Goal: Task Accomplishment & Management: Manage account settings

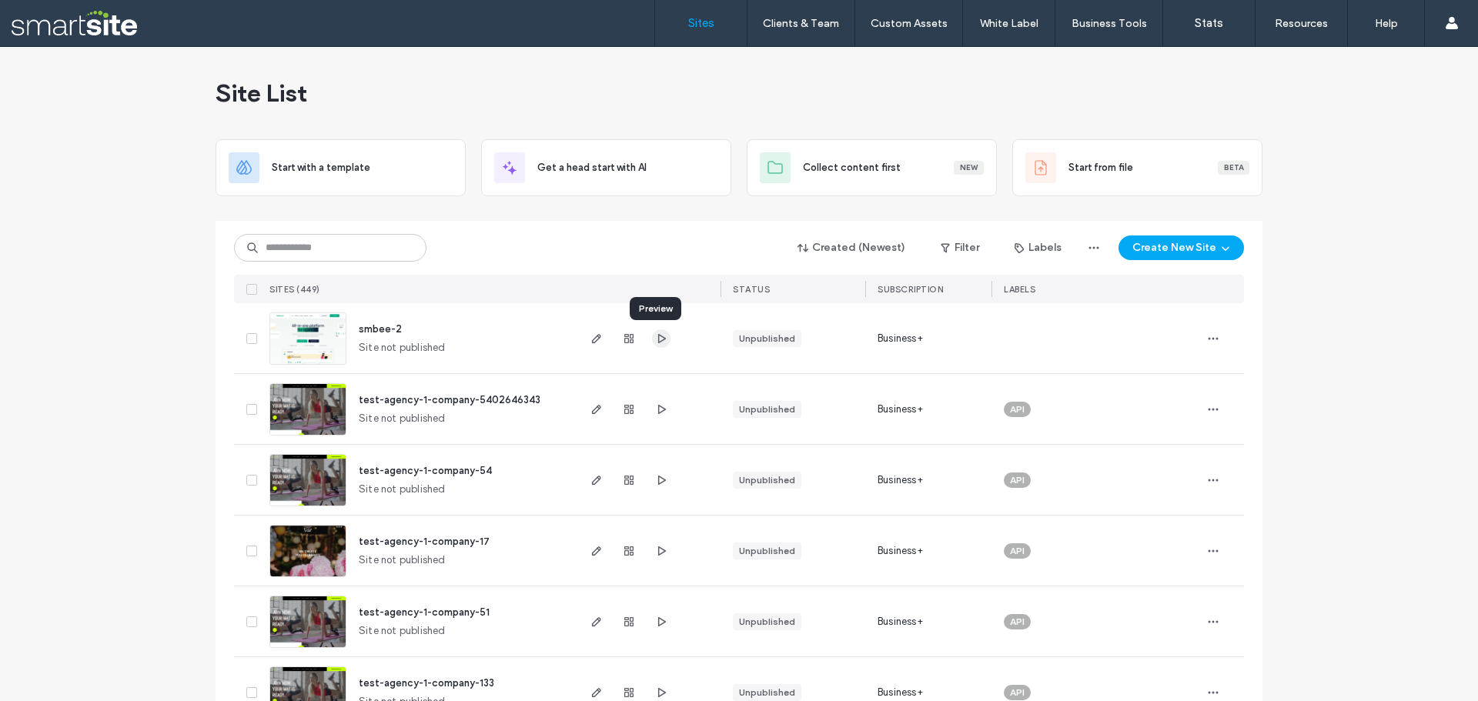
click at [662, 340] on span "button" at bounding box center [661, 339] width 18 height 18
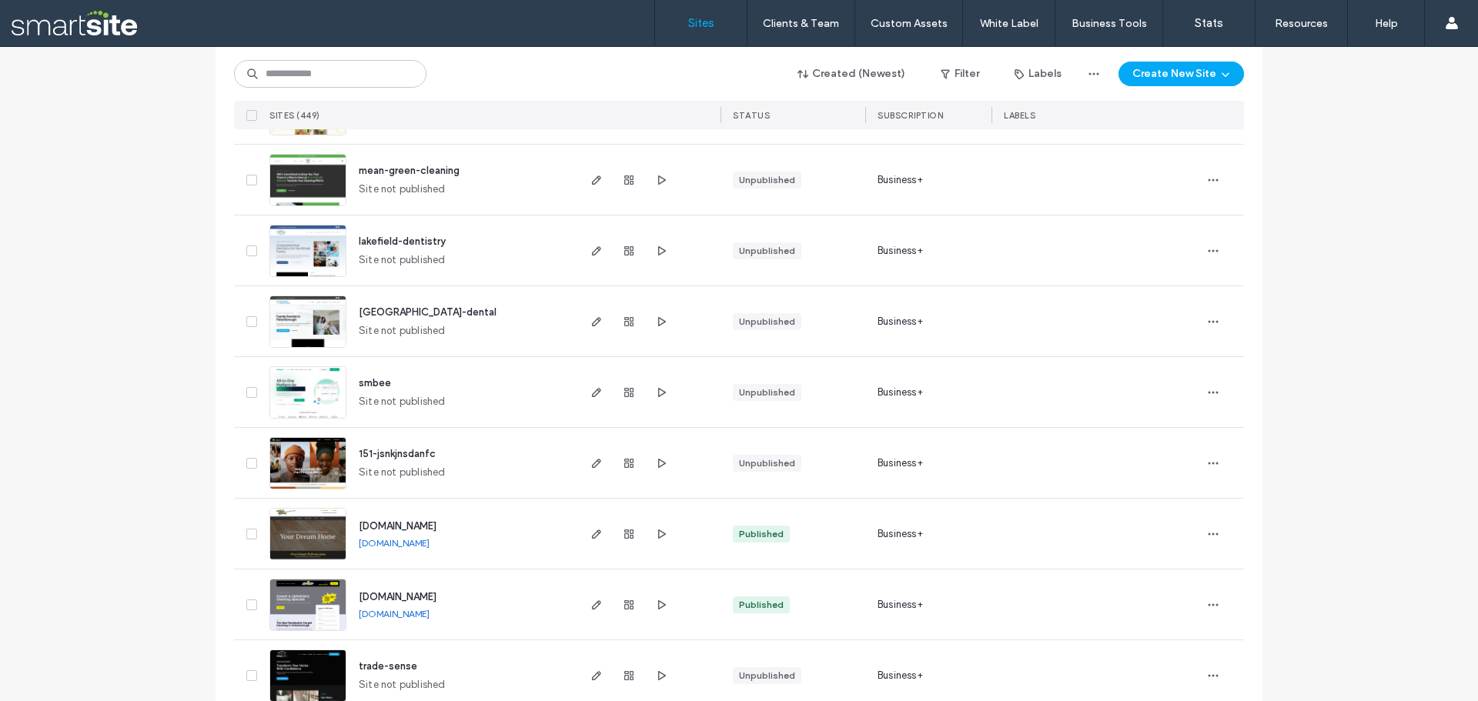
scroll to position [2618, 0]
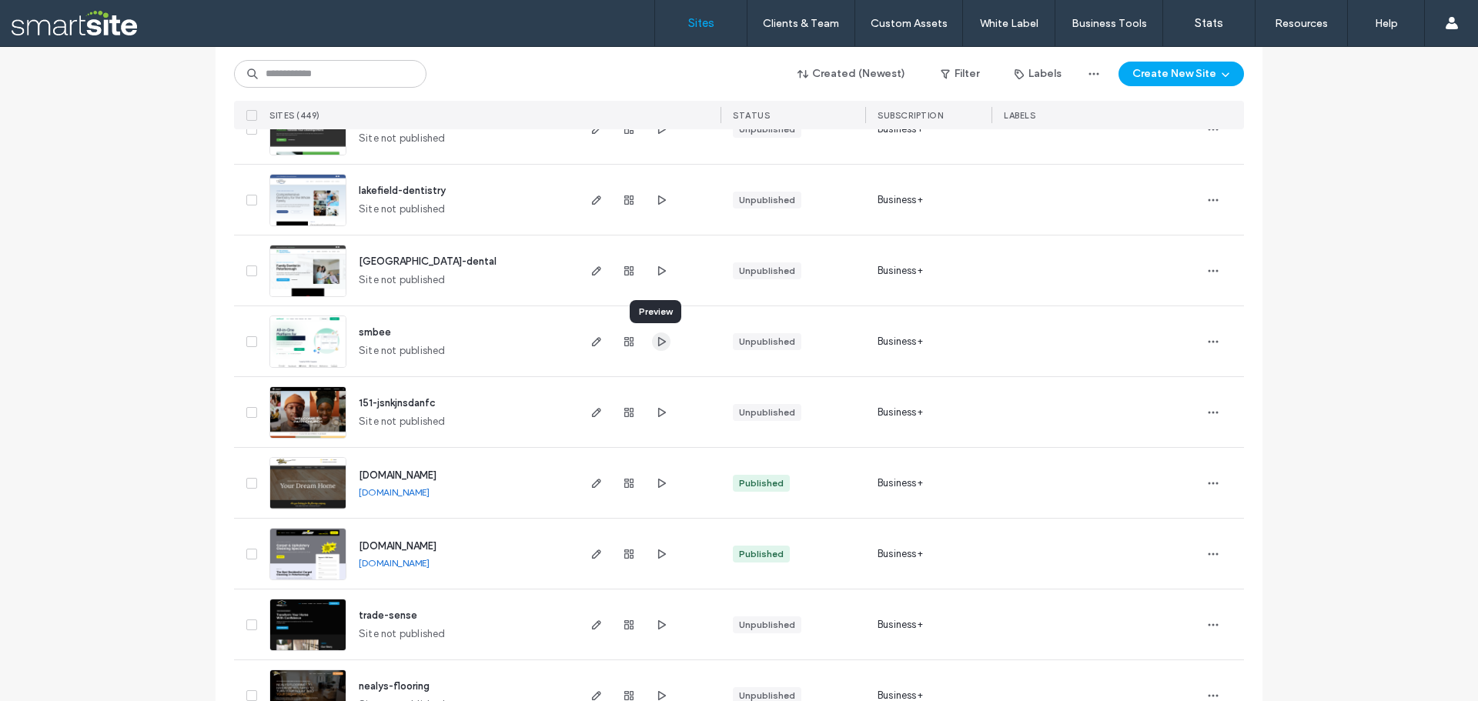
click at [662, 349] on span "button" at bounding box center [661, 342] width 18 height 18
click at [591, 342] on icon "button" at bounding box center [597, 342] width 12 height 12
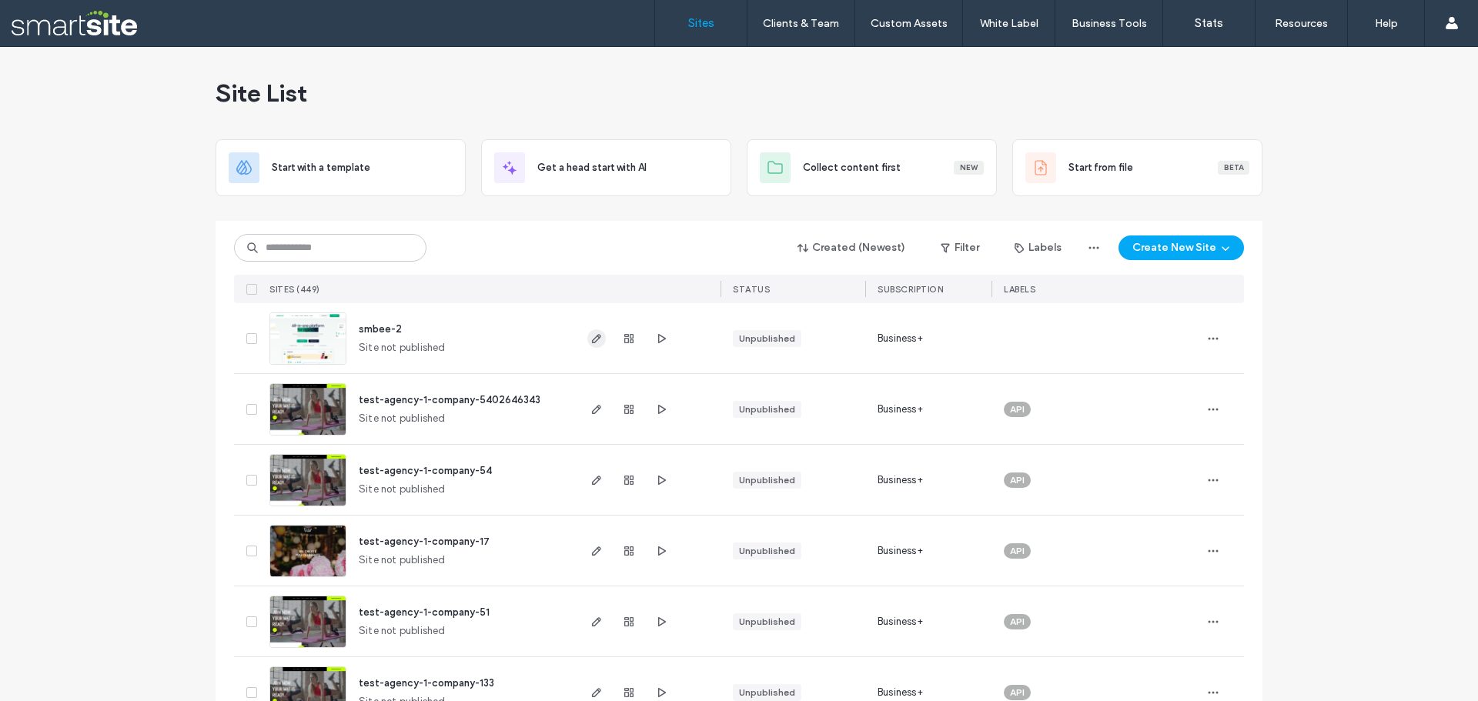
click at [597, 341] on icon "button" at bounding box center [597, 339] width 12 height 12
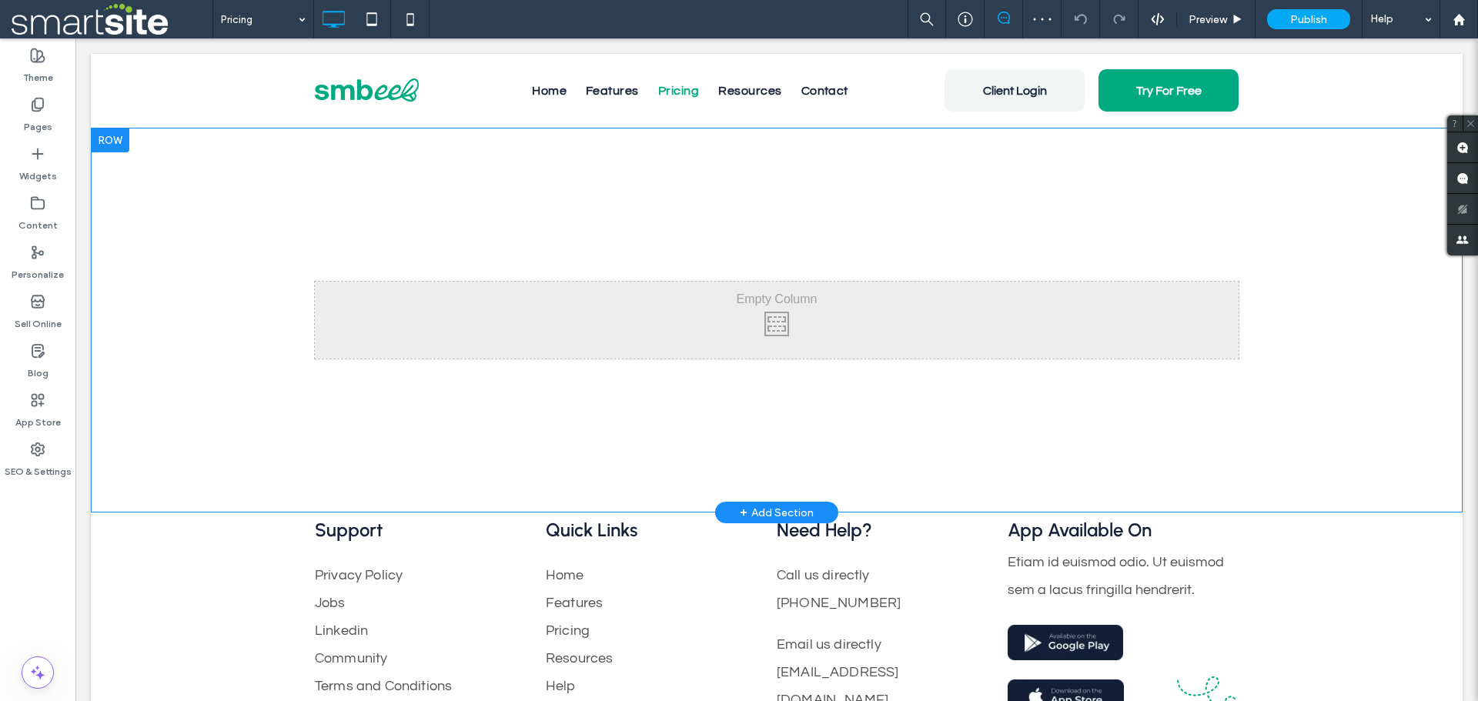
click at [779, 512] on div "+ Add Section" at bounding box center [777, 512] width 74 height 17
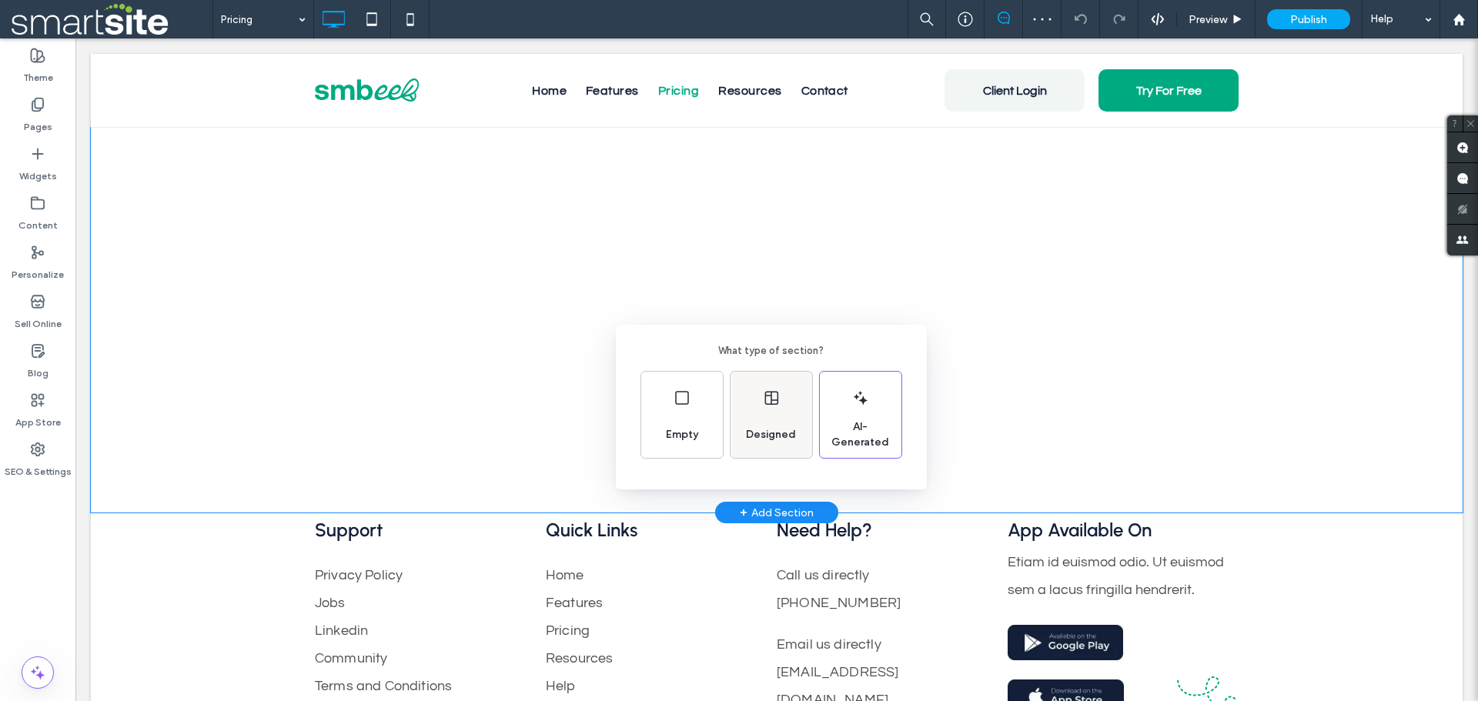
click at [781, 429] on span "Designed" at bounding box center [771, 434] width 62 height 15
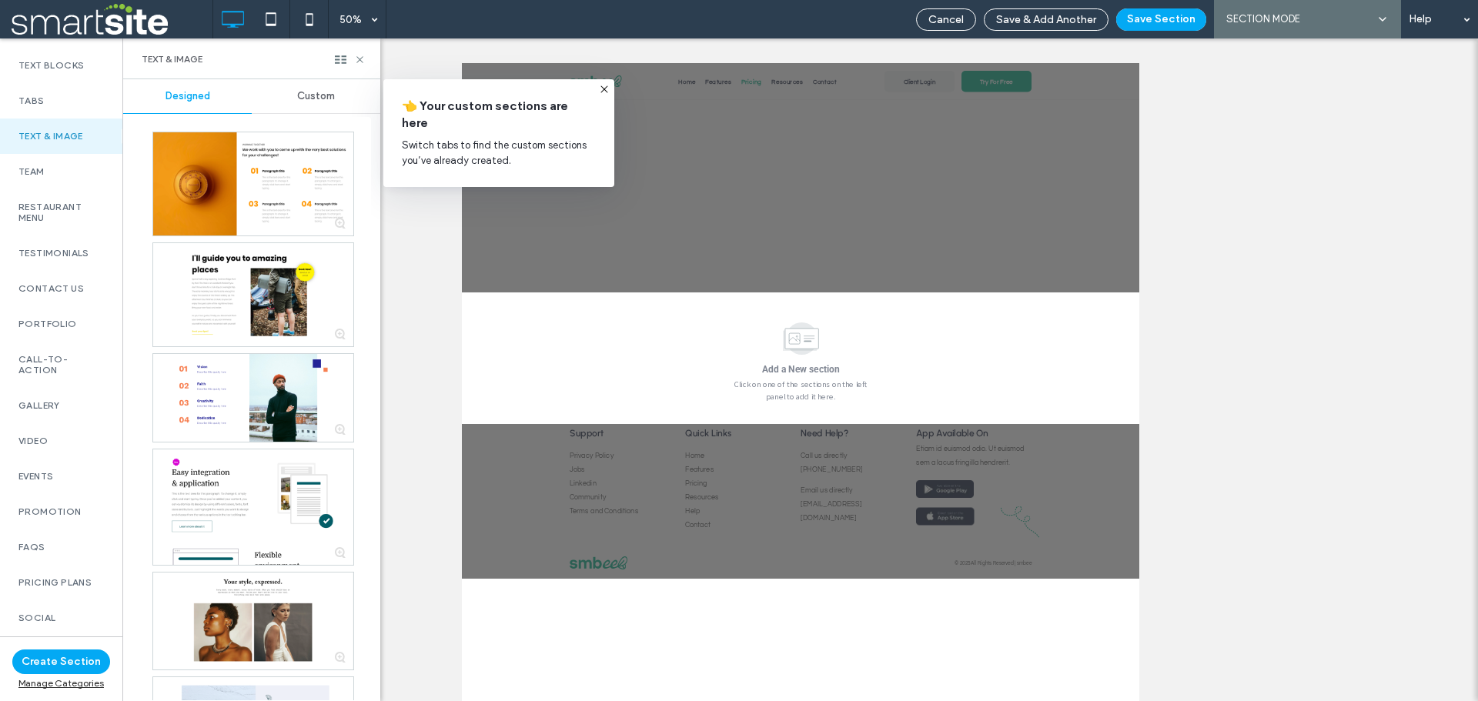
scroll to position [462, 0]
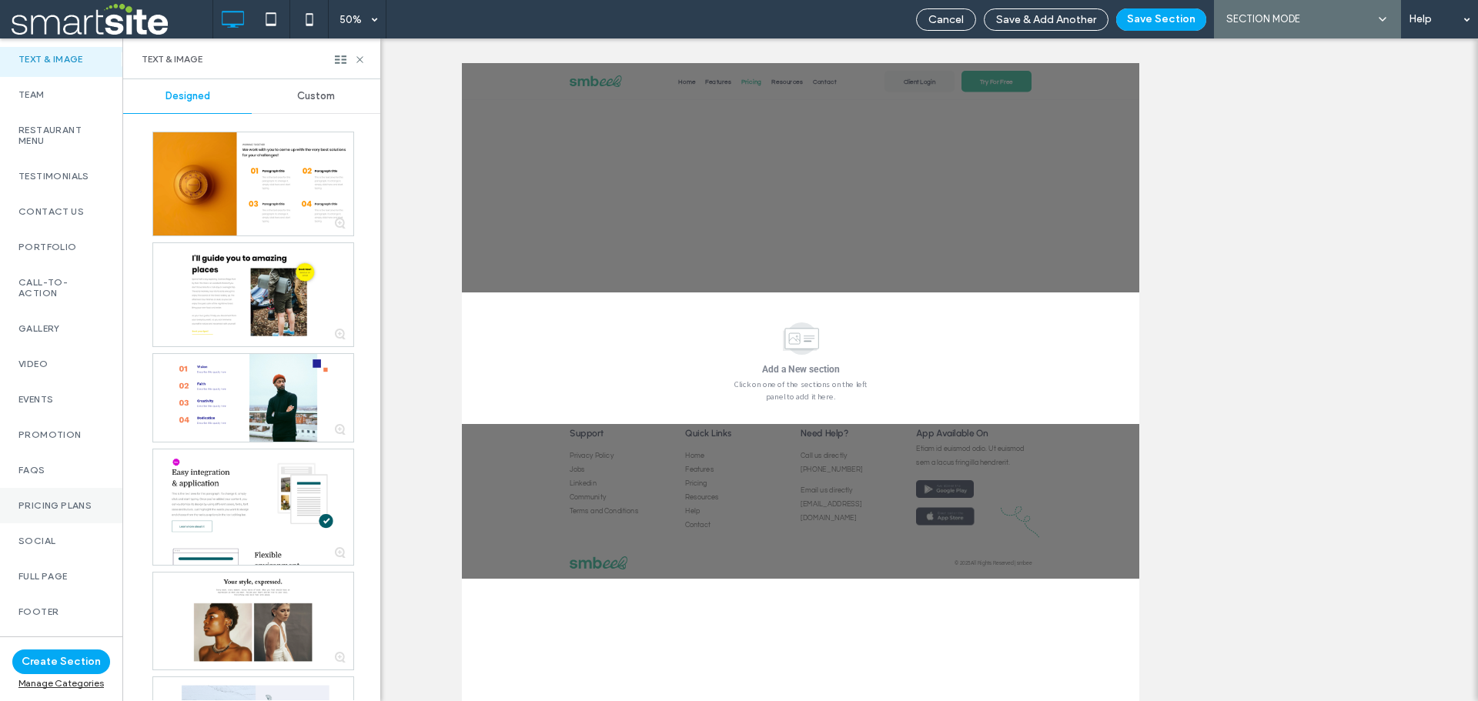
click at [52, 506] on label "Pricing Plans" at bounding box center [60, 506] width 85 height 11
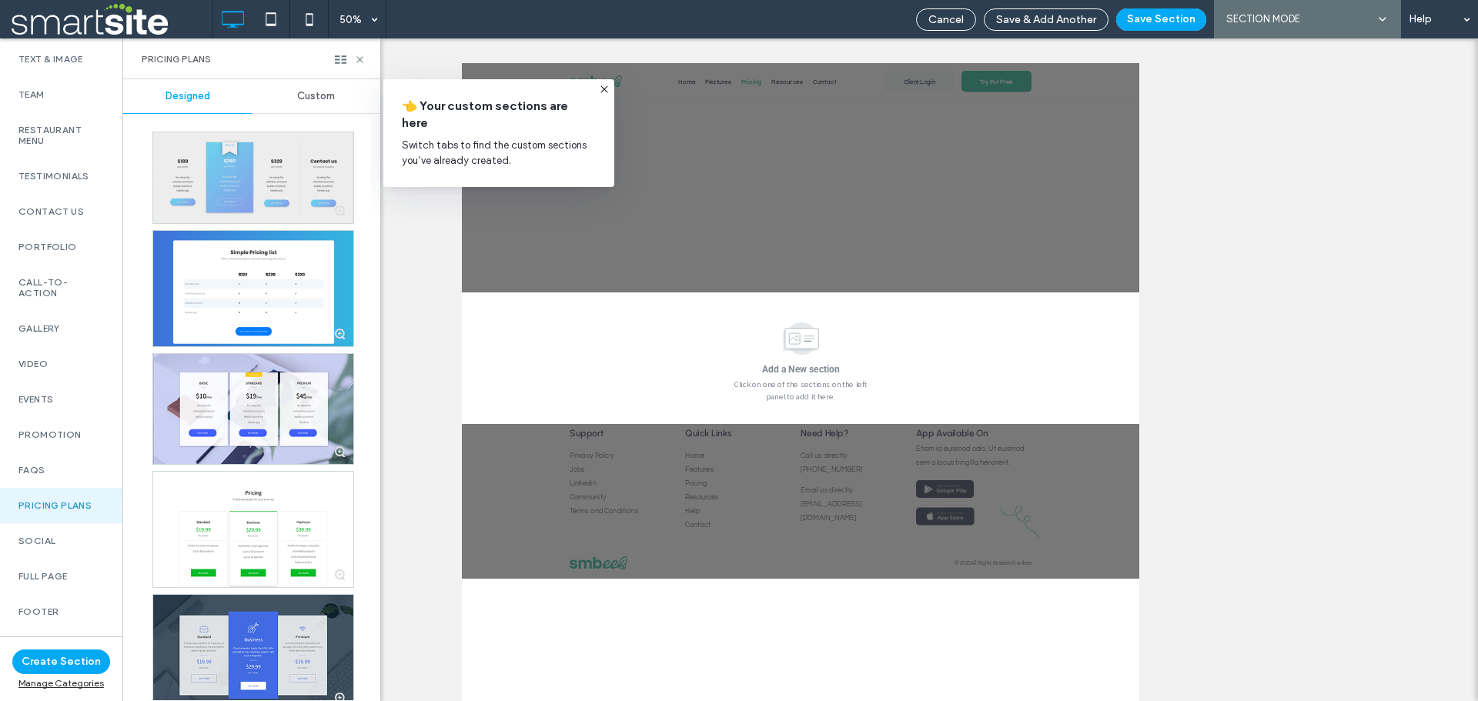
click at [220, 187] on div at bounding box center [253, 177] width 200 height 91
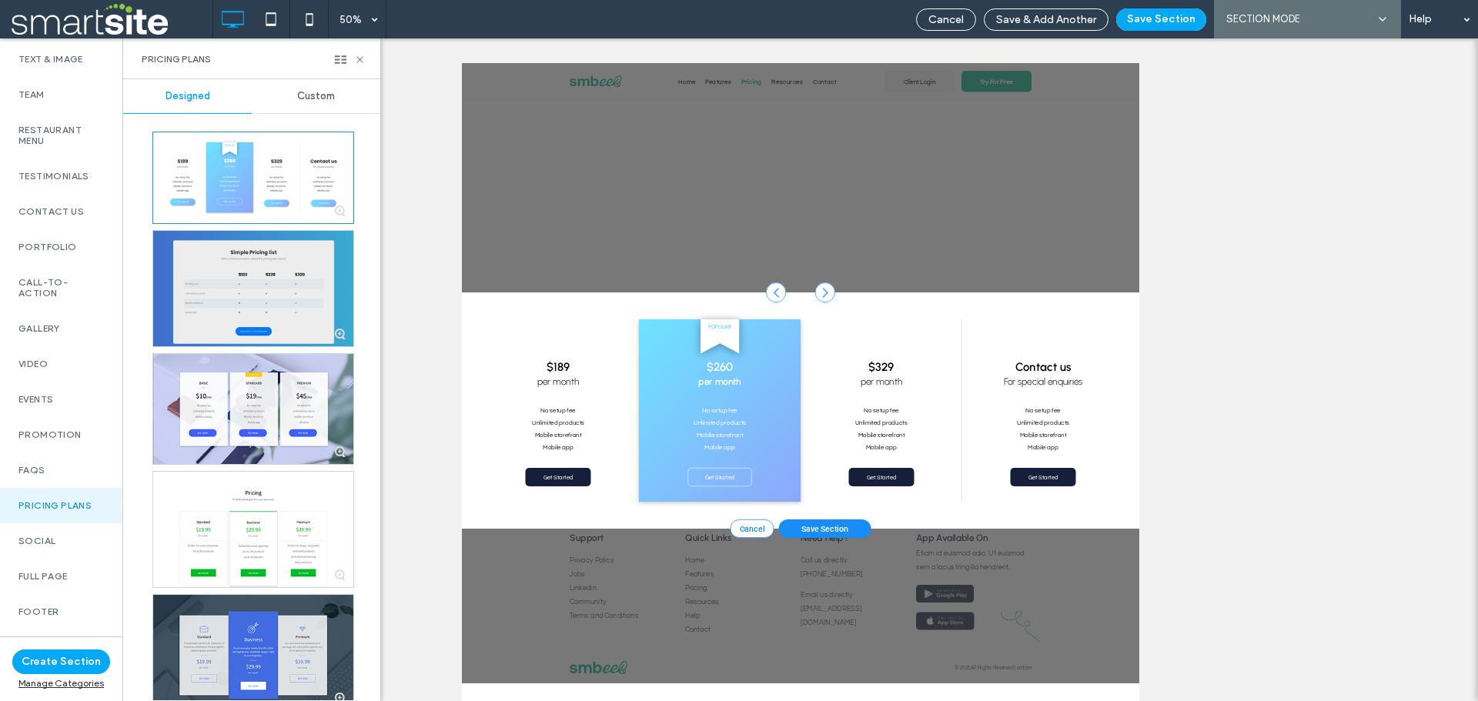
click at [220, 301] on div at bounding box center [253, 289] width 200 height 116
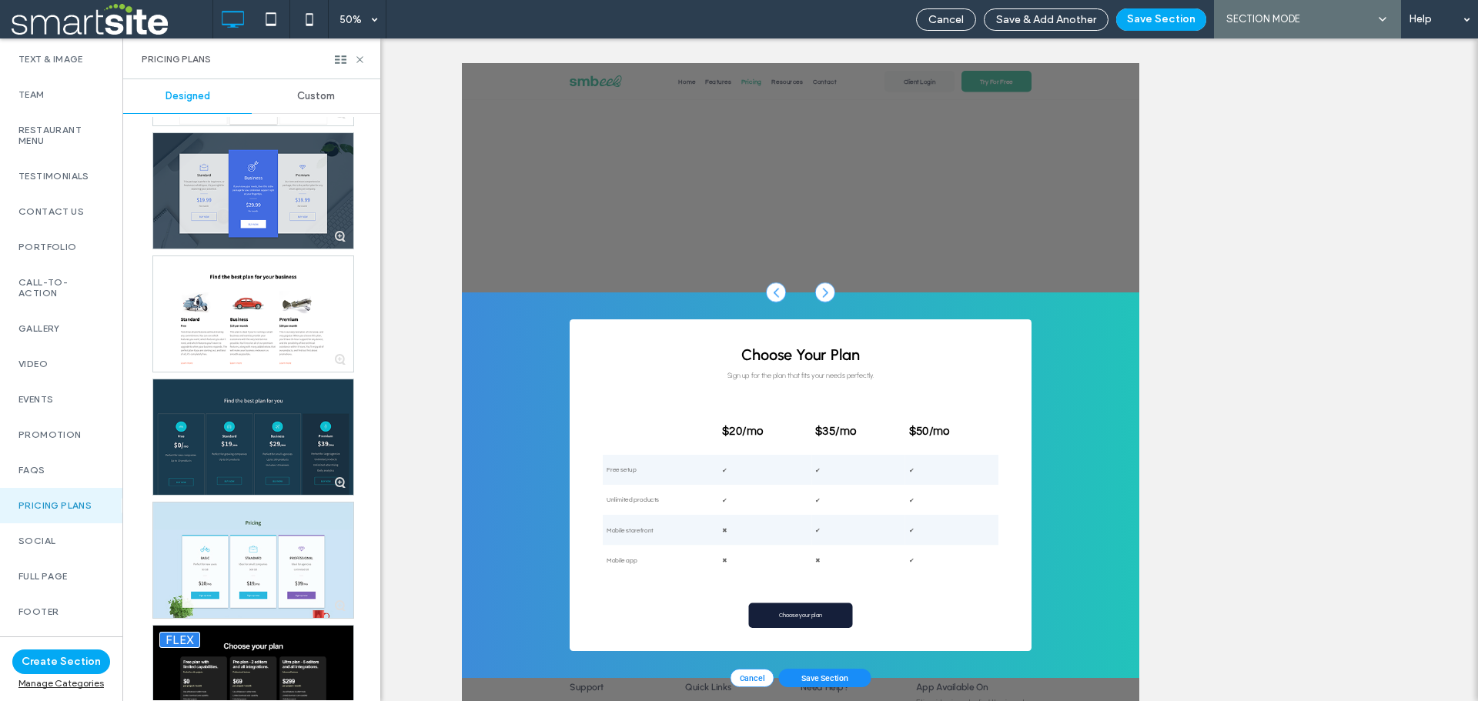
click at [229, 434] on div at bounding box center [253, 438] width 200 height 116
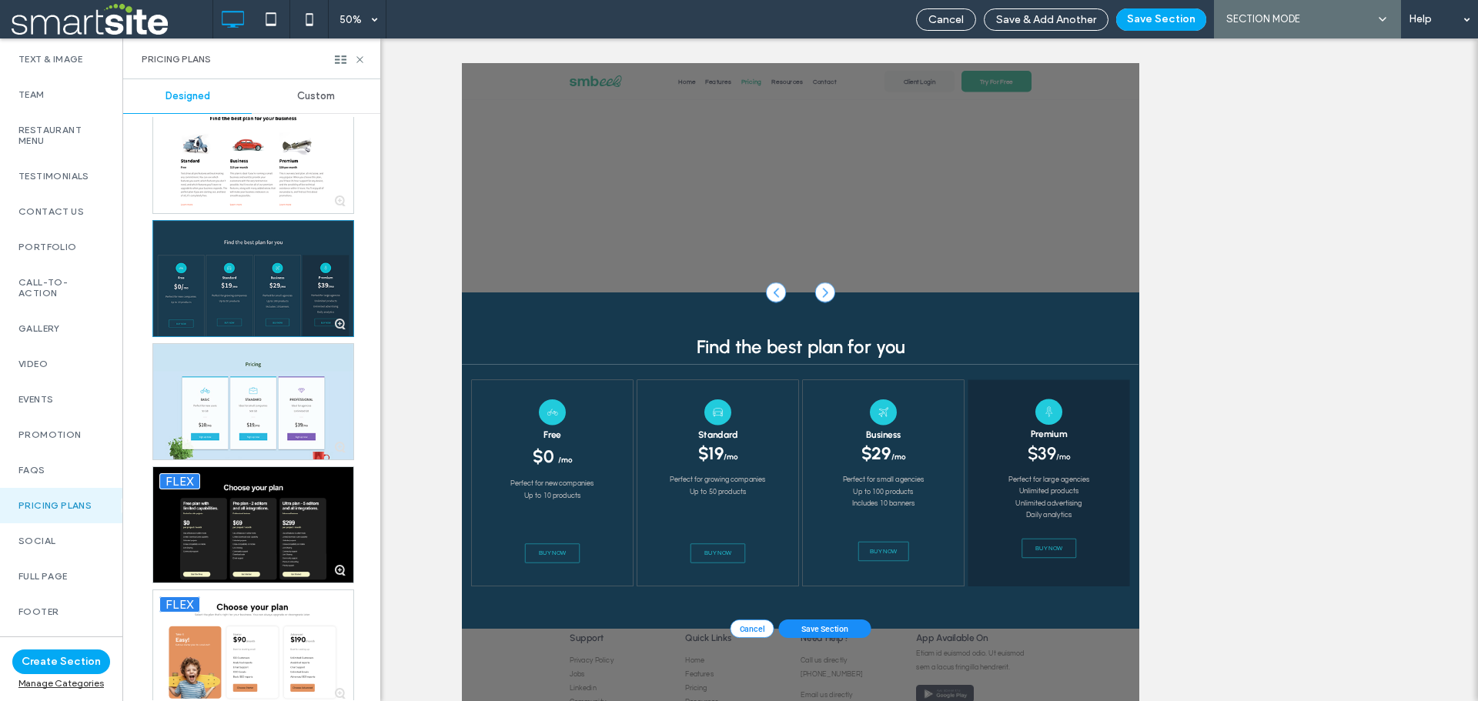
scroll to position [693, 0]
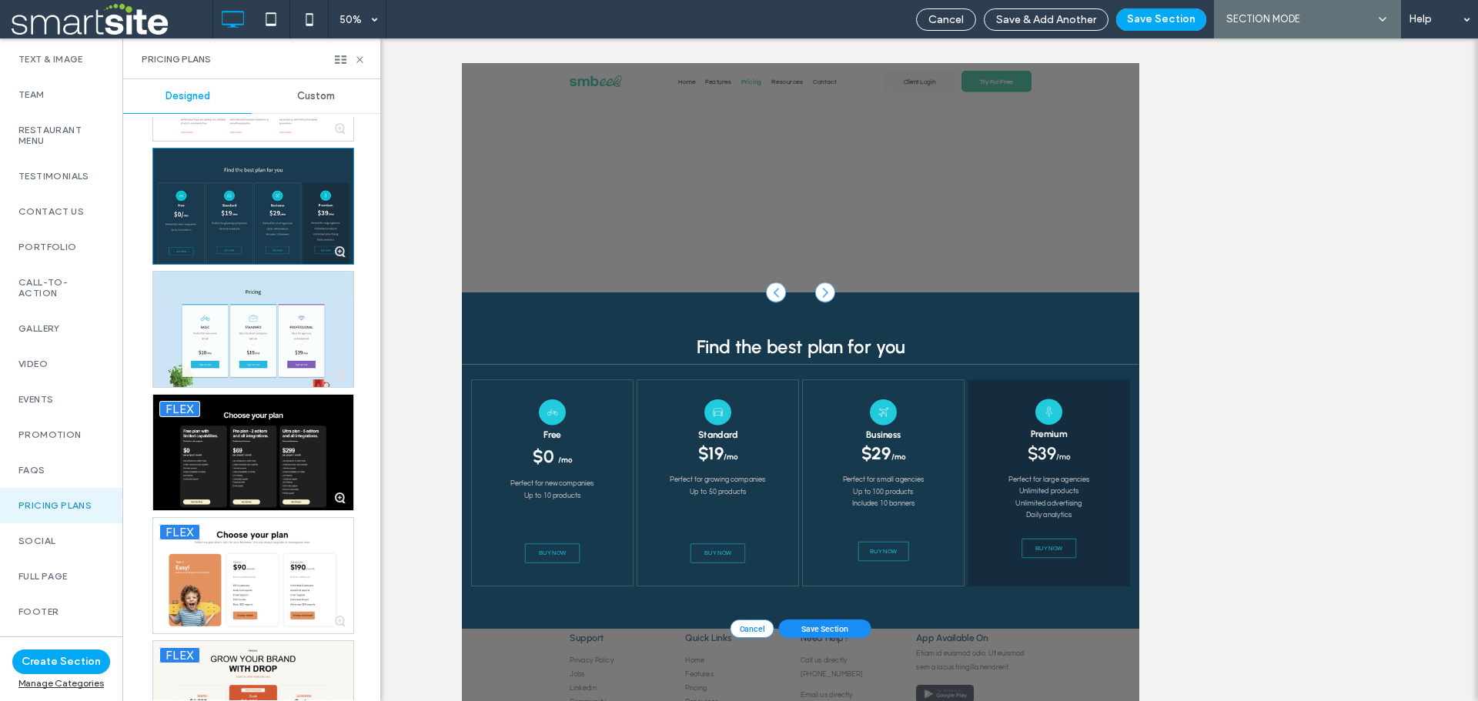
click at [229, 434] on div at bounding box center [253, 453] width 200 height 116
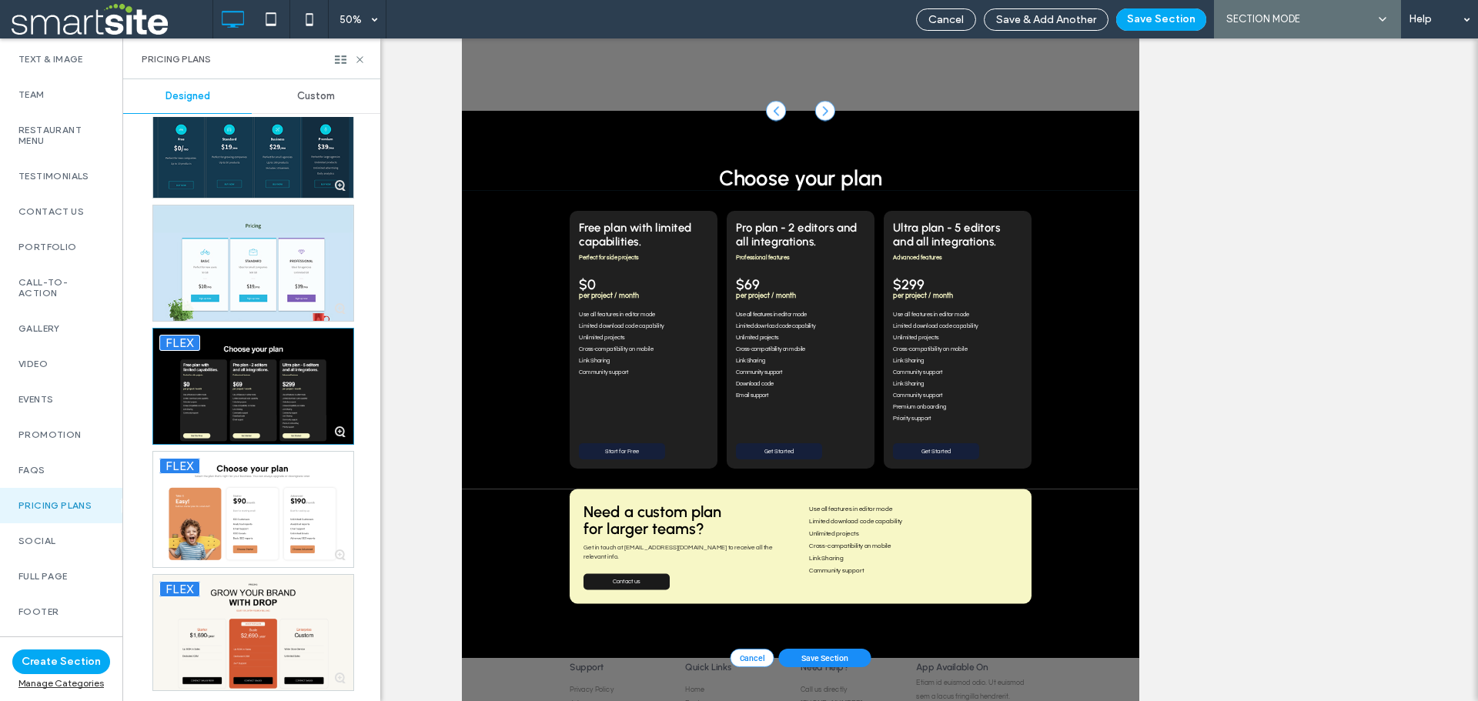
scroll to position [154, 0]
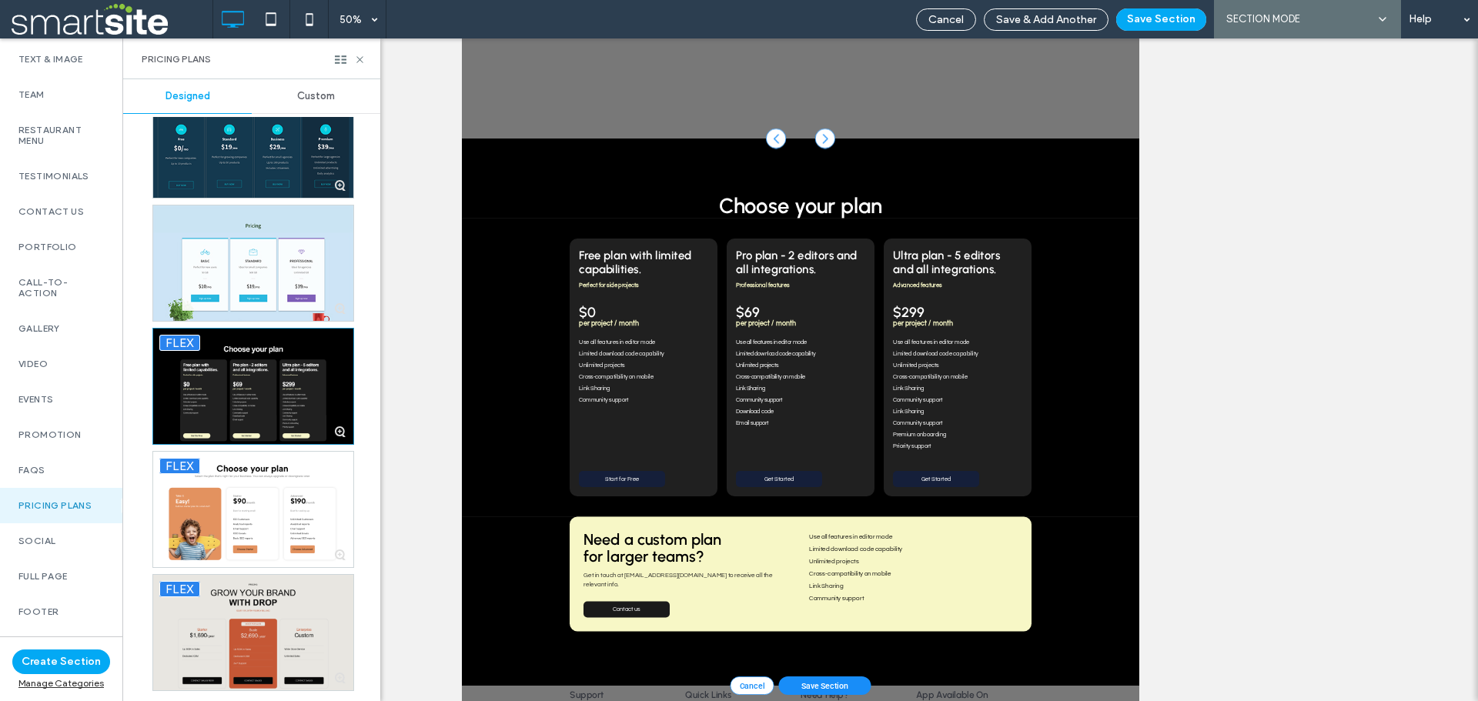
click at [246, 661] on div at bounding box center [253, 633] width 200 height 116
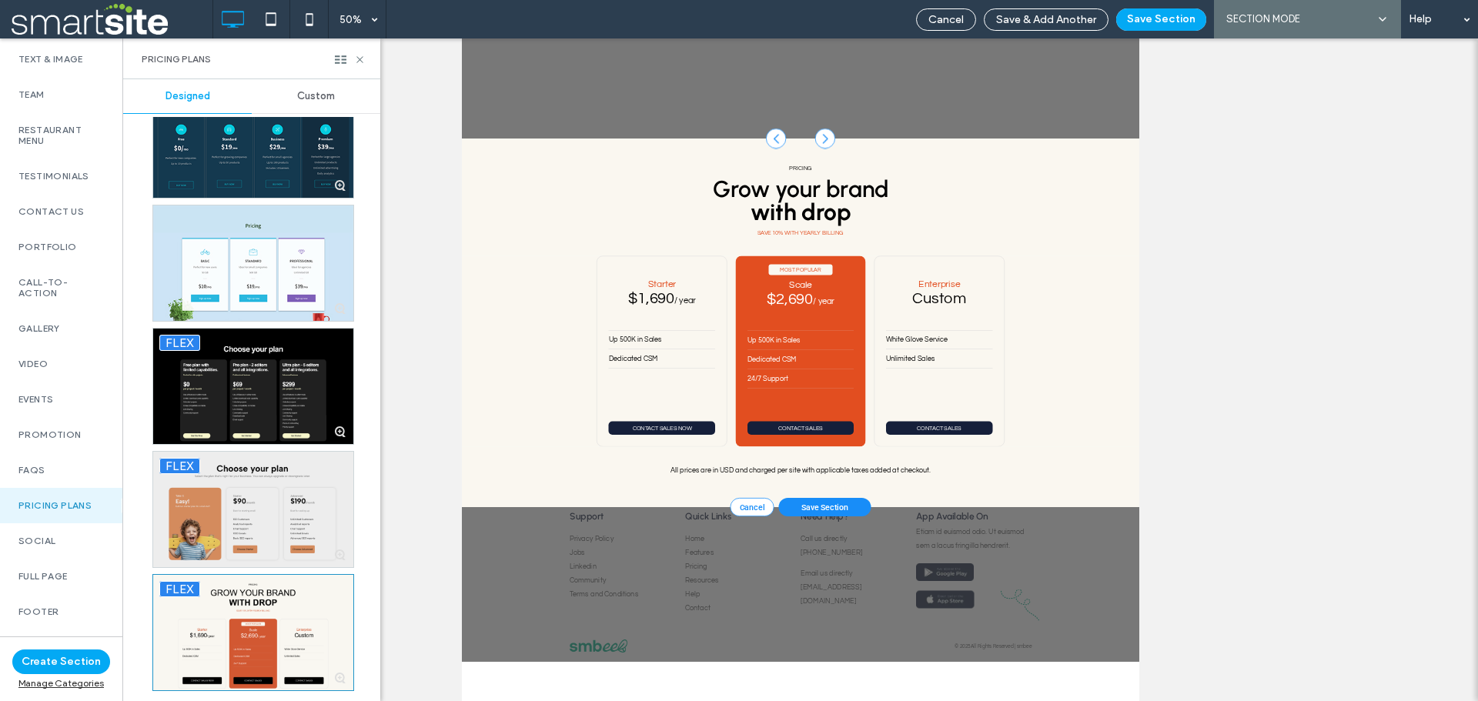
scroll to position [0, 0]
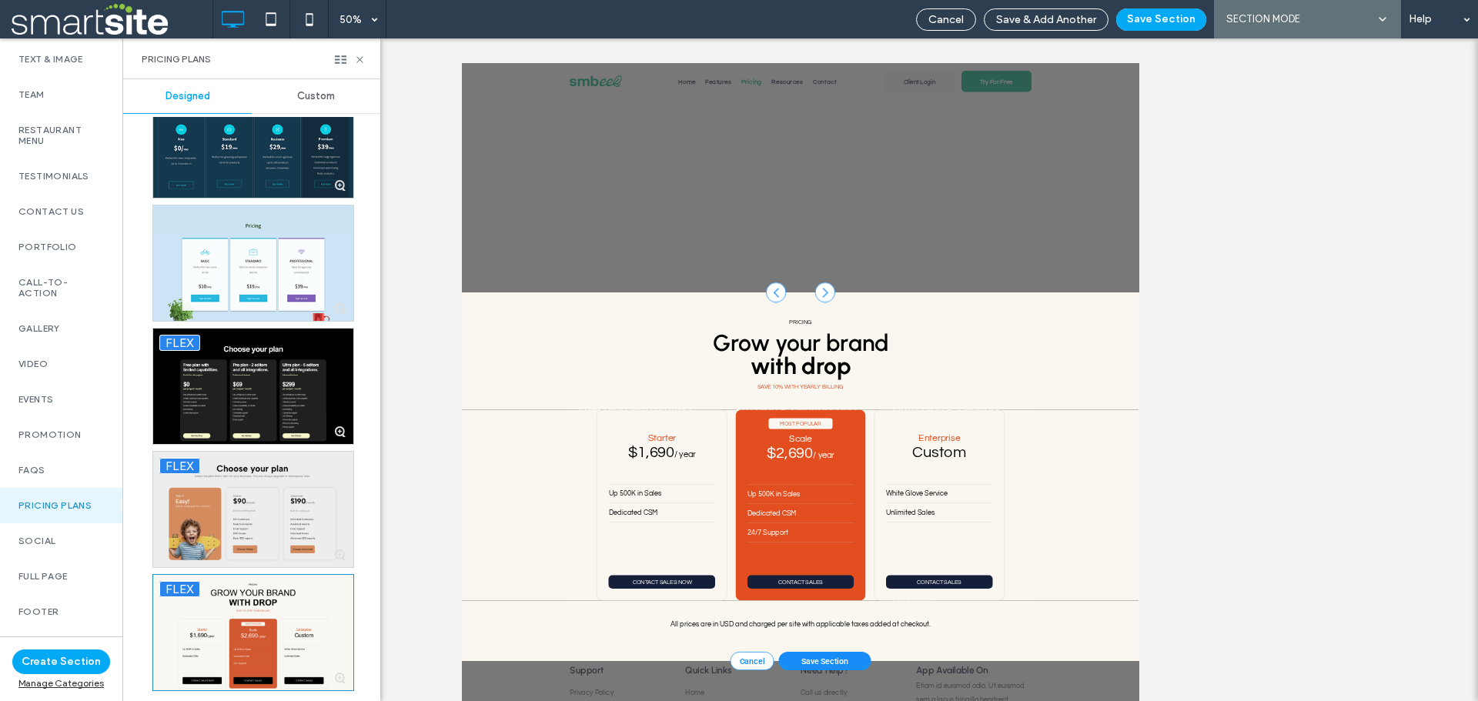
click at [259, 528] on div at bounding box center [253, 510] width 200 height 116
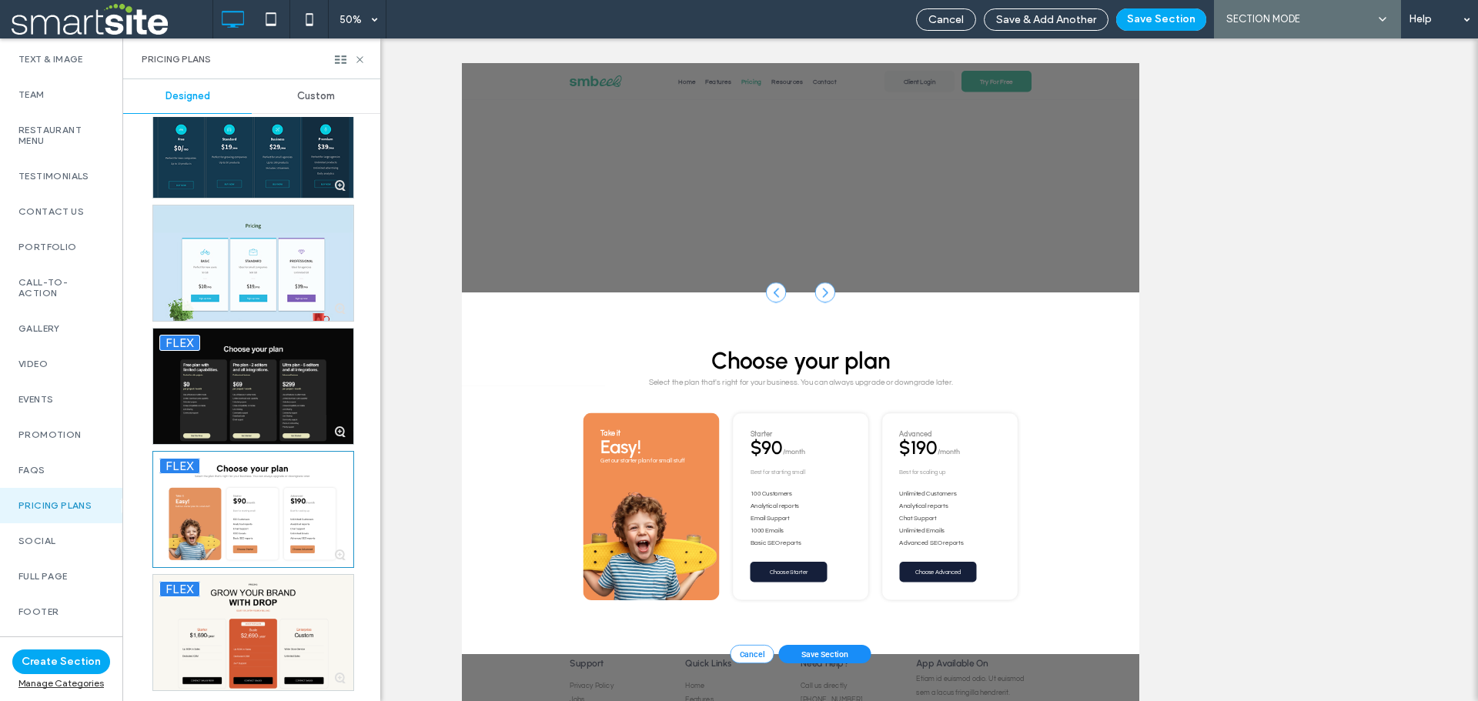
click at [283, 369] on div at bounding box center [253, 387] width 200 height 116
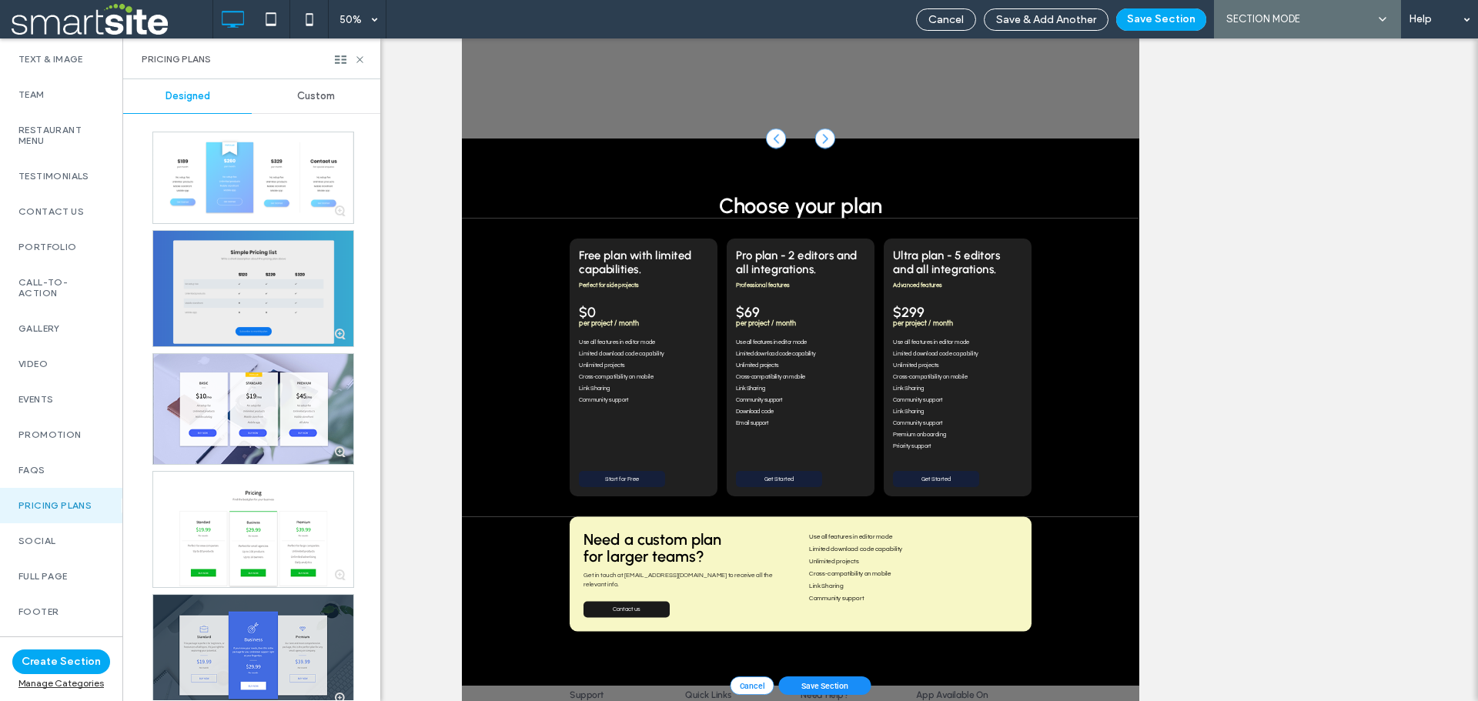
click at [253, 287] on div at bounding box center [253, 289] width 200 height 116
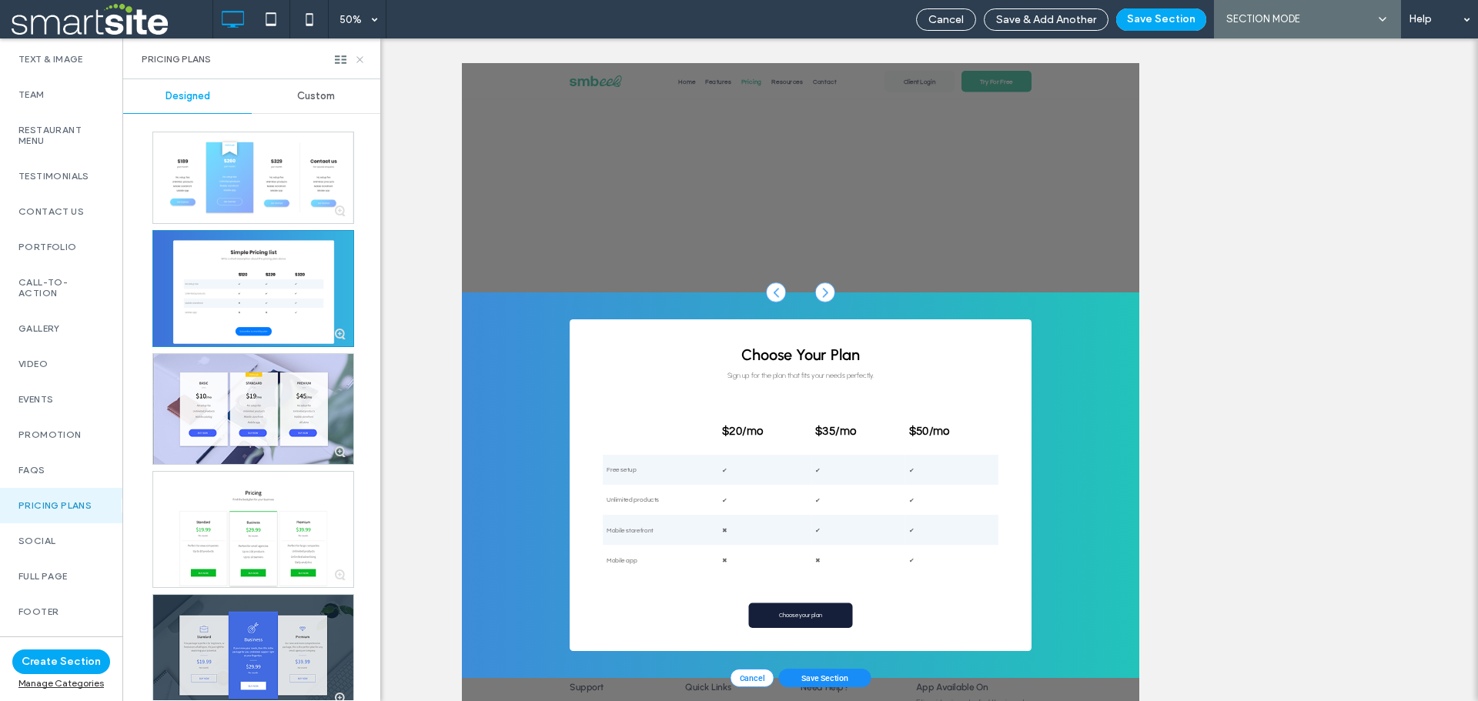
click at [358, 60] on icon at bounding box center [360, 60] width 12 height 12
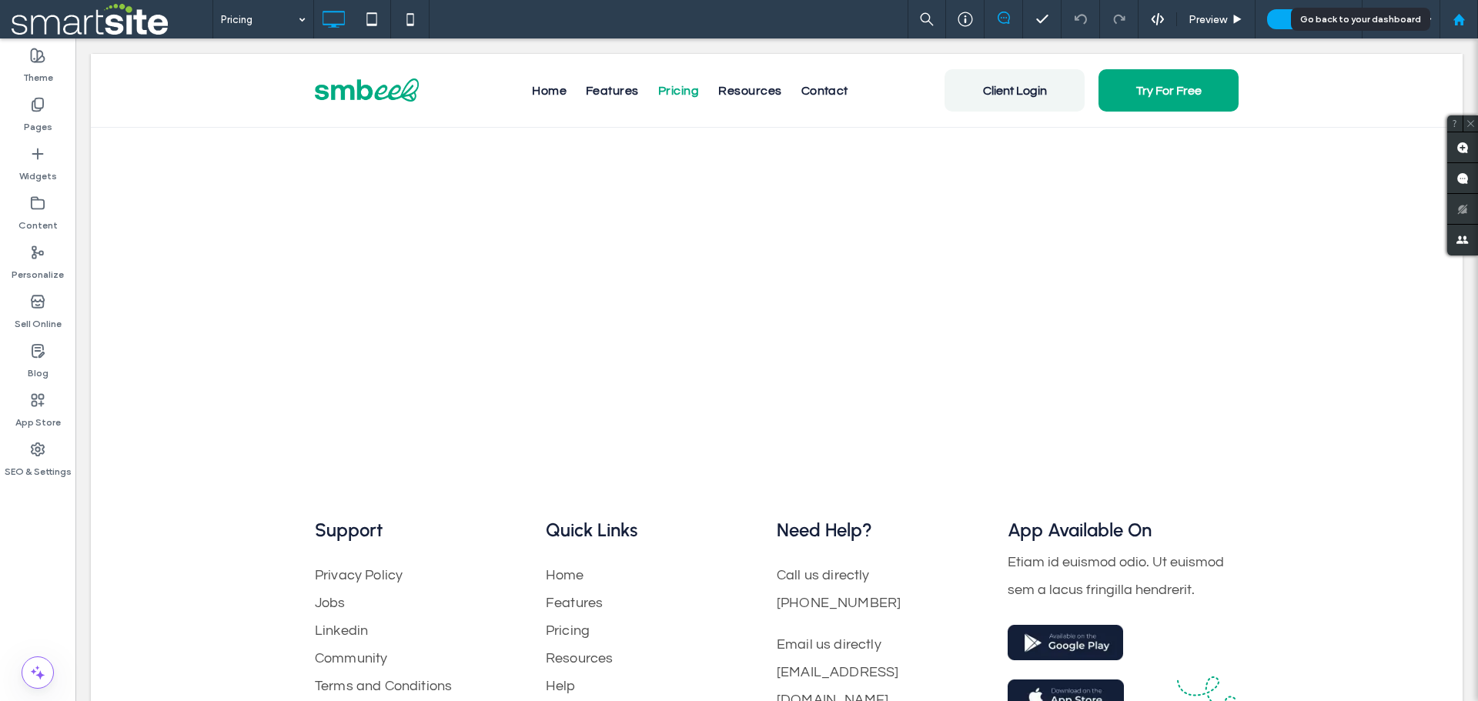
click at [1457, 16] on use at bounding box center [1459, 19] width 12 height 12
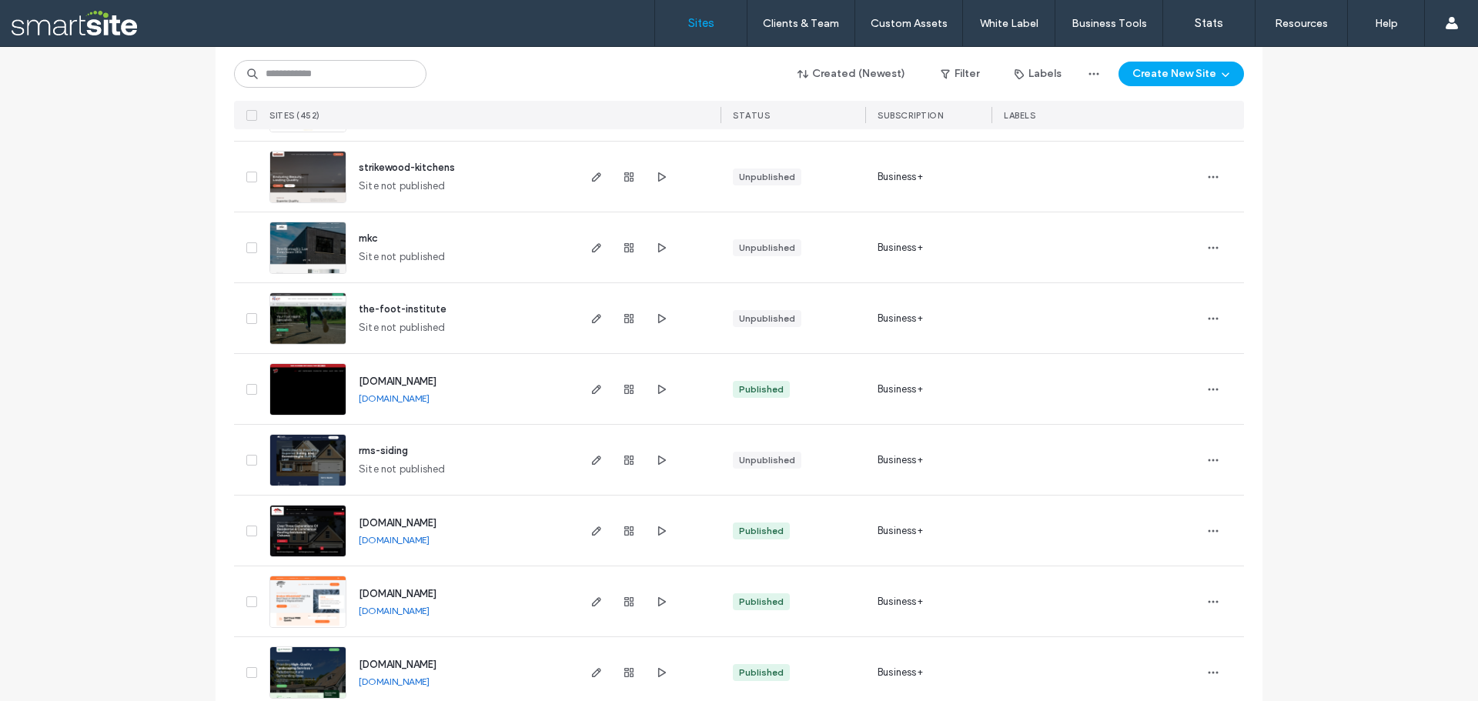
scroll to position [3850, 0]
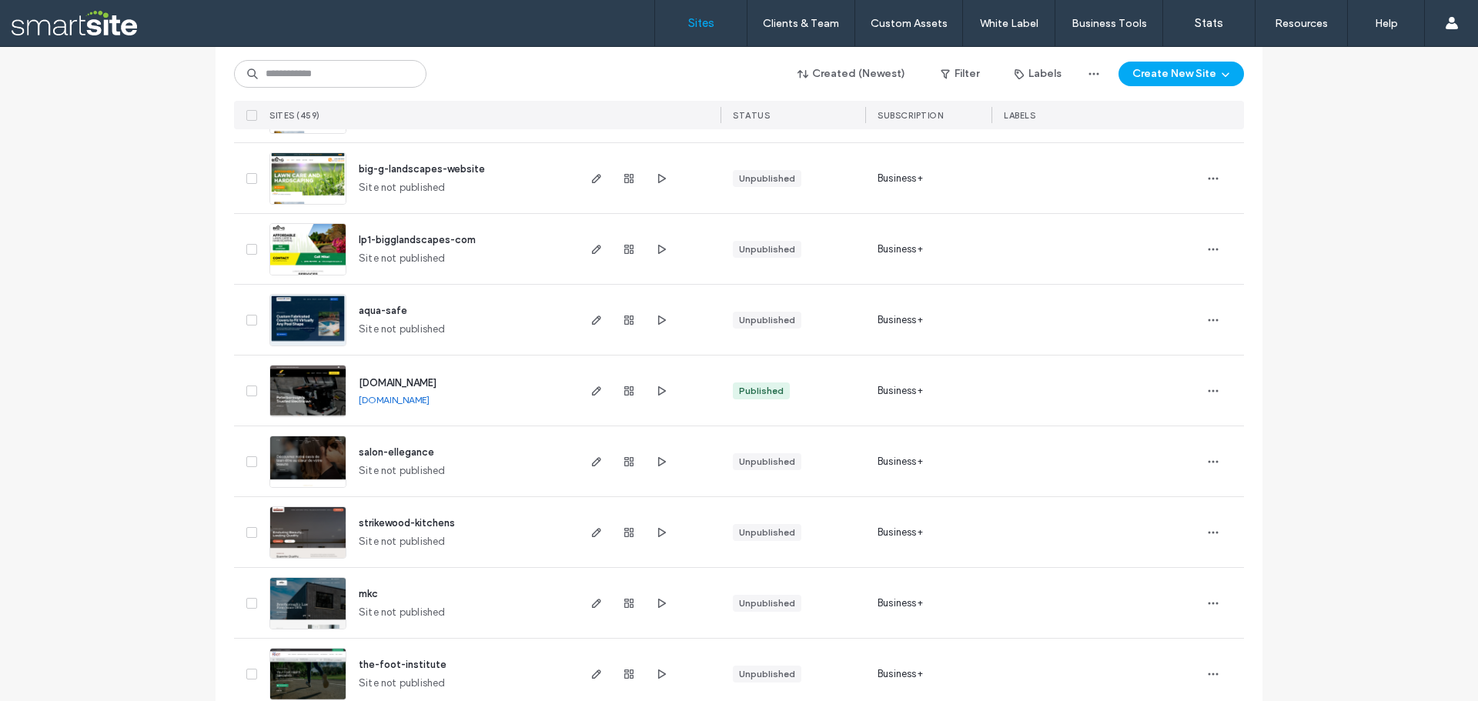
scroll to position [3969, 0]
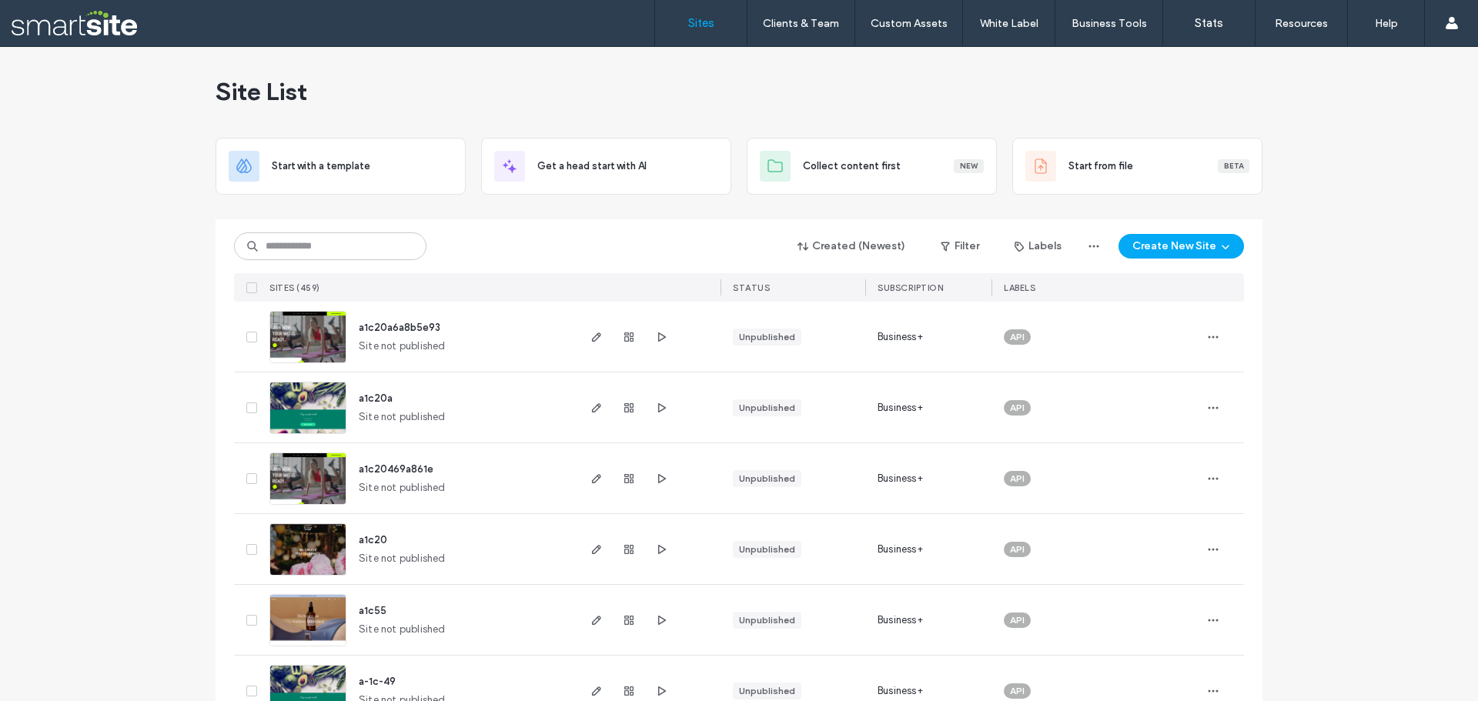
scroll to position [0, 0]
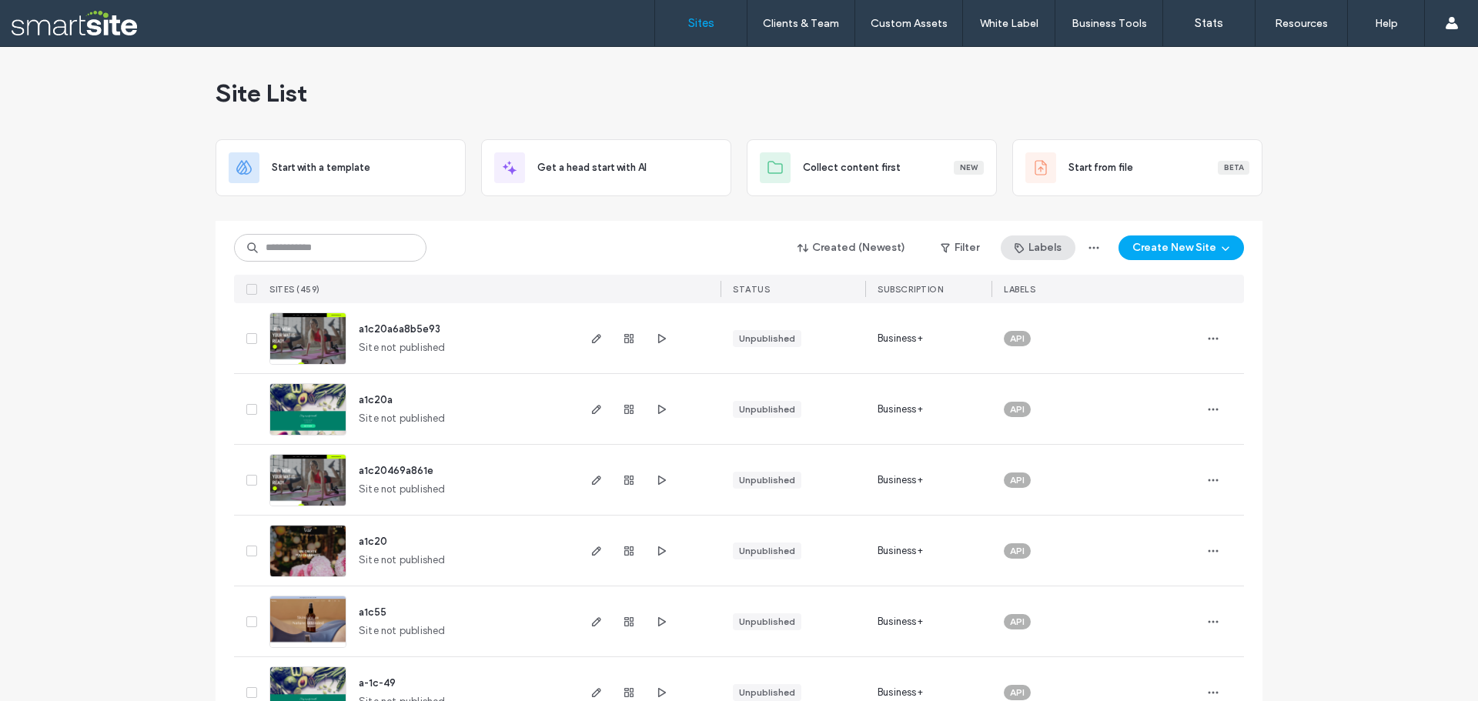
click at [1033, 252] on button "Labels" at bounding box center [1038, 248] width 75 height 25
click at [1213, 338] on use "button" at bounding box center [1214, 338] width 10 height 2
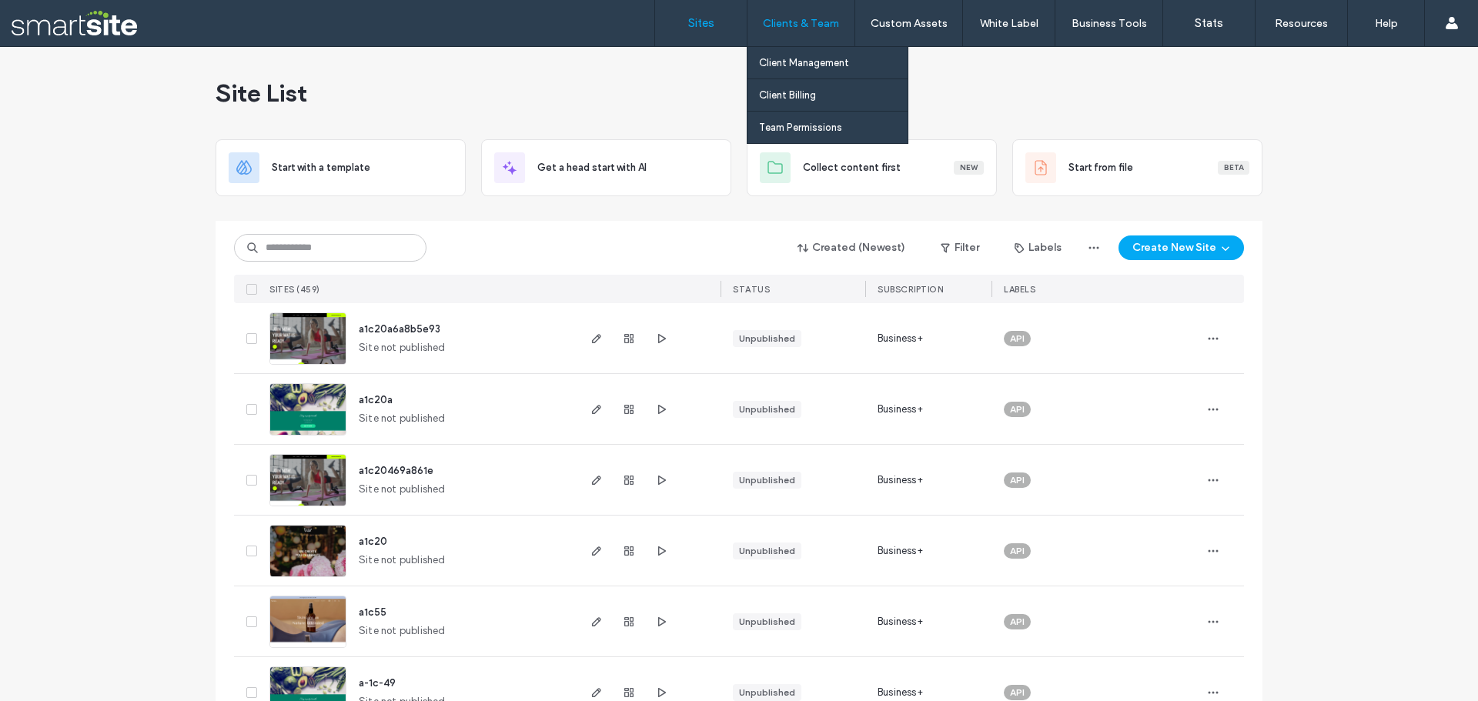
click at [783, 28] on label "Clients & Team" at bounding box center [801, 23] width 76 height 13
click at [784, 59] on label "Client Management" at bounding box center [804, 63] width 90 height 12
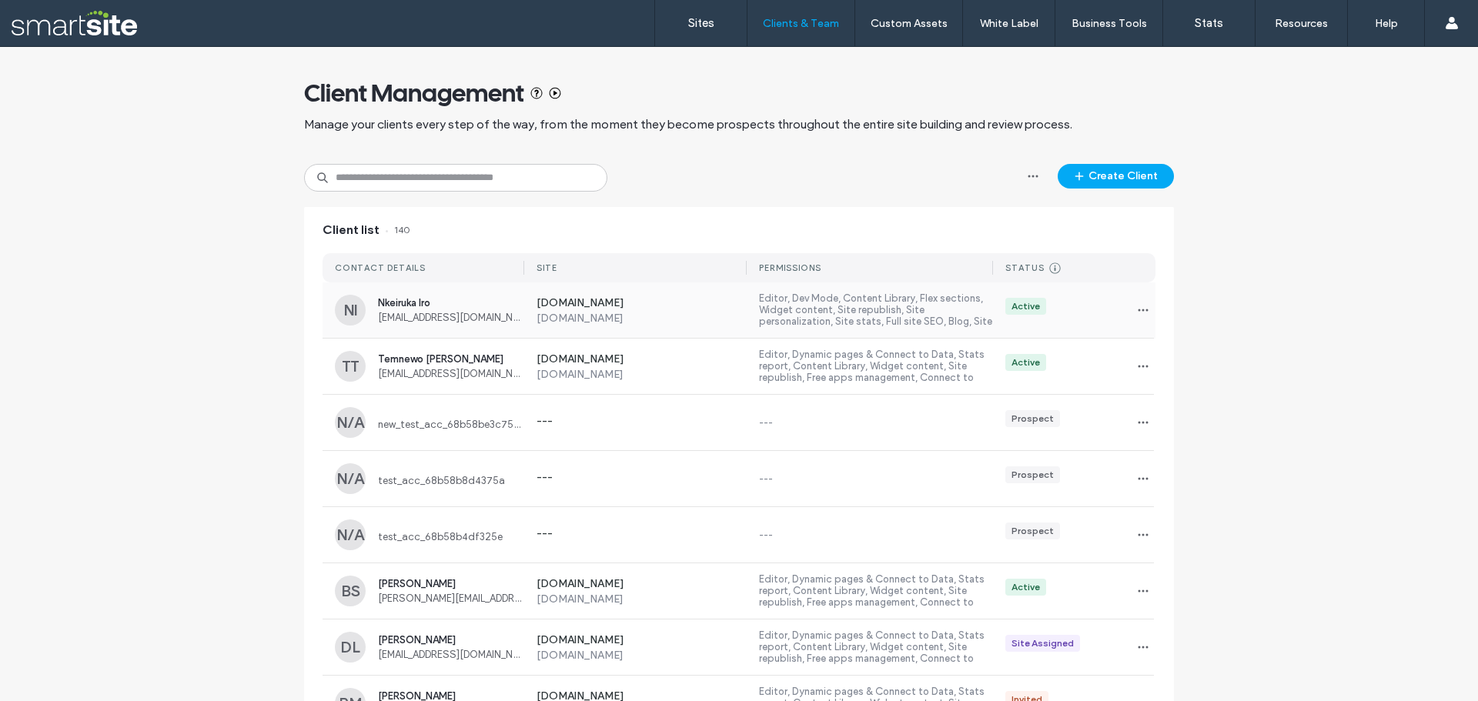
click at [420, 308] on span "Nkeiruka Iro" at bounding box center [451, 303] width 146 height 12
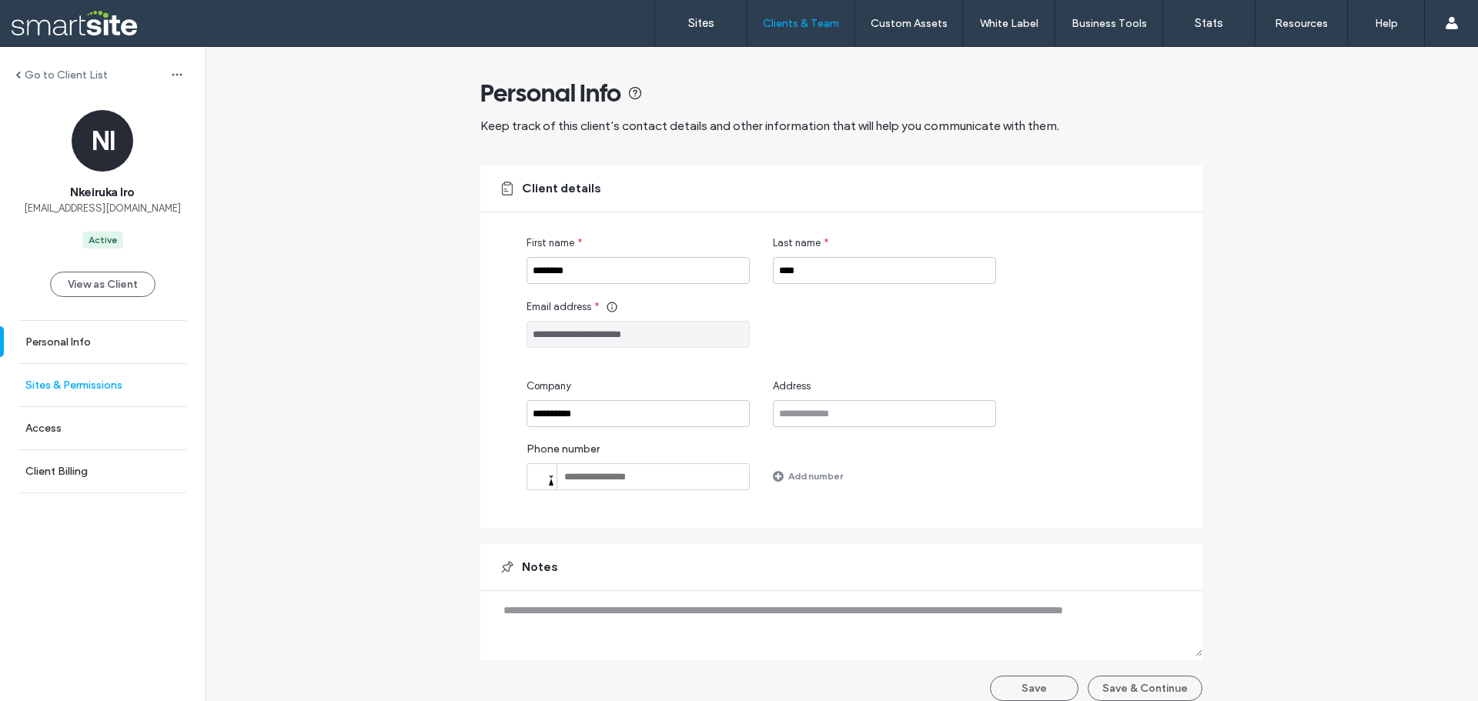
click at [63, 393] on link "Sites & Permissions" at bounding box center [102, 385] width 205 height 42
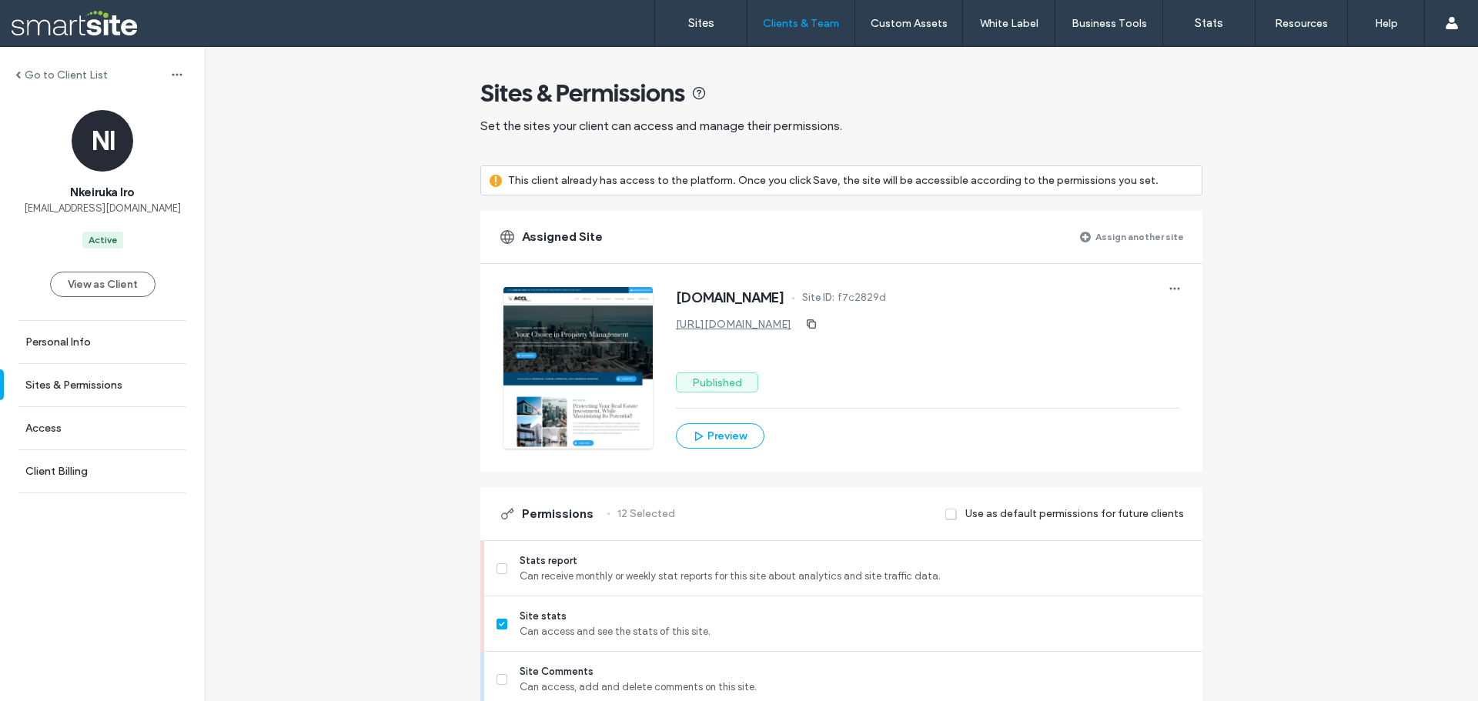
click at [65, 80] on label "Go to Client List" at bounding box center [66, 75] width 83 height 13
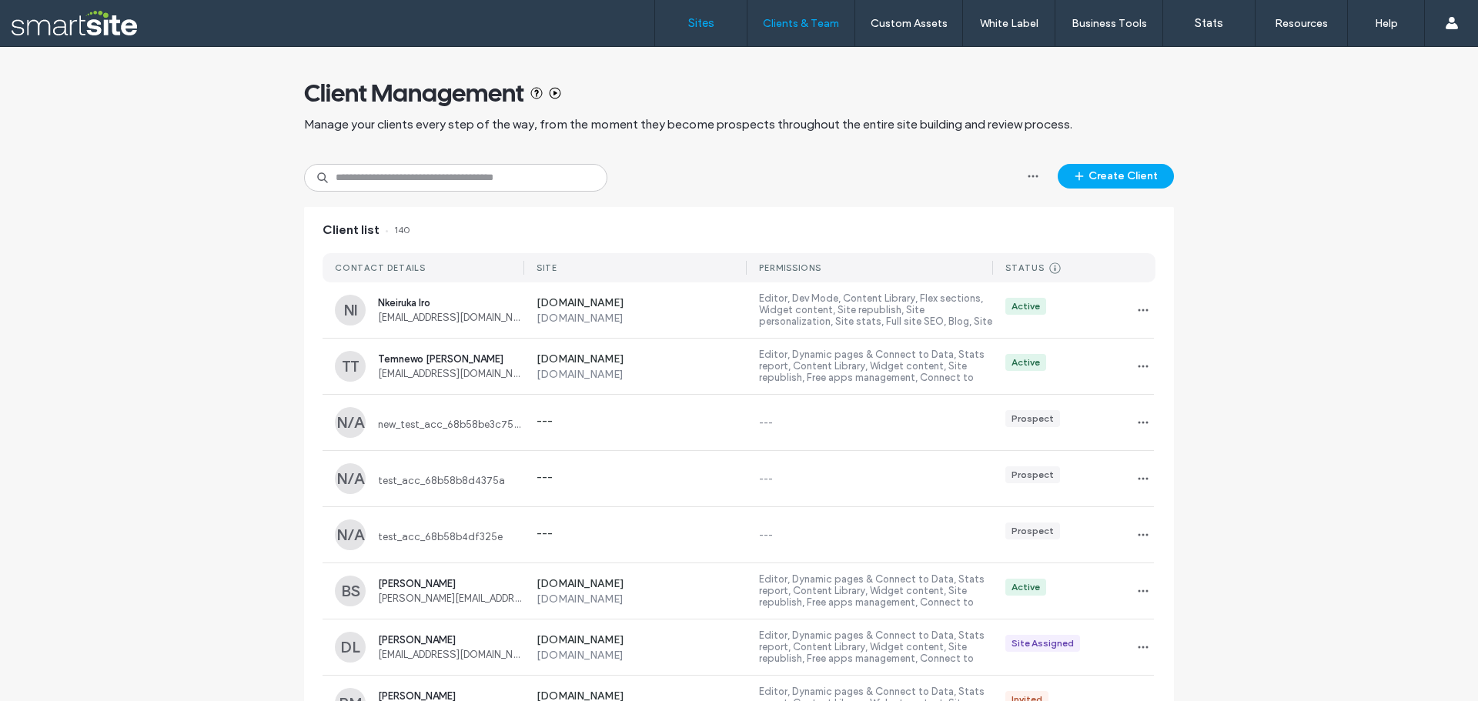
click at [689, 28] on label "Sites" at bounding box center [701, 23] width 26 height 14
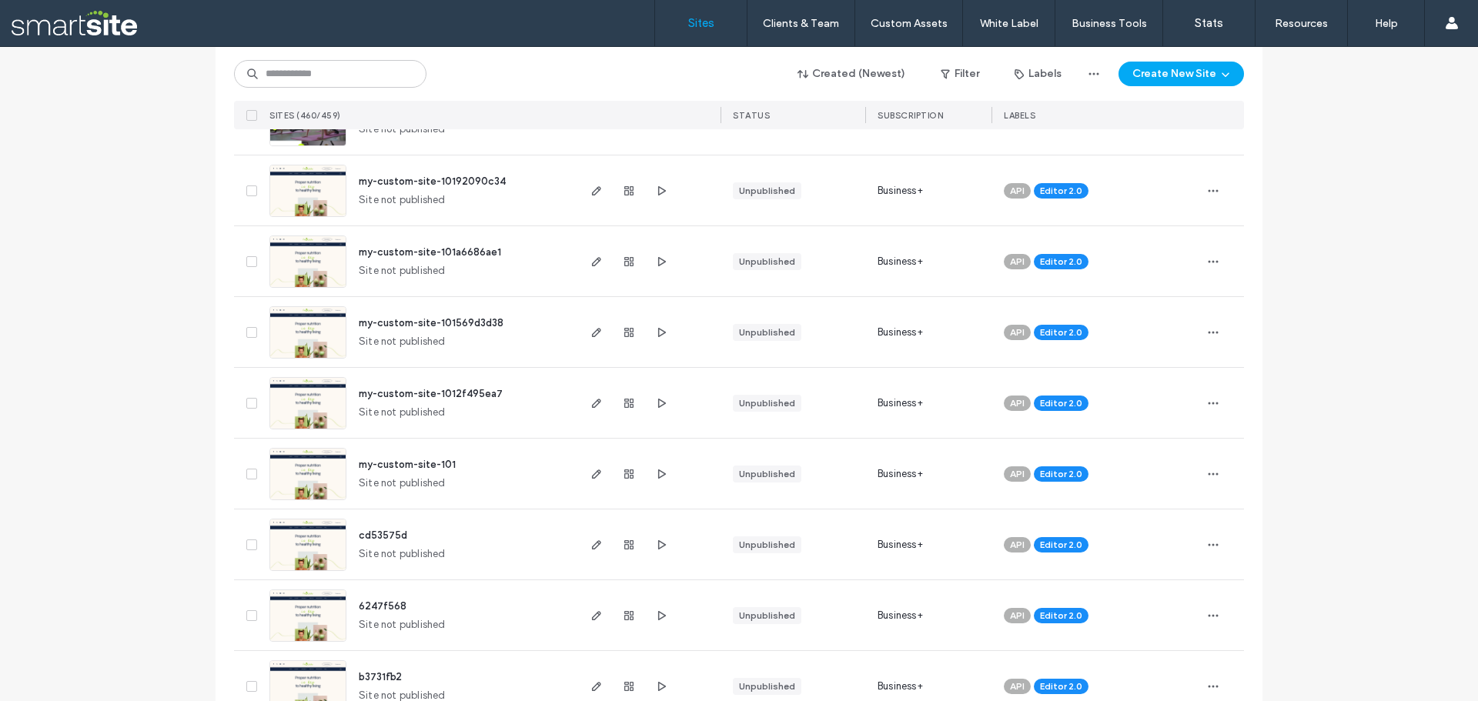
scroll to position [1925, 0]
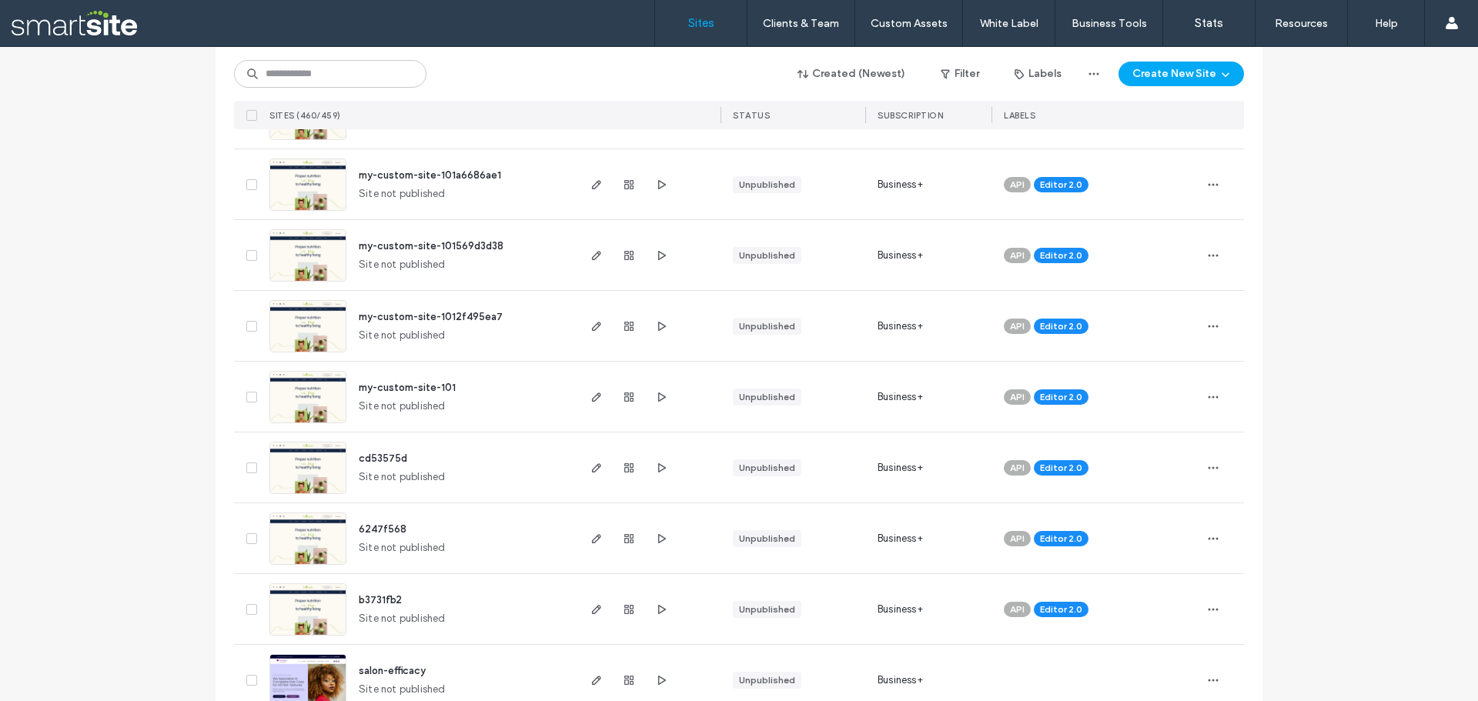
click at [246, 607] on span at bounding box center [251, 609] width 11 height 11
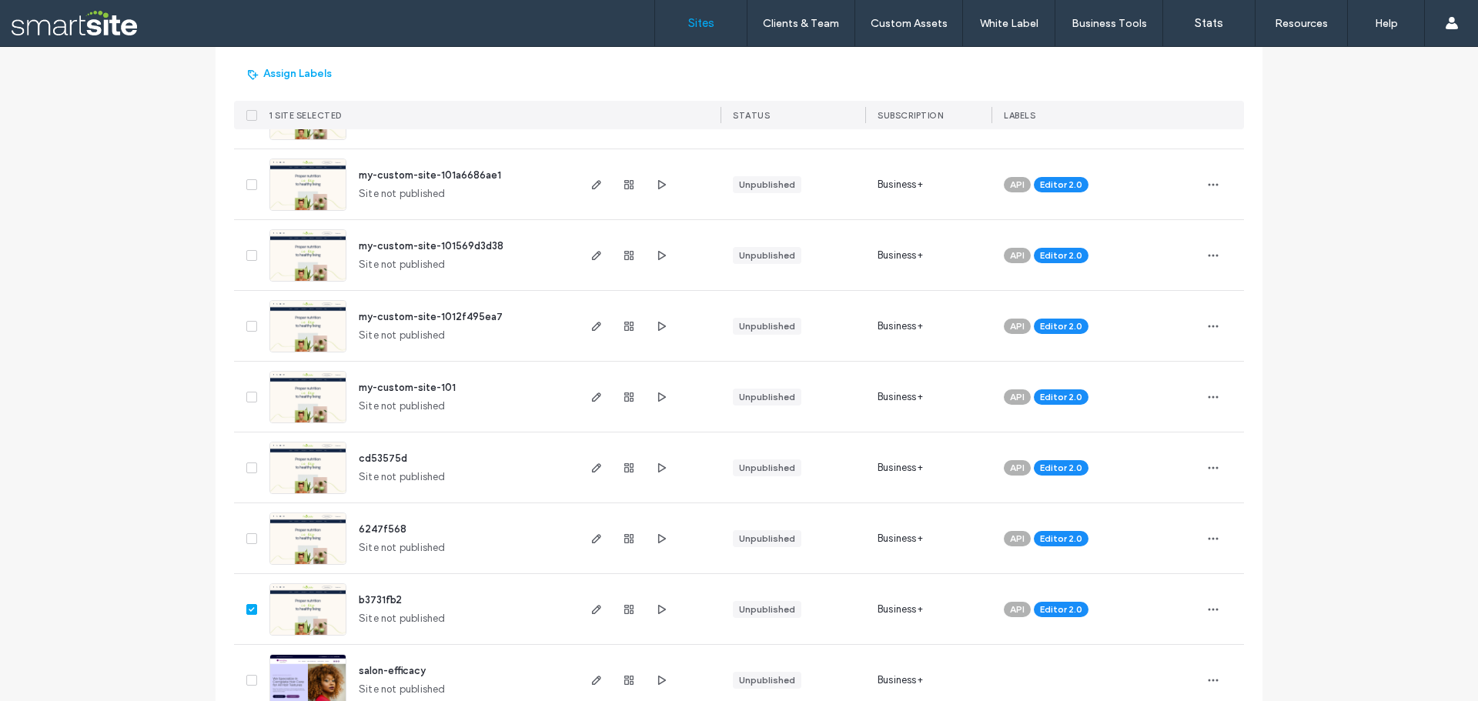
click at [249, 537] on icon at bounding box center [252, 539] width 6 height 5
click at [240, 467] on div at bounding box center [248, 468] width 29 height 70
drag, startPoint x: 239, startPoint y: 474, endPoint x: 250, endPoint y: 467, distance: 13.1
click at [239, 474] on div at bounding box center [248, 468] width 29 height 70
click at [252, 466] on div at bounding box center [248, 468] width 29 height 70
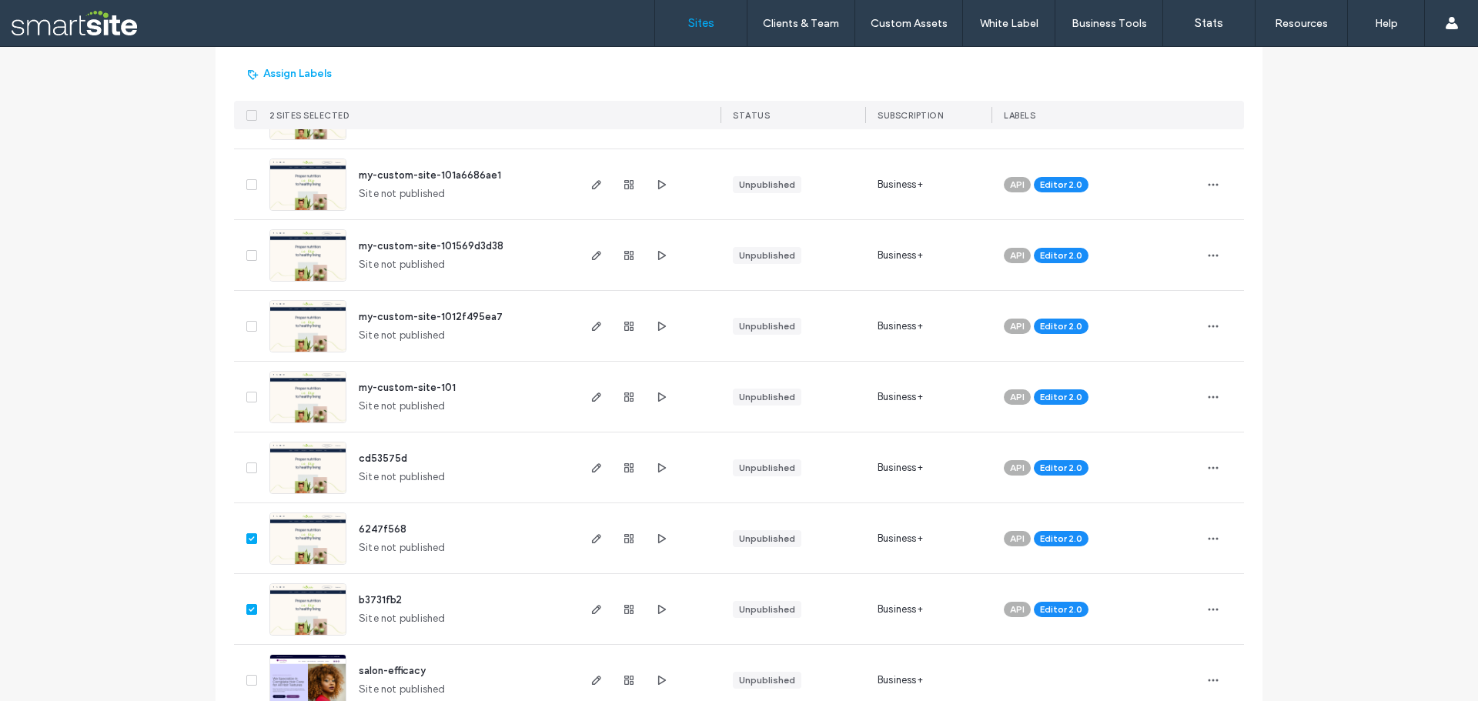
click at [249, 469] on icon at bounding box center [251, 468] width 5 height 5
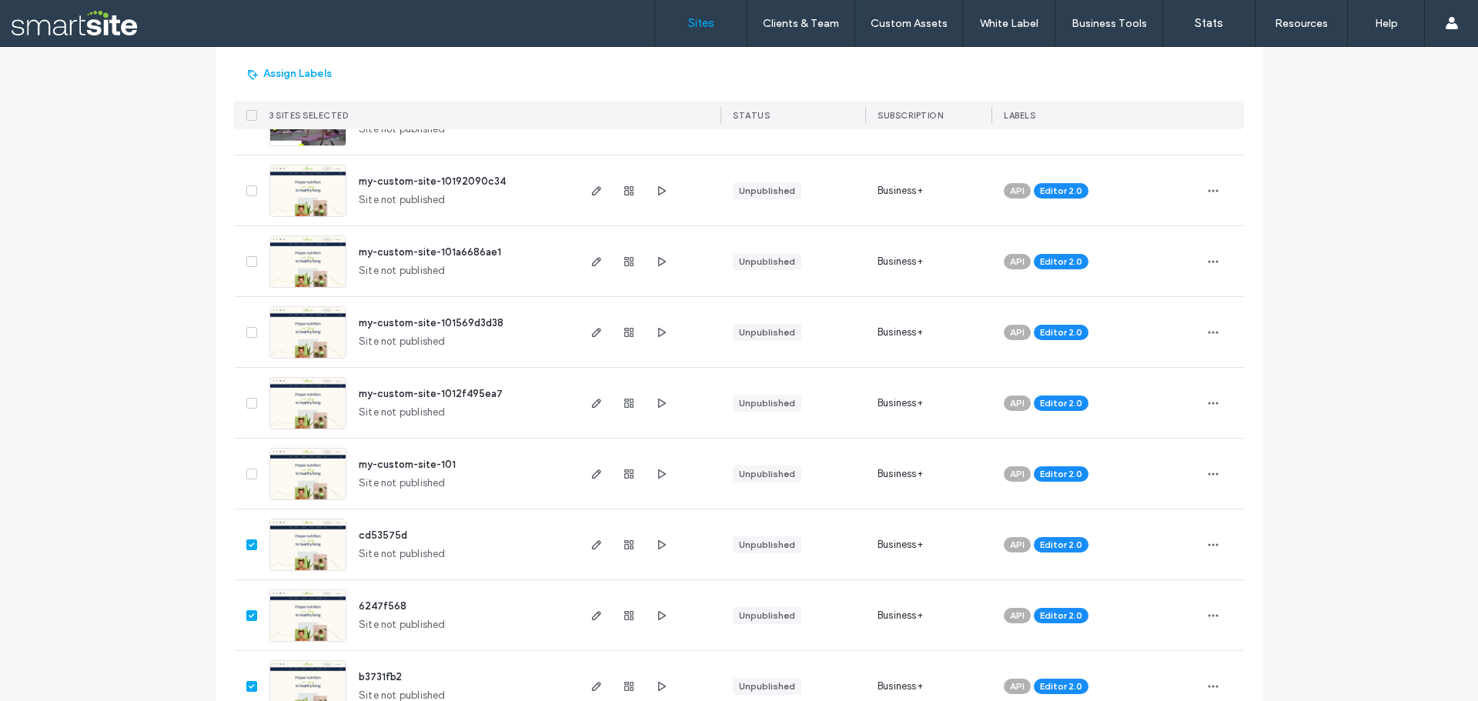
scroll to position [2079, 0]
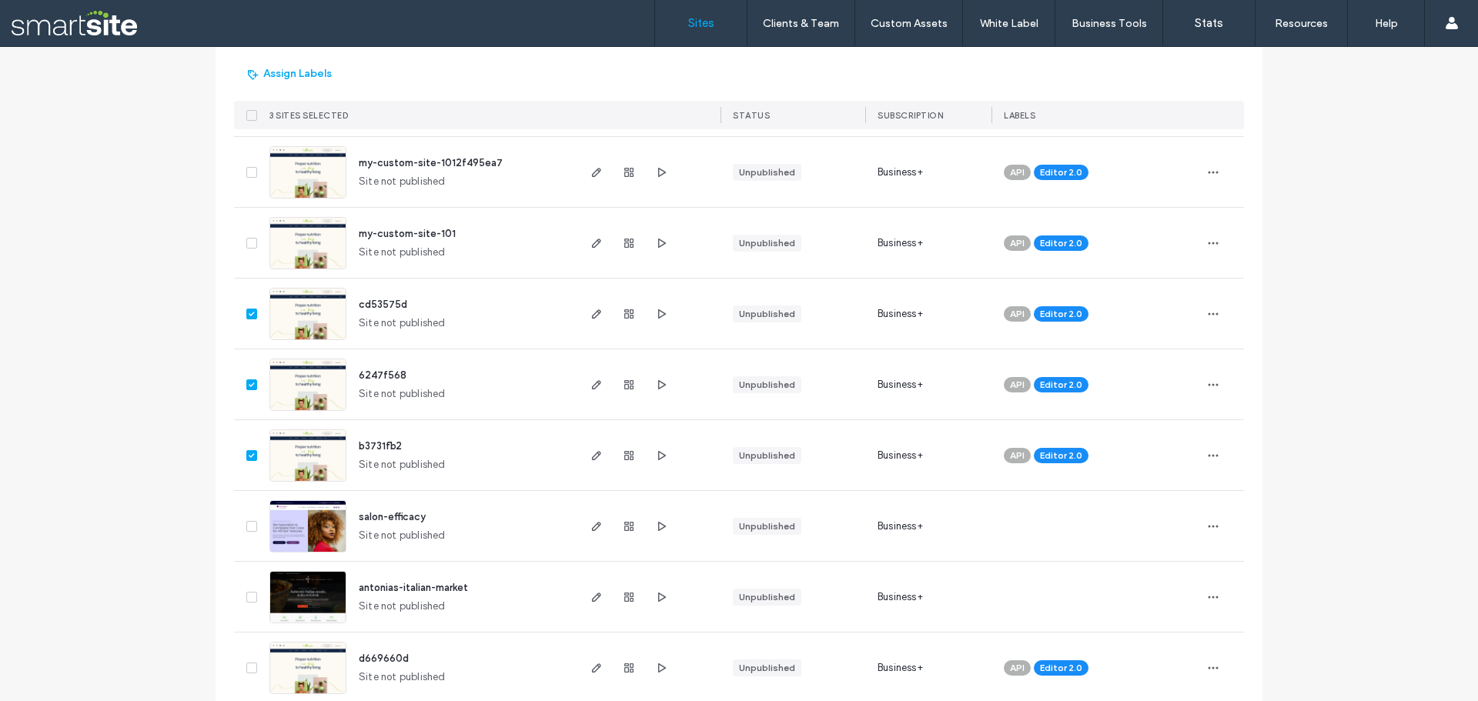
click at [249, 455] on icon at bounding box center [252, 456] width 6 height 5
click at [249, 381] on span at bounding box center [251, 385] width 11 height 11
click at [249, 313] on icon at bounding box center [252, 314] width 6 height 5
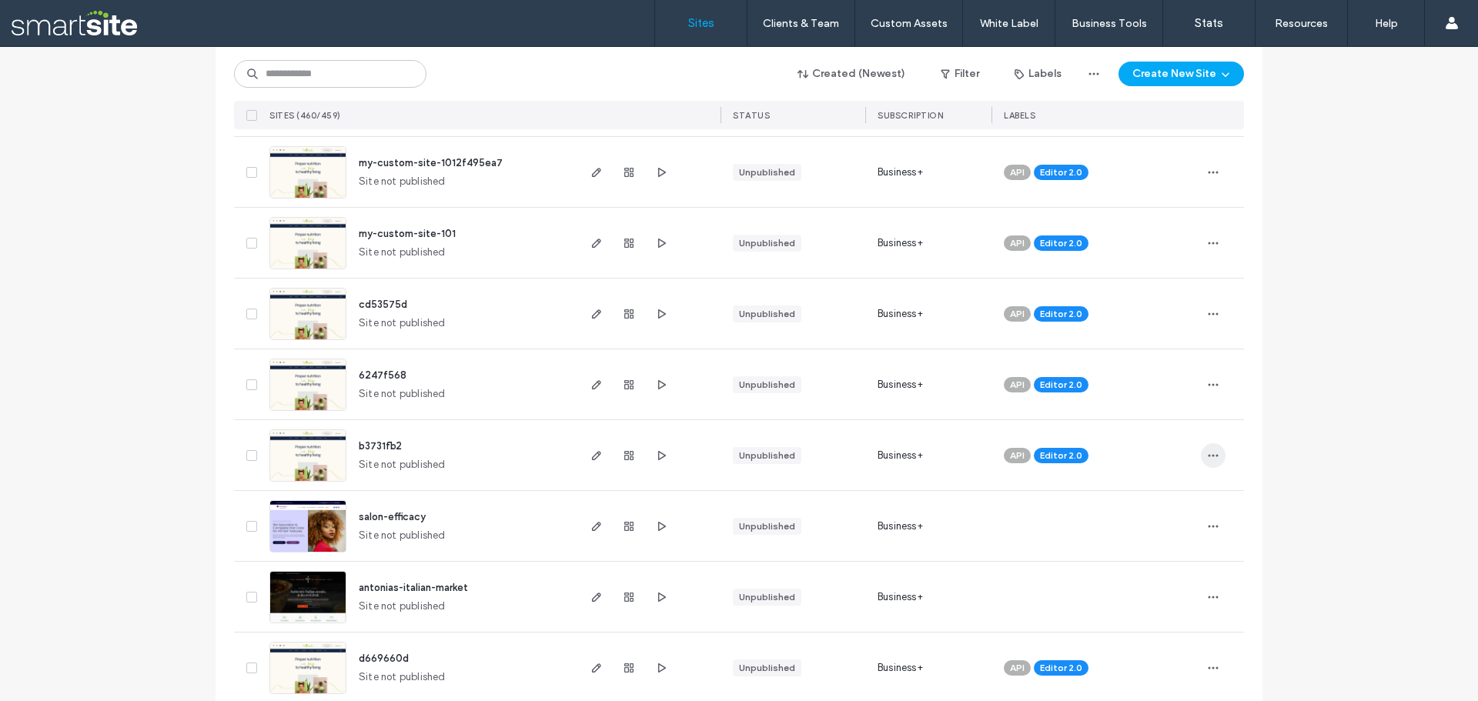
click at [1201, 452] on span "button" at bounding box center [1213, 456] width 25 height 25
click at [1150, 648] on span "Delete Site" at bounding box center [1137, 651] width 51 height 15
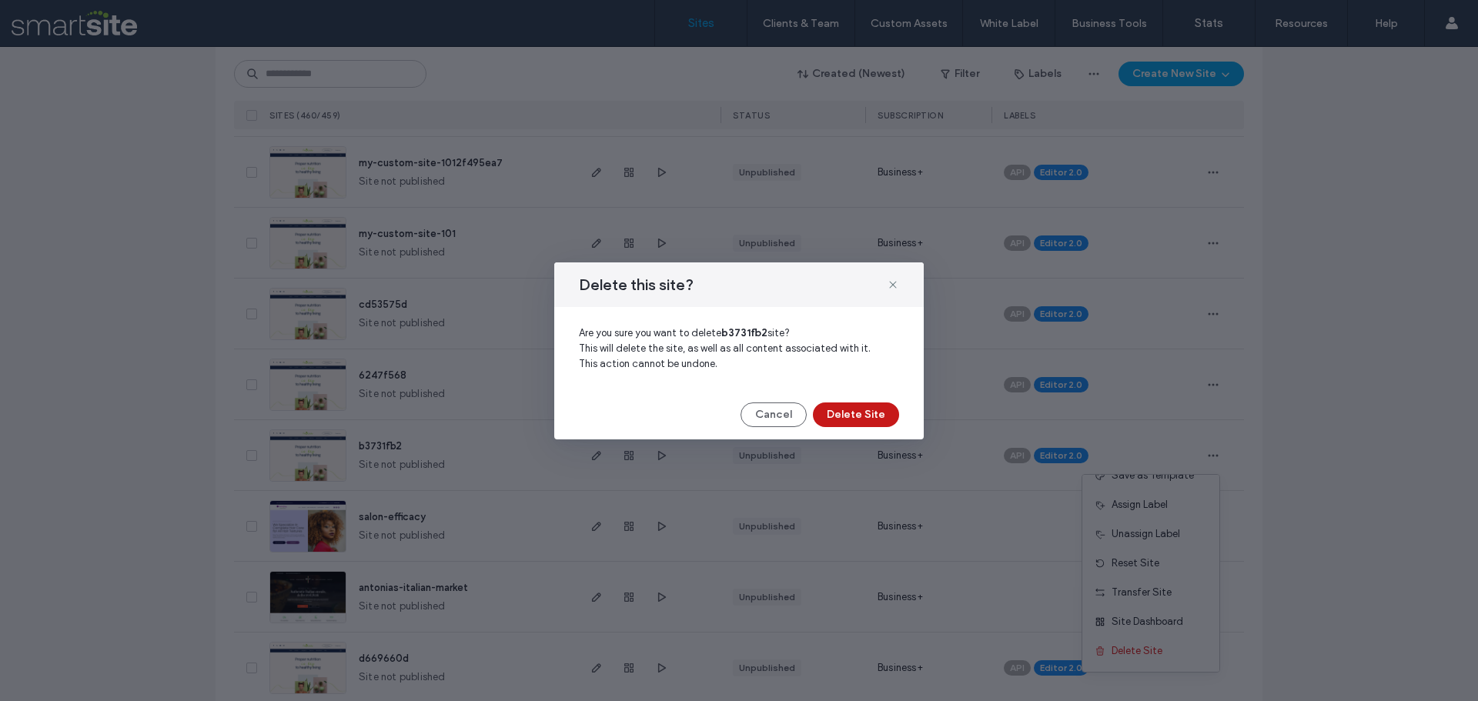
click at [856, 412] on button "Delete Site" at bounding box center [856, 415] width 86 height 25
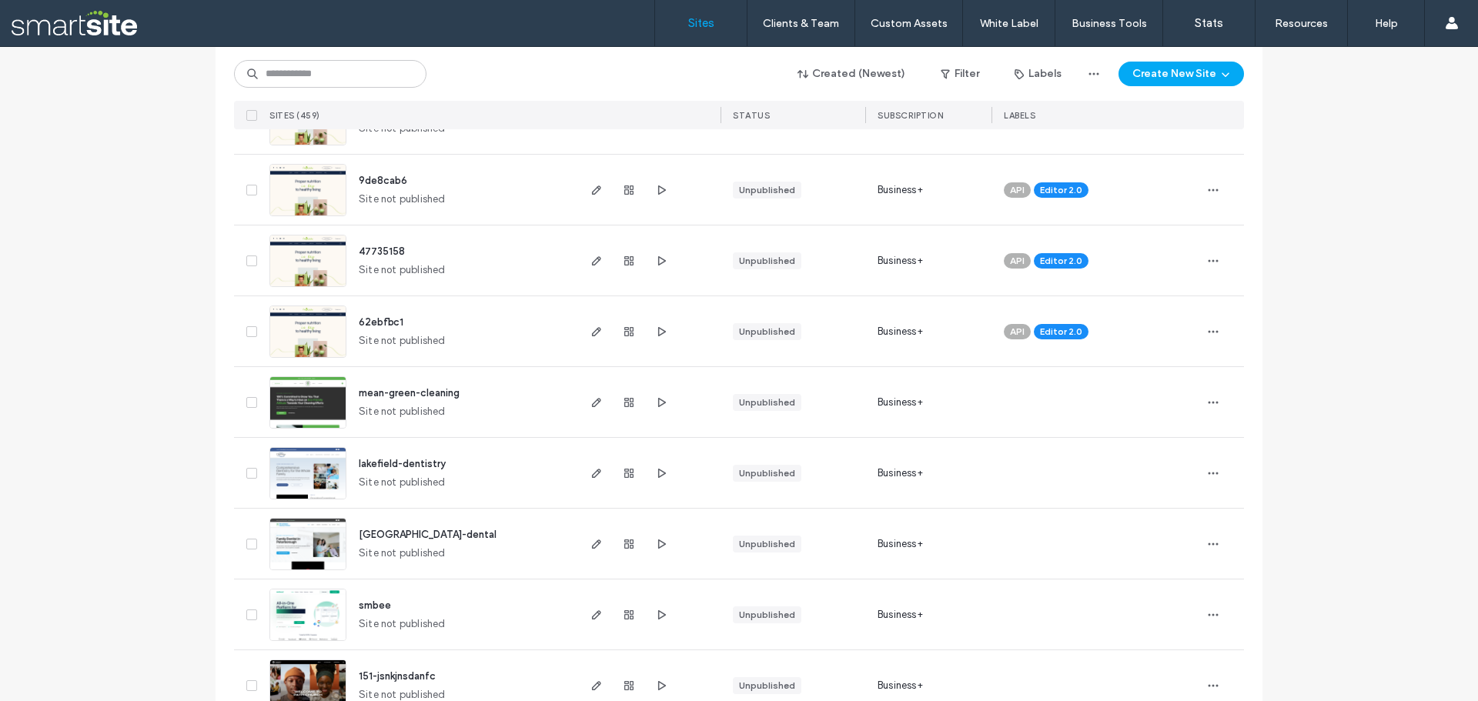
scroll to position [2926, 0]
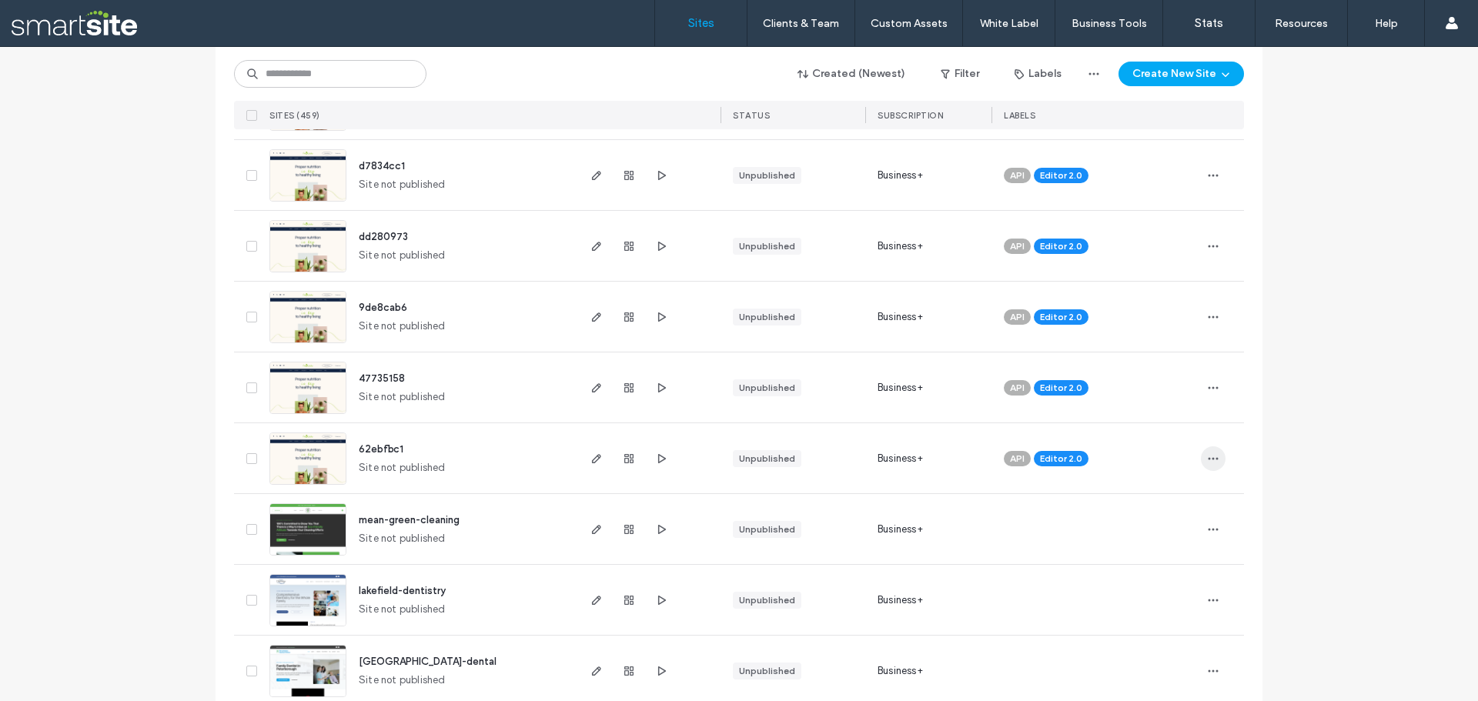
click at [1210, 457] on icon "button" at bounding box center [1213, 459] width 12 height 12
click at [1138, 650] on span "Delete Site" at bounding box center [1137, 654] width 51 height 15
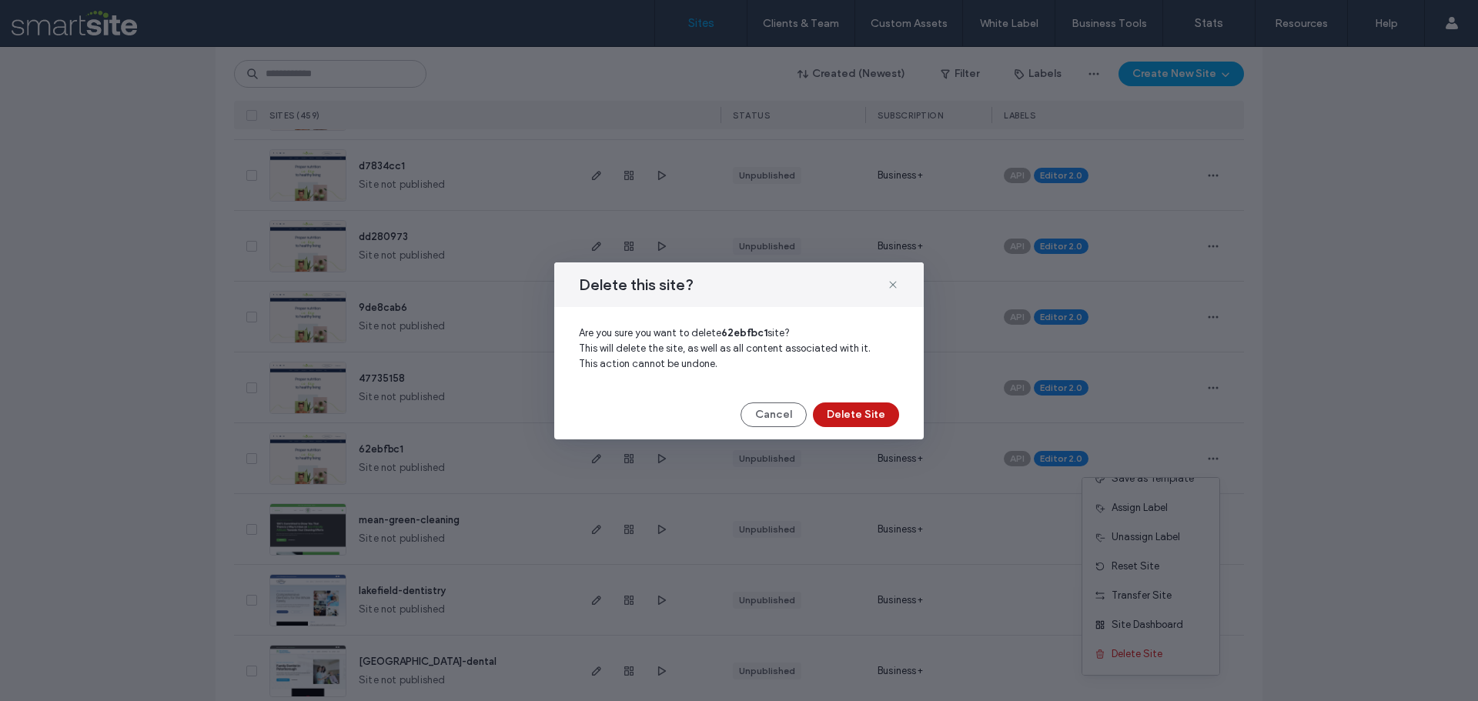
click at [864, 416] on button "Delete Site" at bounding box center [856, 415] width 86 height 25
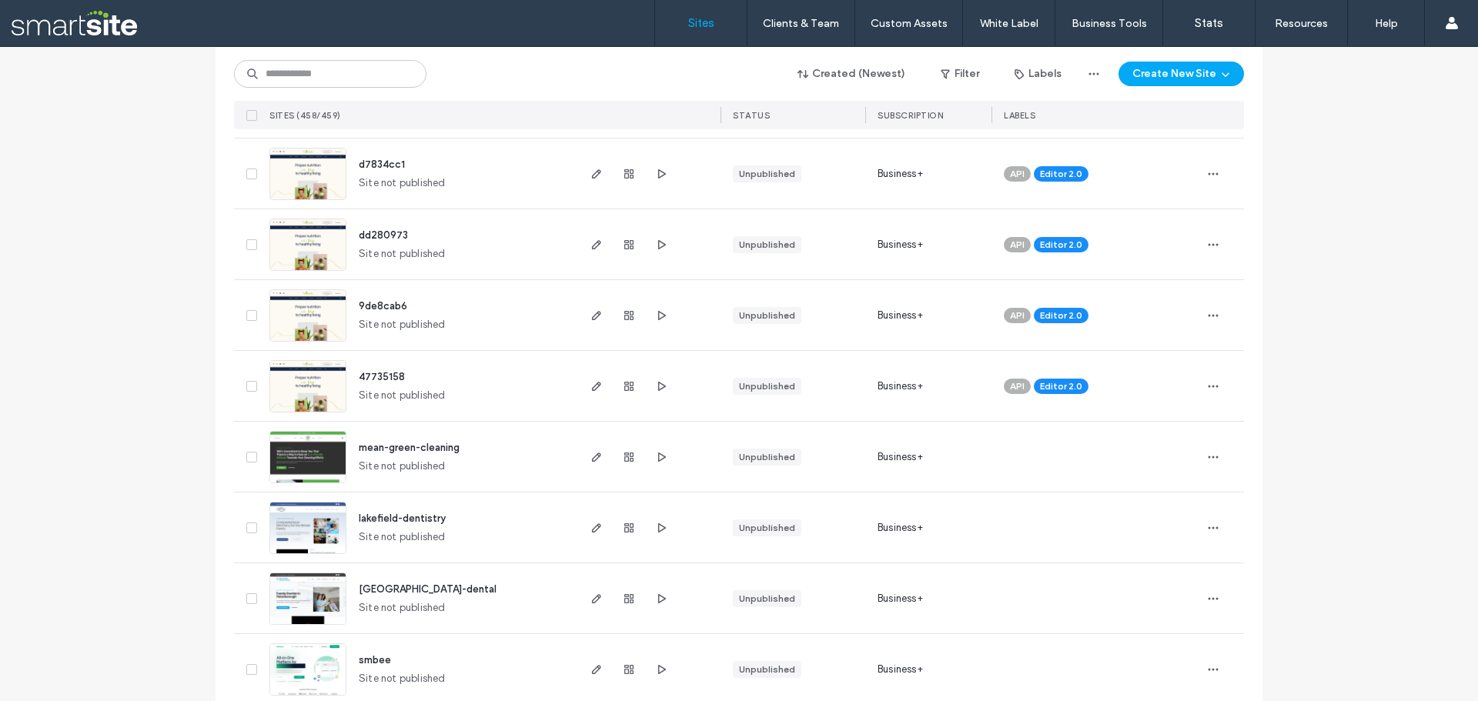
scroll to position [2926, 0]
click at [1215, 391] on span "button" at bounding box center [1213, 388] width 25 height 25
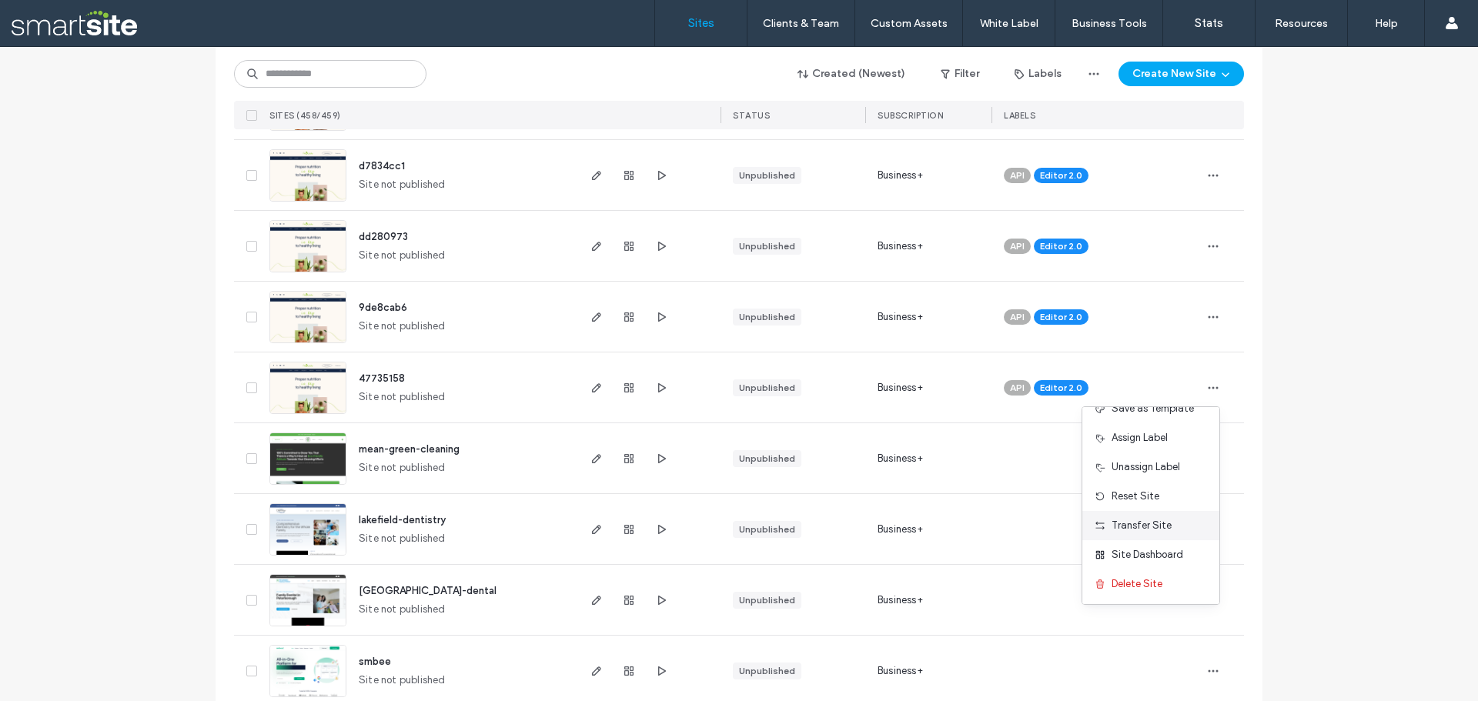
scroll to position [79, 0]
click at [1148, 576] on span "Delete Site" at bounding box center [1137, 583] width 51 height 15
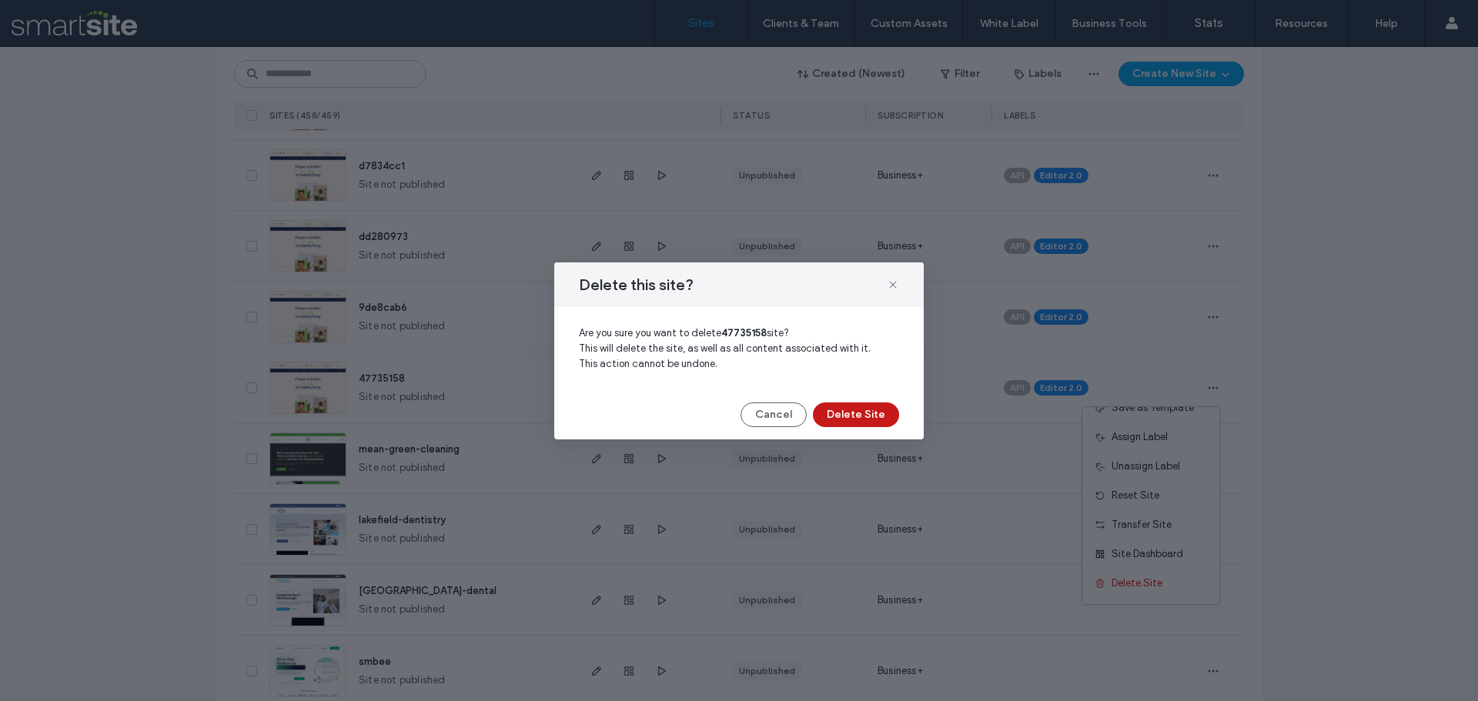
click at [858, 410] on button "Delete Site" at bounding box center [856, 415] width 86 height 25
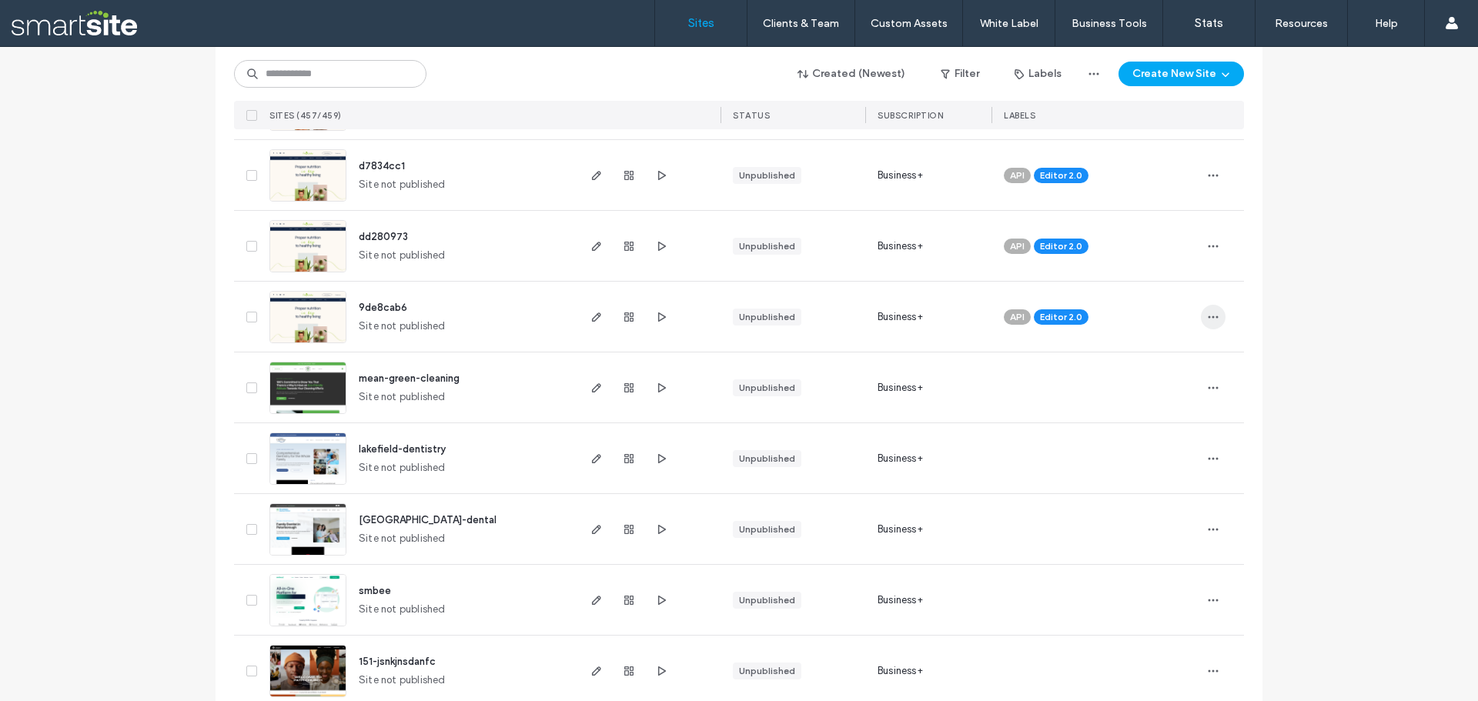
click at [1201, 316] on span "button" at bounding box center [1213, 317] width 25 height 25
click at [1149, 504] on div "Delete Site" at bounding box center [1151, 512] width 137 height 29
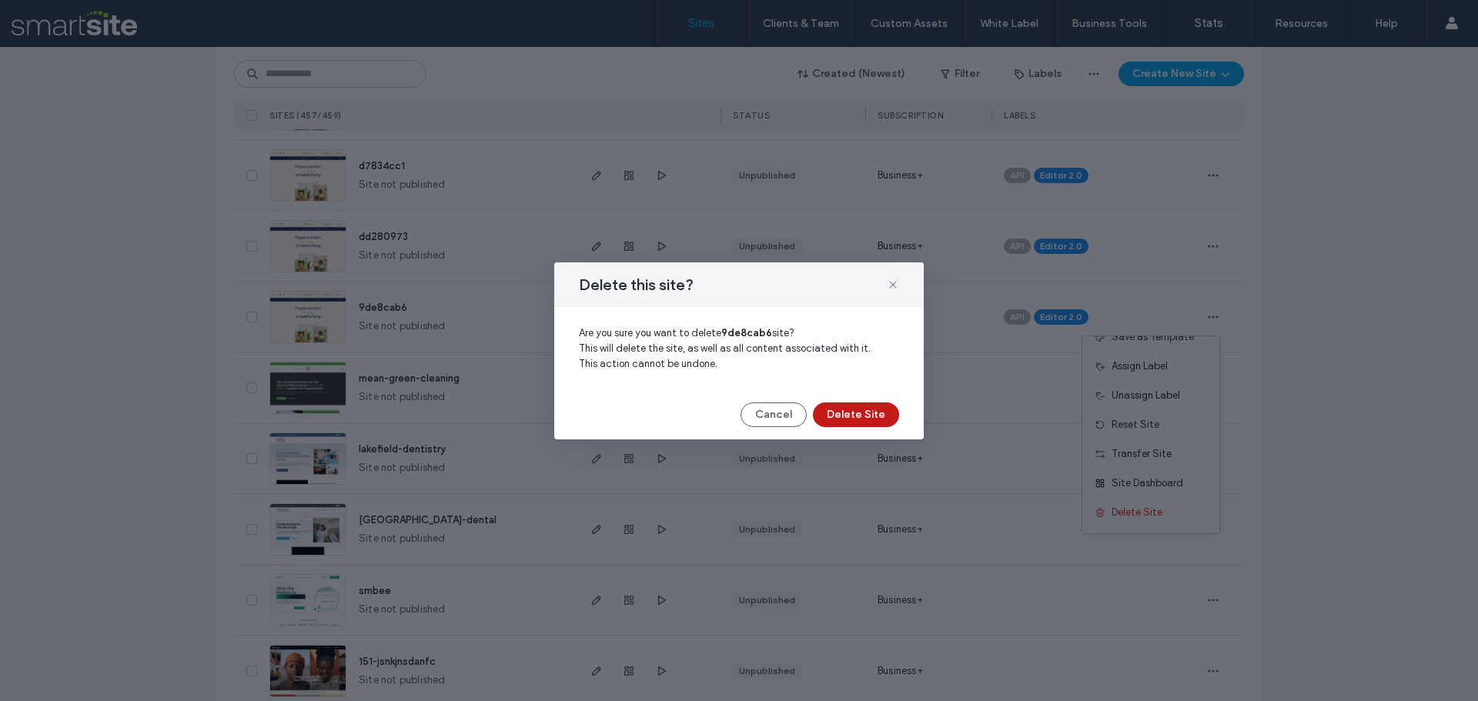
click at [877, 410] on button "Delete Site" at bounding box center [856, 415] width 86 height 25
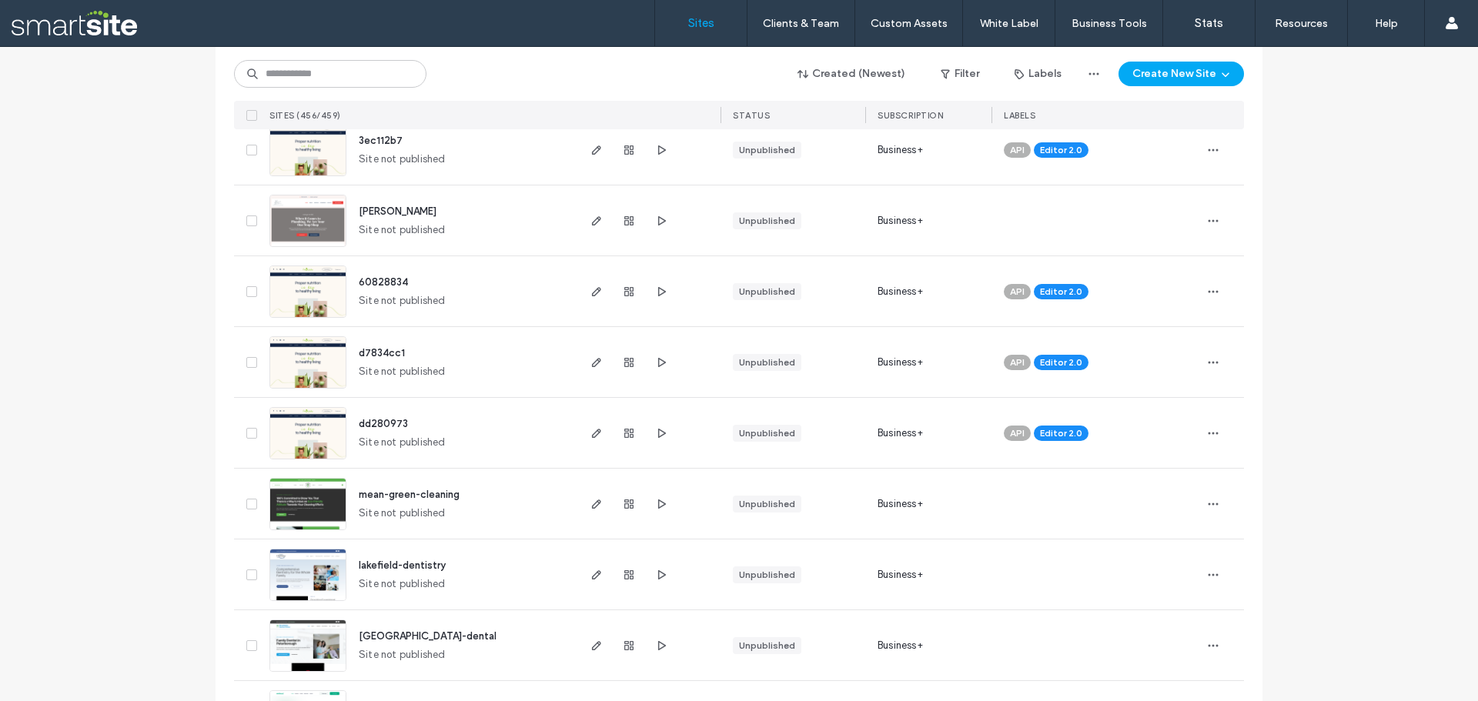
scroll to position [2695, 0]
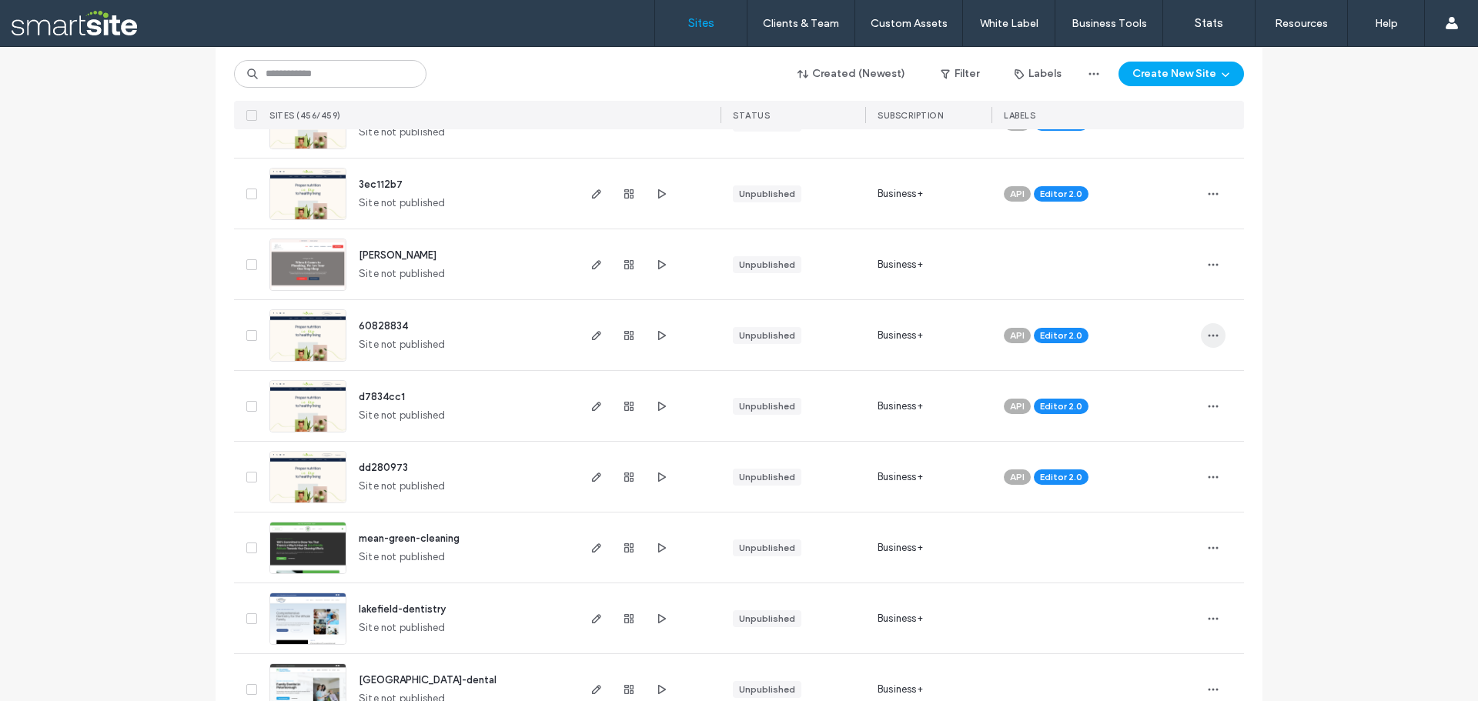
click at [1216, 338] on span "button" at bounding box center [1213, 335] width 25 height 25
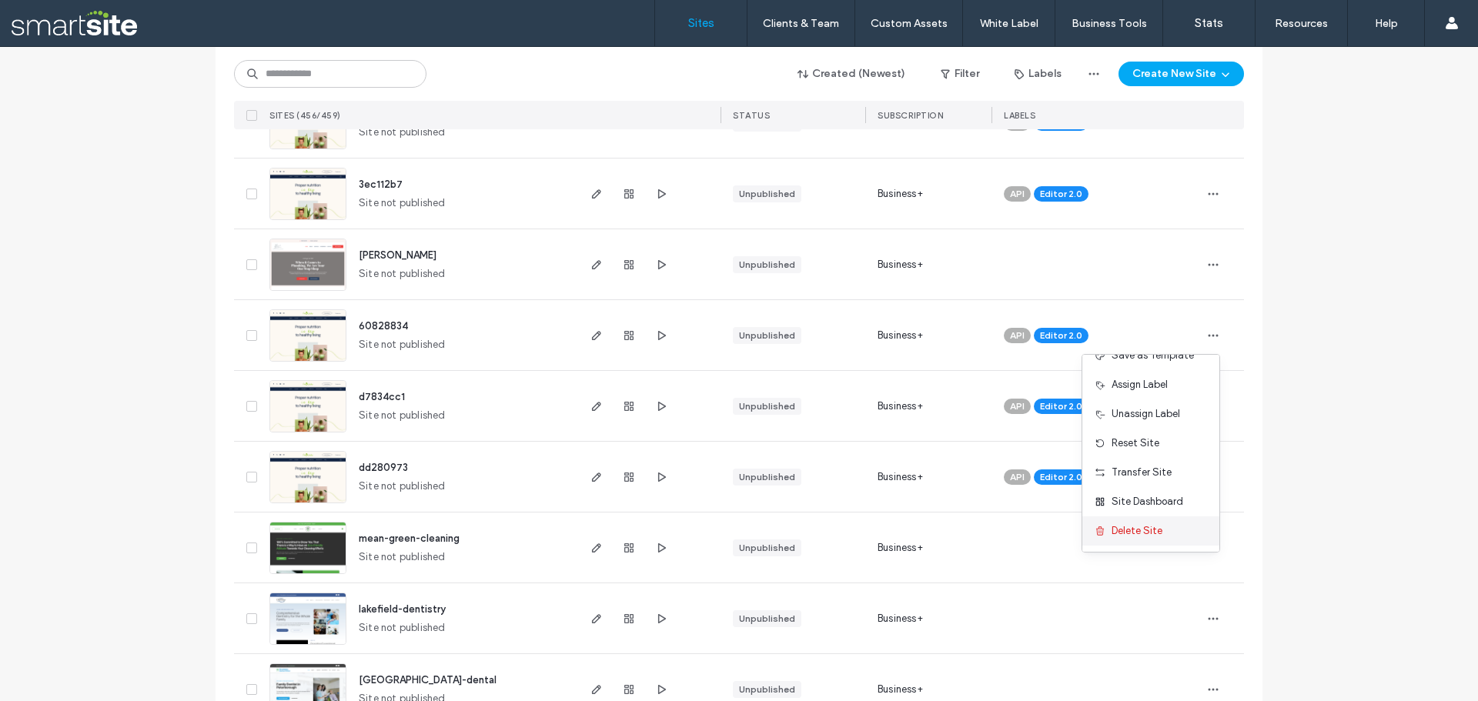
click at [1155, 523] on div "Delete Site" at bounding box center [1151, 531] width 137 height 29
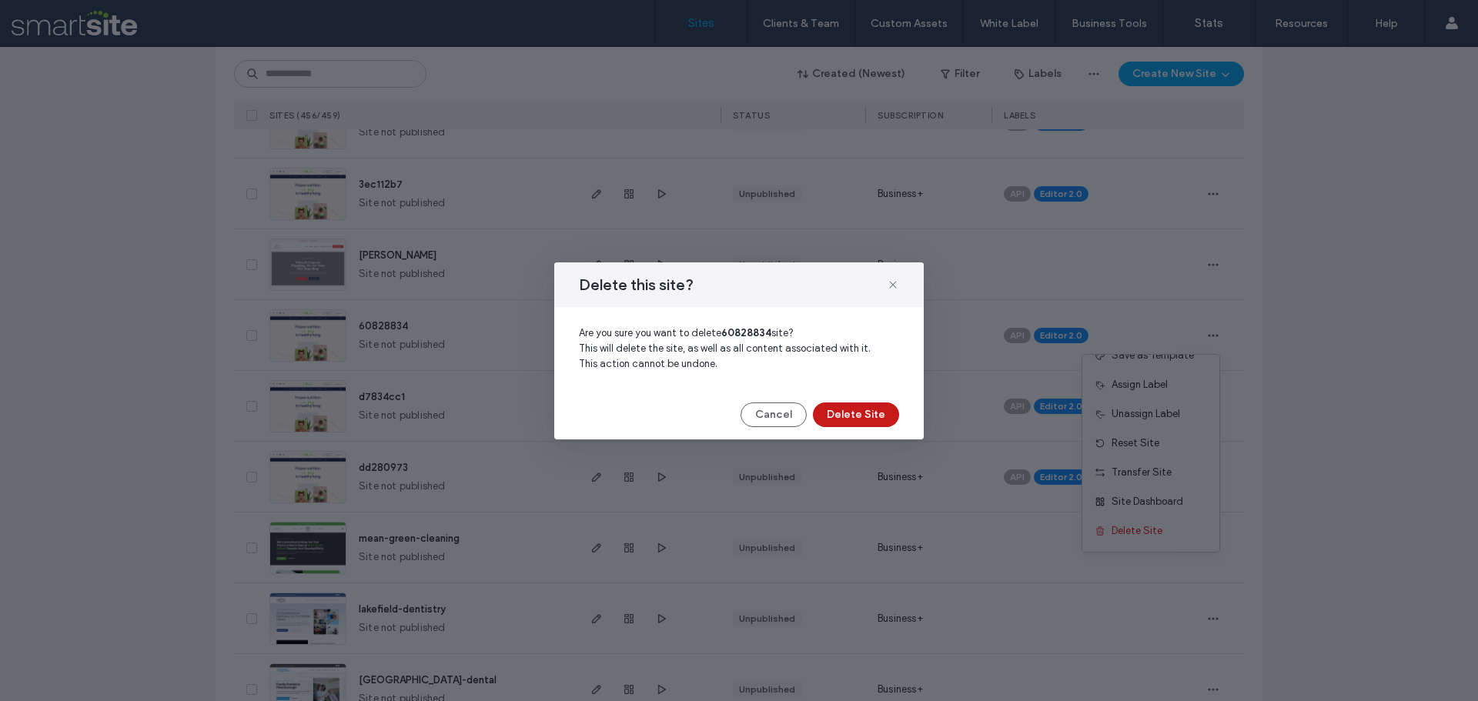
click at [840, 411] on button "Delete Site" at bounding box center [856, 415] width 86 height 25
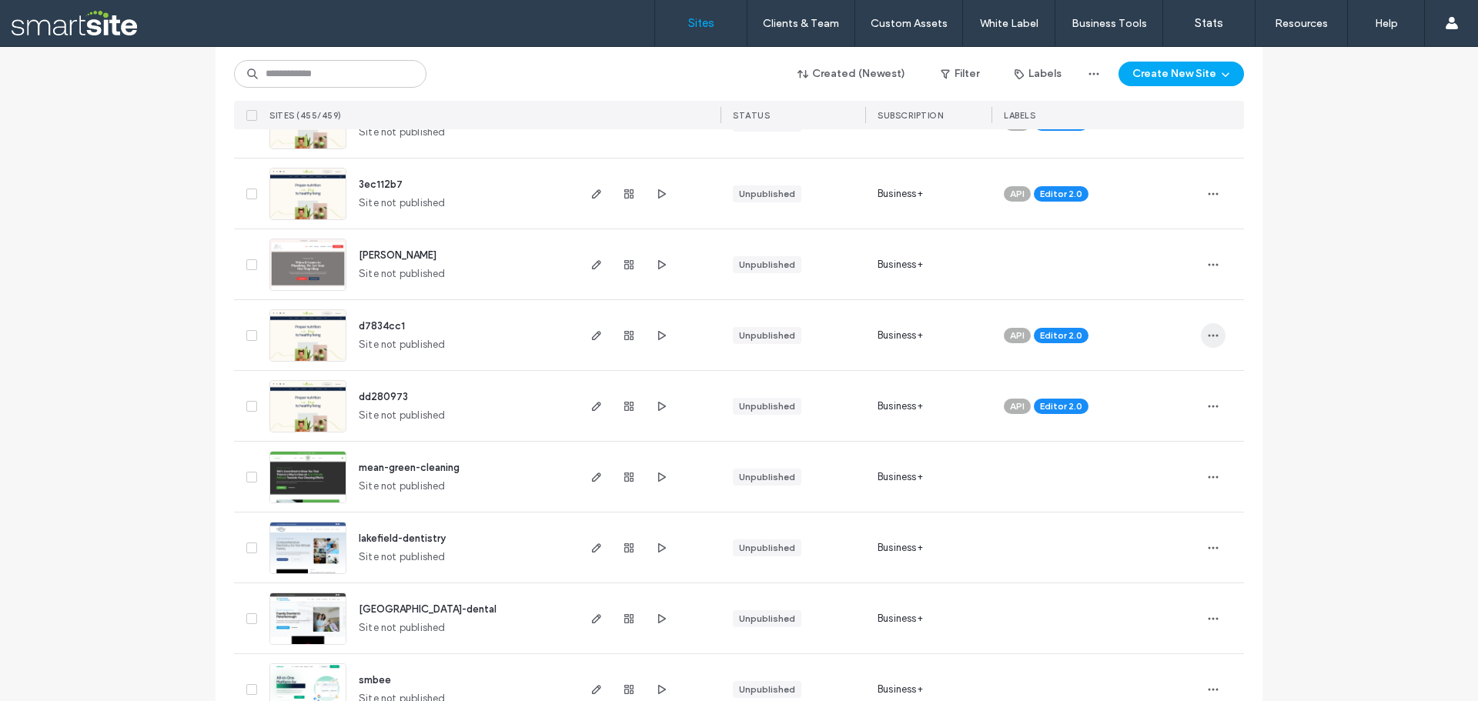
click at [1215, 339] on span "button" at bounding box center [1213, 335] width 25 height 25
click at [1144, 524] on span "Delete Site" at bounding box center [1137, 531] width 51 height 15
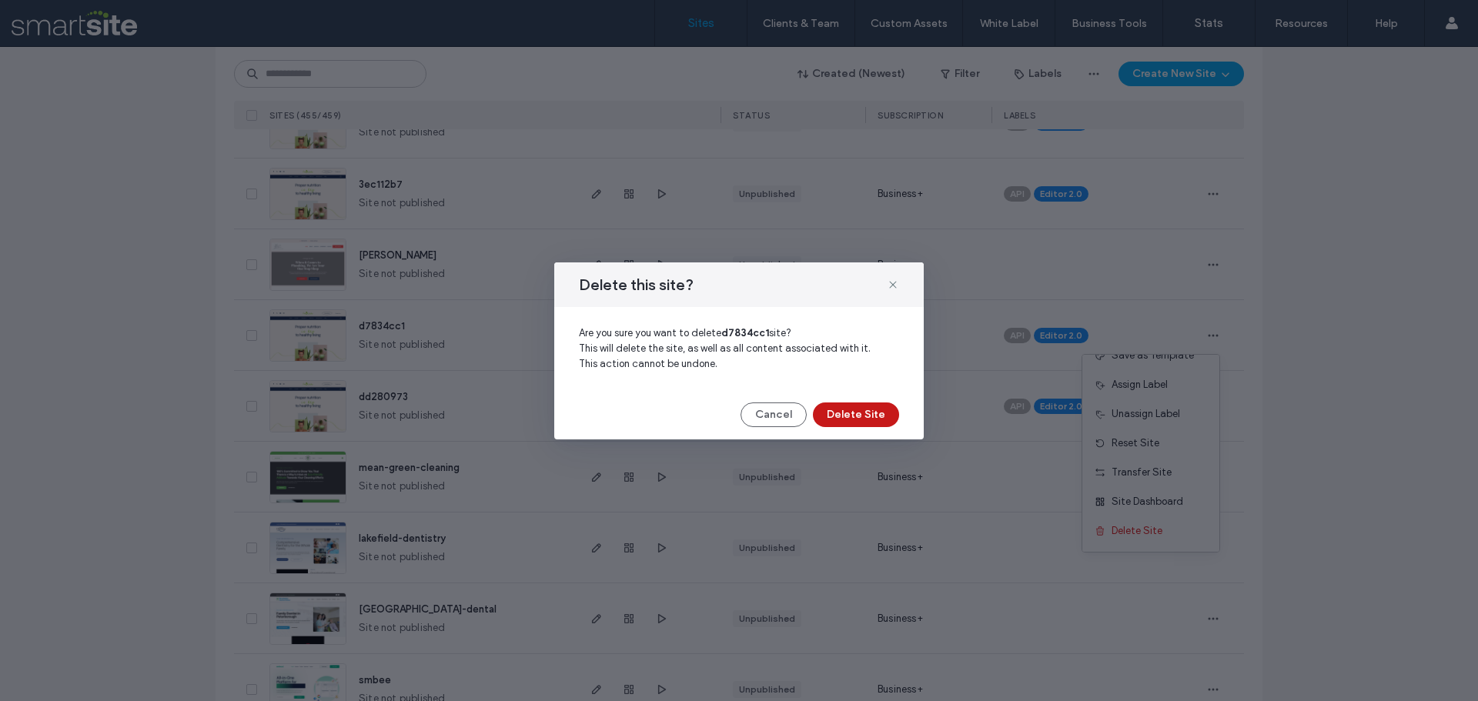
click at [835, 414] on button "Delete Site" at bounding box center [856, 415] width 86 height 25
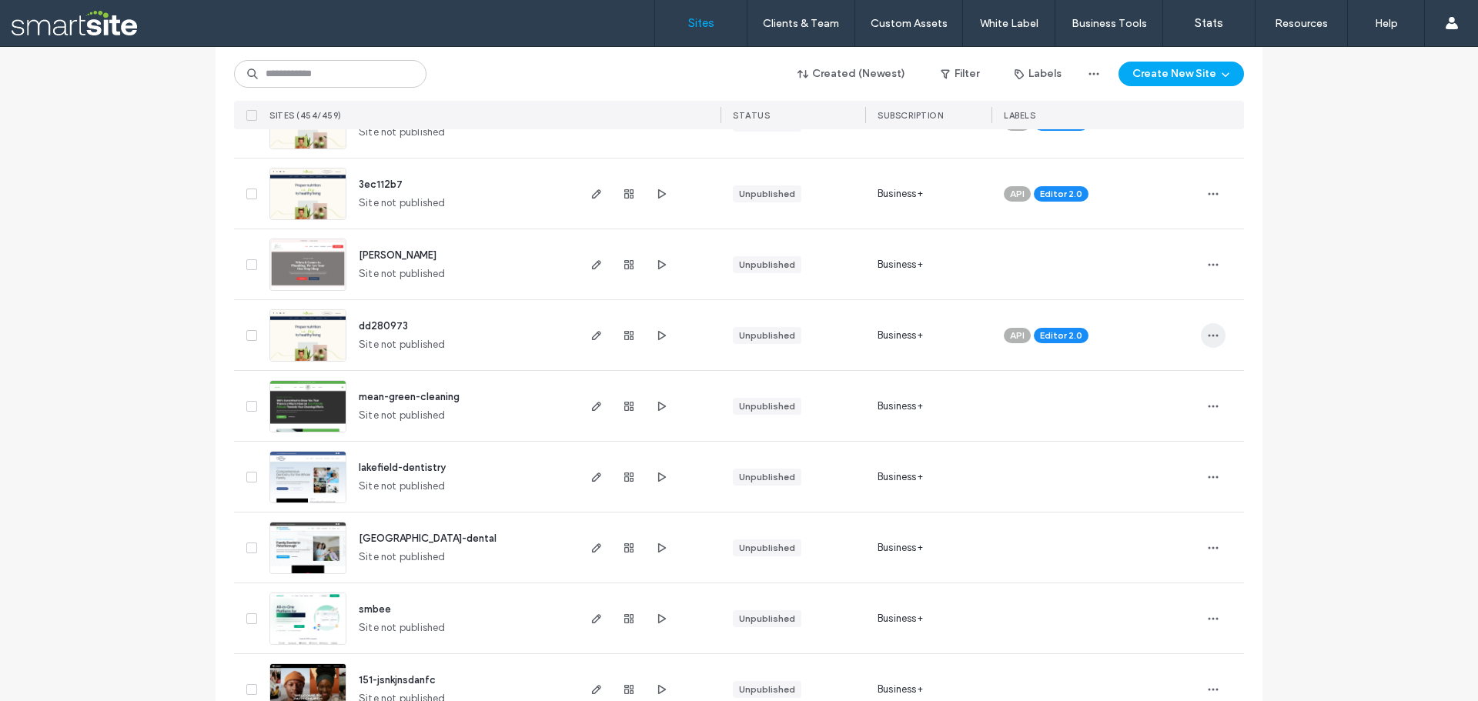
click at [1207, 337] on icon "button" at bounding box center [1213, 336] width 12 height 12
click at [1161, 522] on div "Delete Site" at bounding box center [1151, 531] width 137 height 29
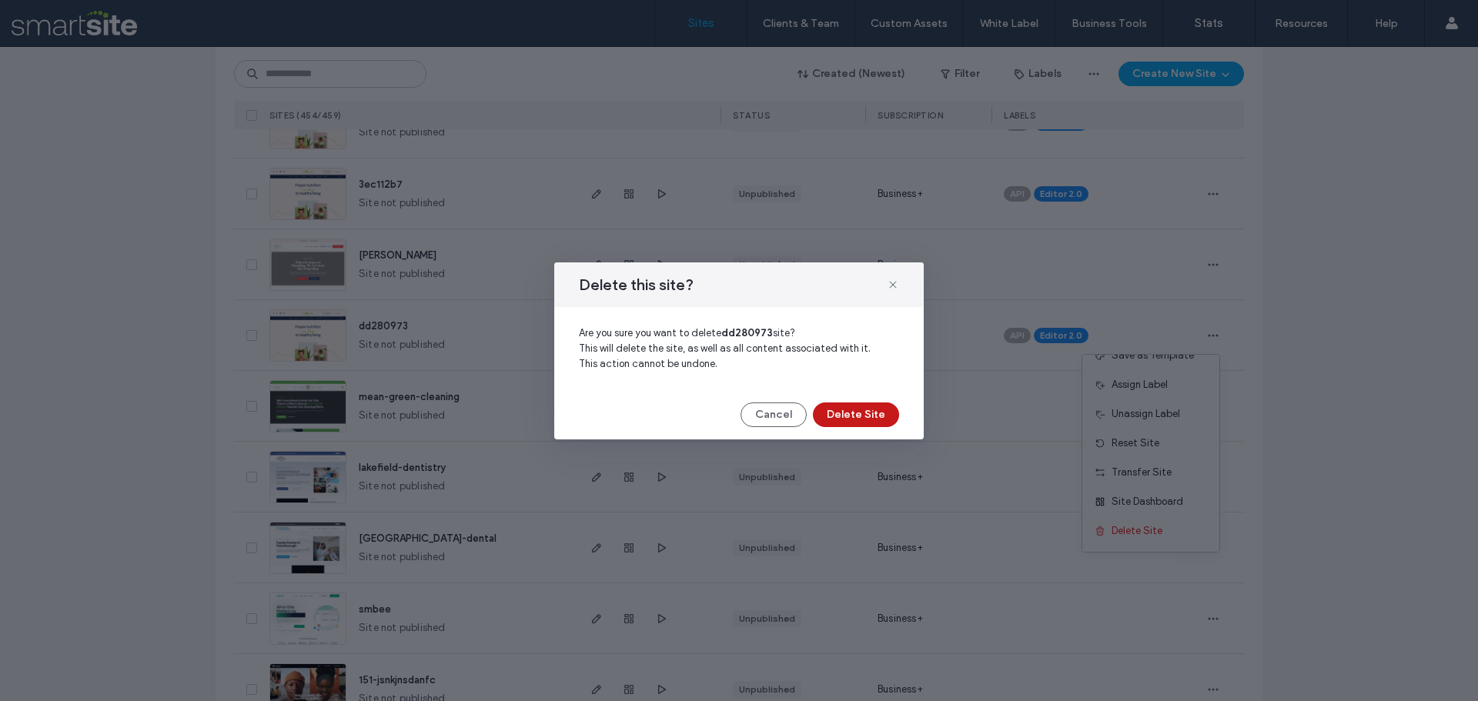
click at [861, 410] on button "Delete Site" at bounding box center [856, 415] width 86 height 25
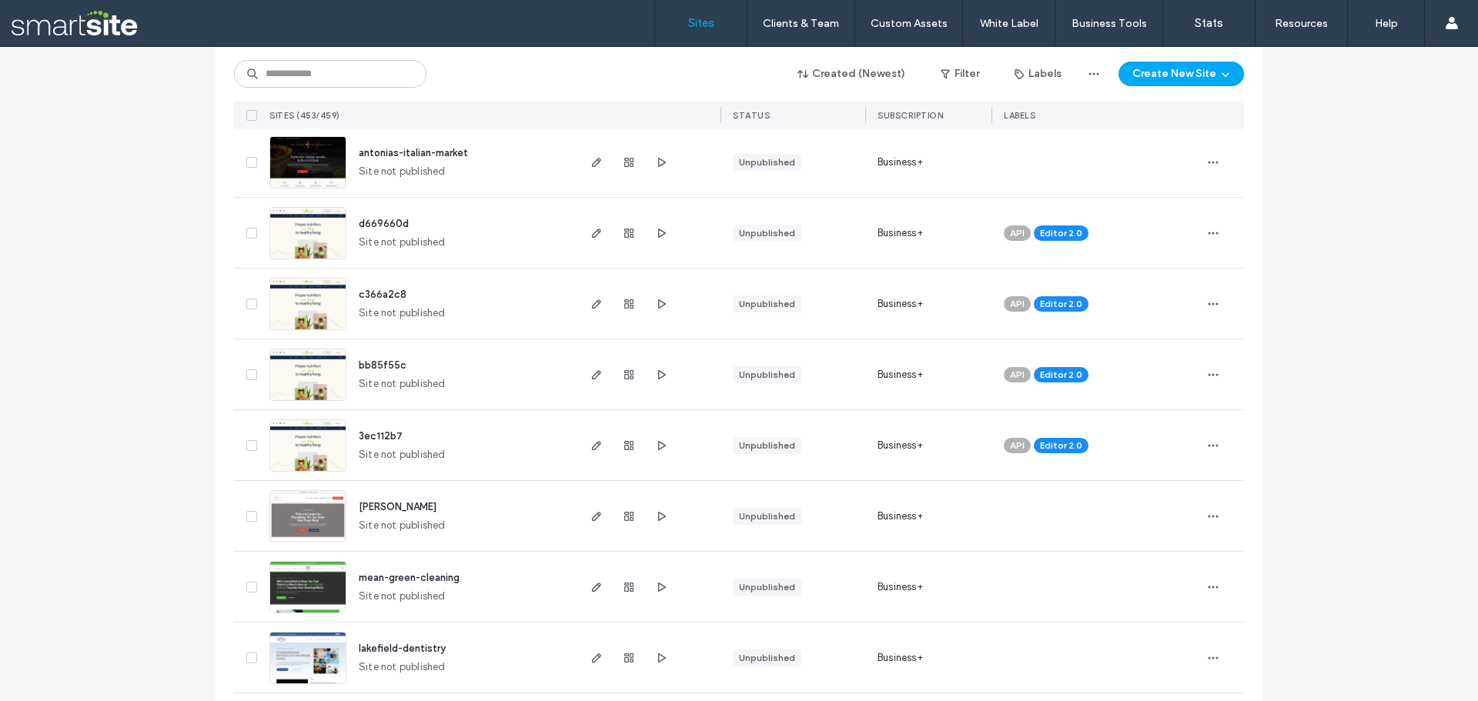
scroll to position [2464, 0]
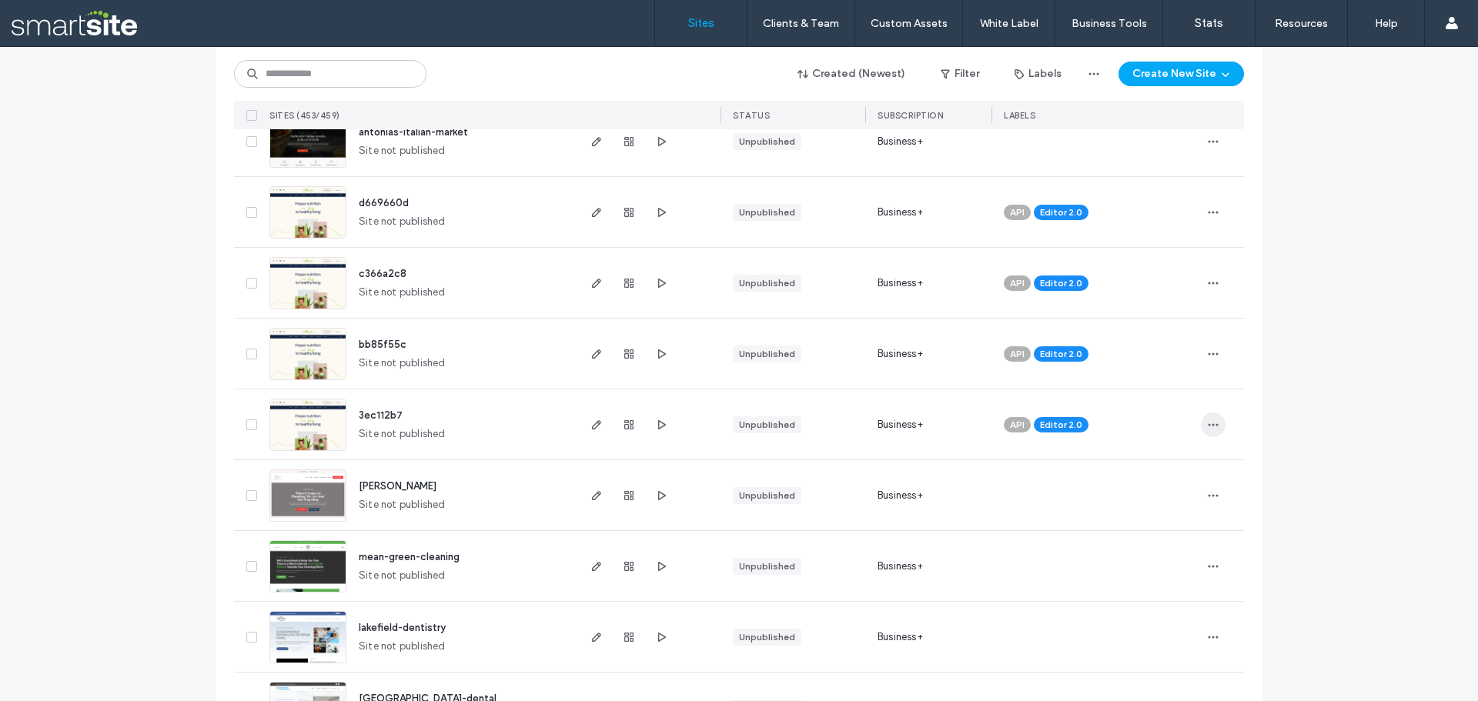
click at [1208, 427] on icon "button" at bounding box center [1213, 425] width 12 height 12
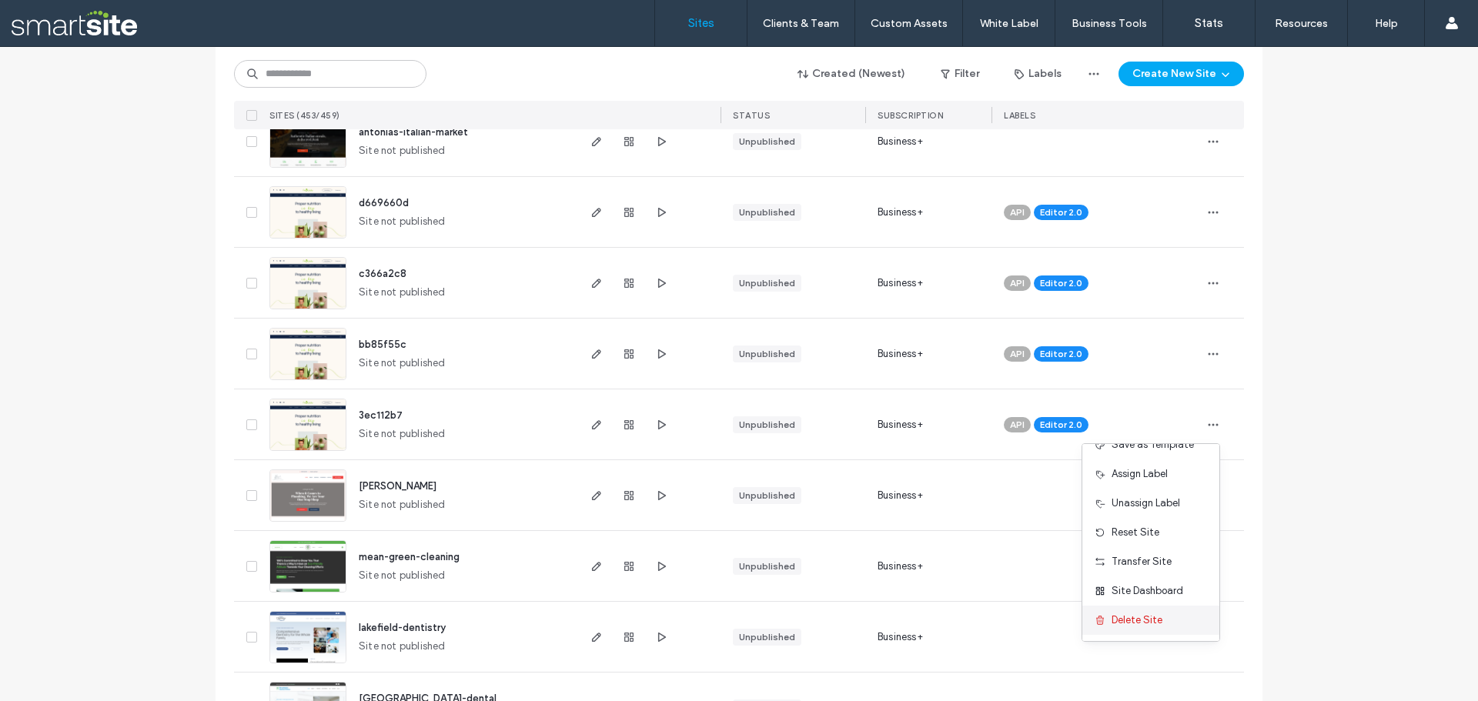
click at [1150, 615] on span "Delete Site" at bounding box center [1137, 620] width 51 height 15
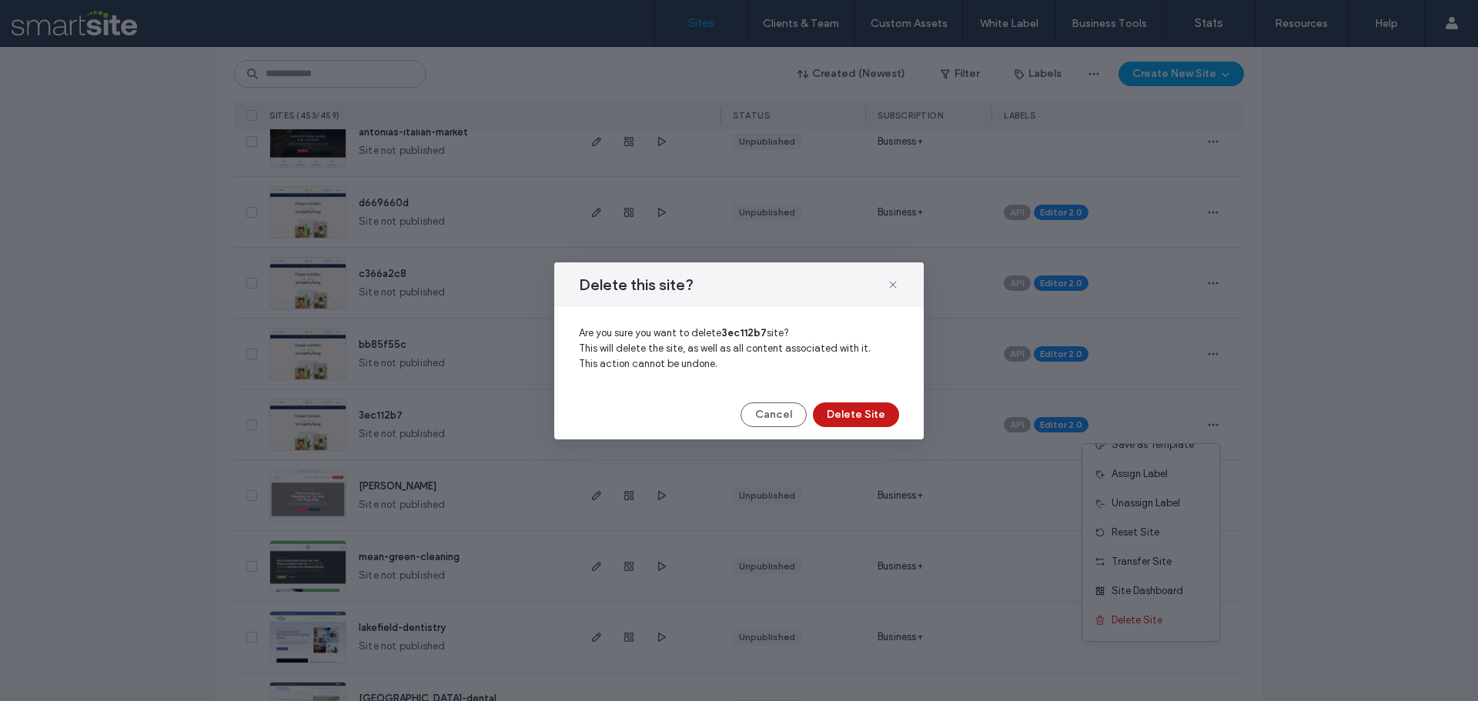
click at [831, 413] on button "Delete Site" at bounding box center [856, 415] width 86 height 25
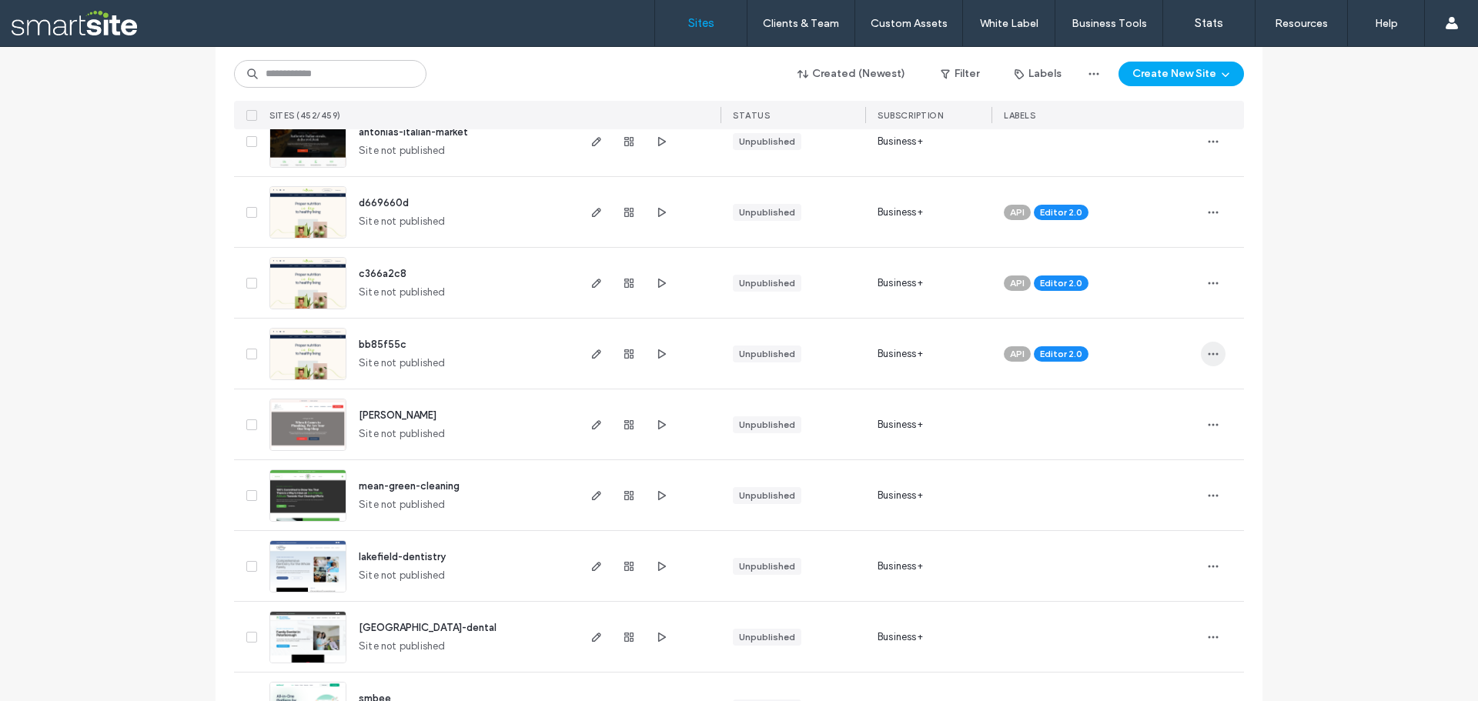
click at [1208, 352] on icon "button" at bounding box center [1213, 354] width 12 height 12
click at [1160, 551] on span "Delete Site" at bounding box center [1137, 549] width 51 height 15
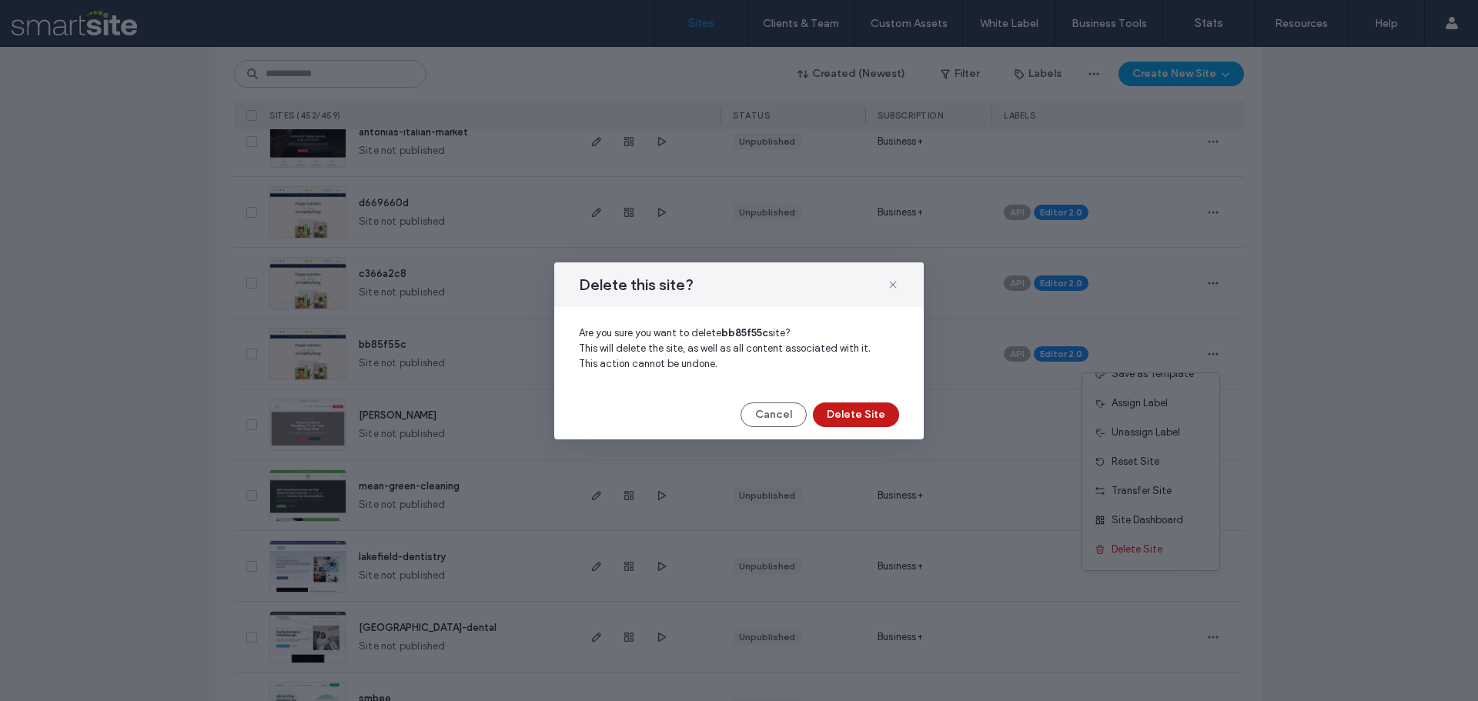
click at [872, 413] on button "Delete Site" at bounding box center [856, 415] width 86 height 25
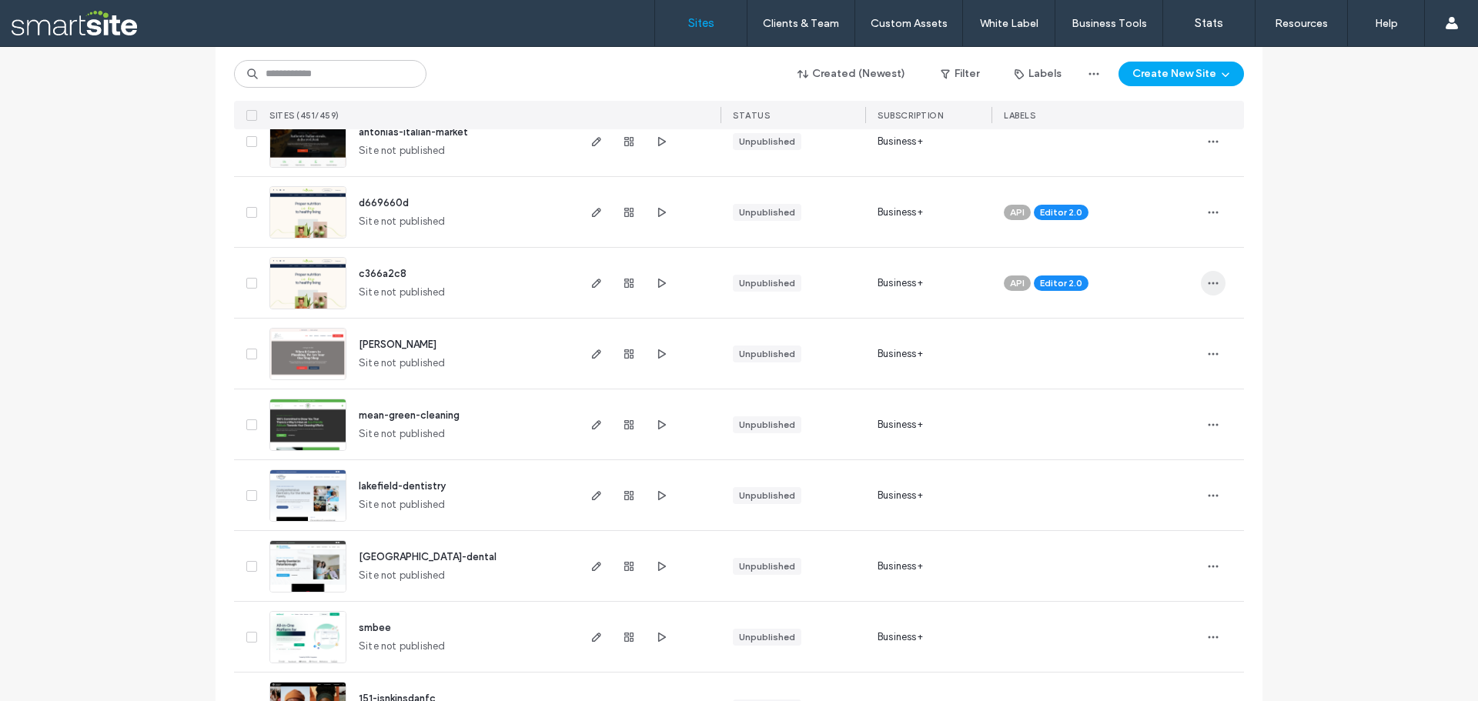
click at [1207, 283] on icon "button" at bounding box center [1213, 283] width 12 height 12
click at [1152, 480] on span "Delete Site" at bounding box center [1137, 478] width 51 height 15
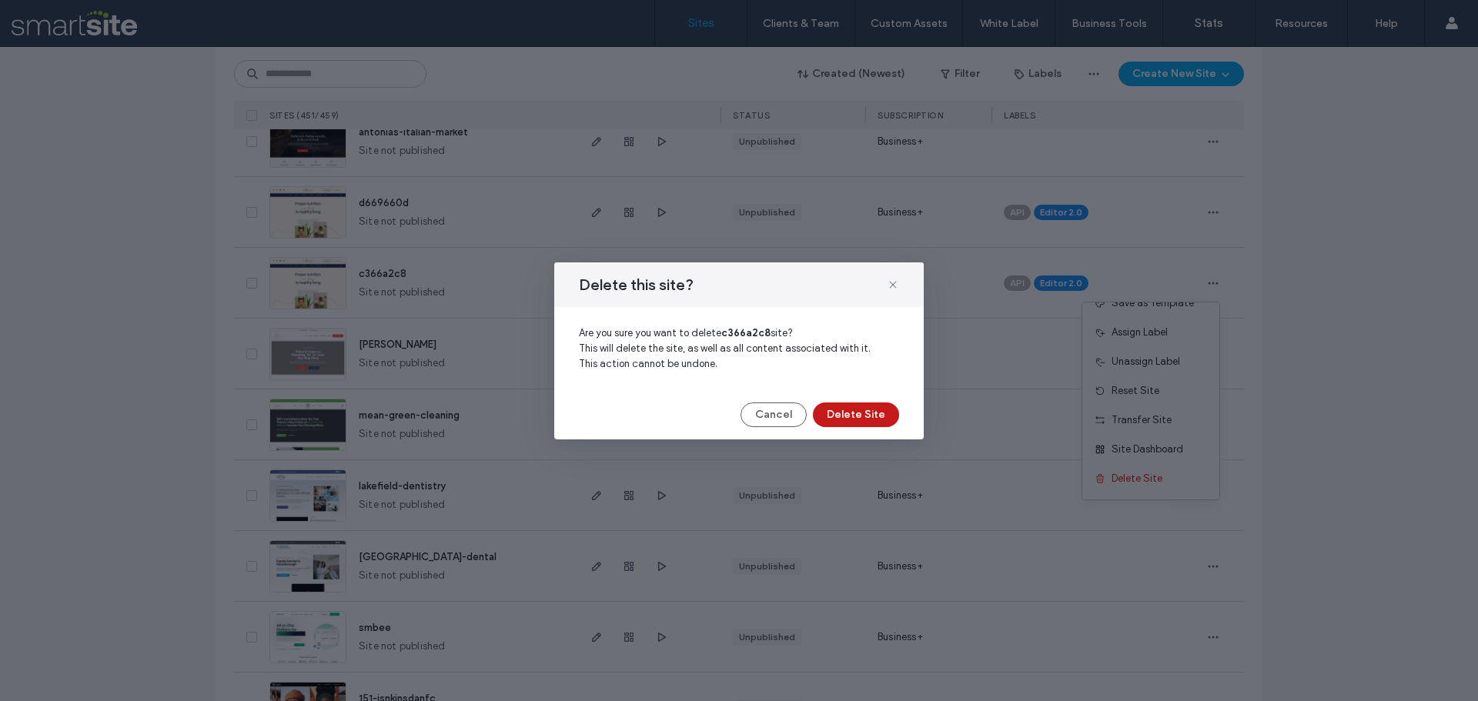
click at [867, 410] on button "Delete Site" at bounding box center [856, 415] width 86 height 25
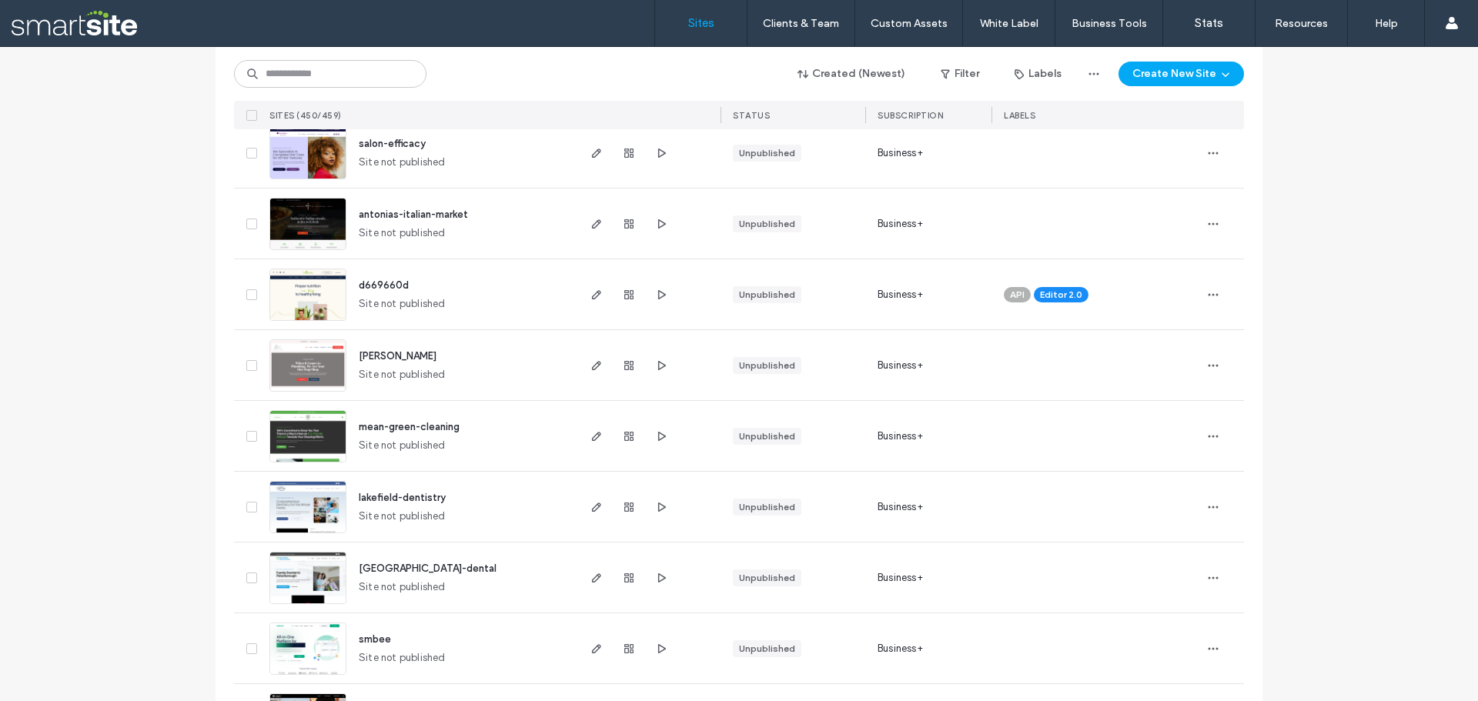
scroll to position [2310, 0]
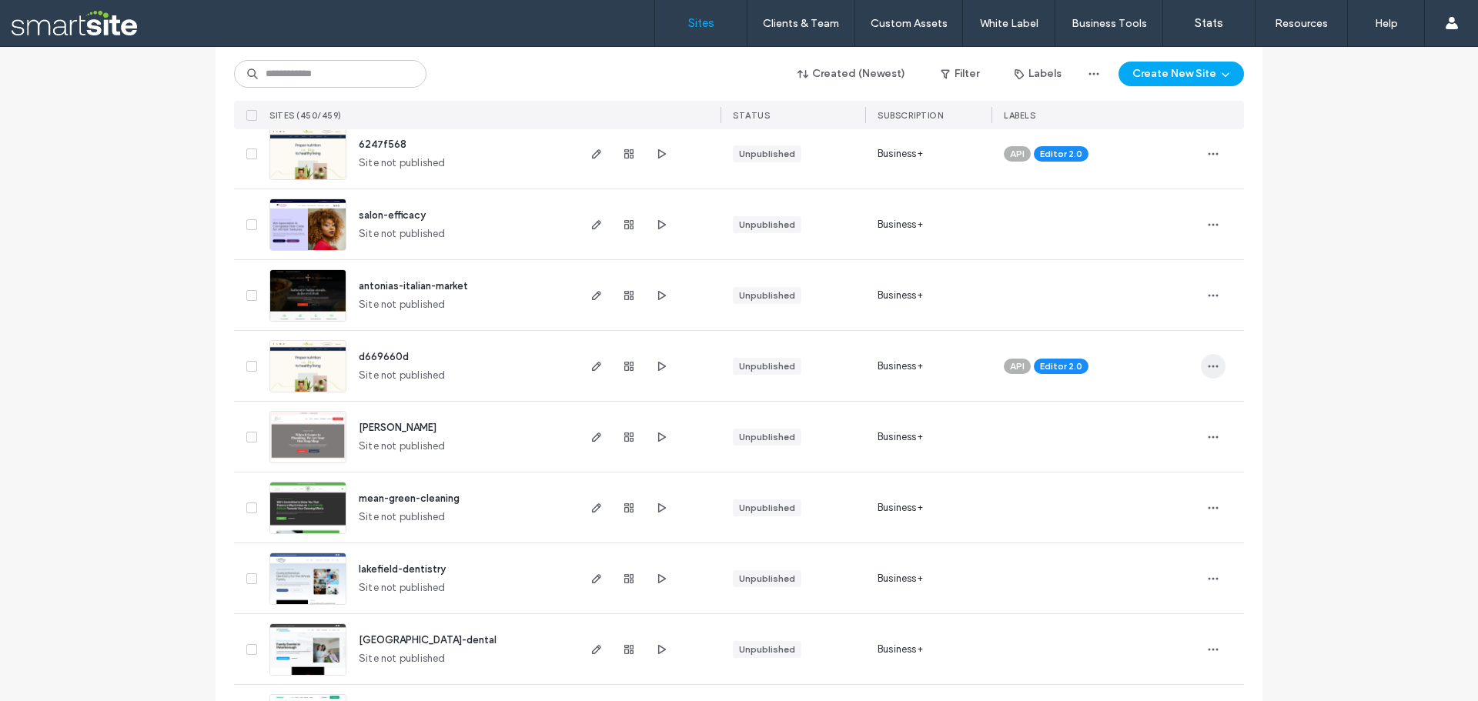
click at [1209, 369] on icon "button" at bounding box center [1213, 366] width 12 height 12
click at [1142, 559] on span "Delete Site" at bounding box center [1137, 561] width 51 height 15
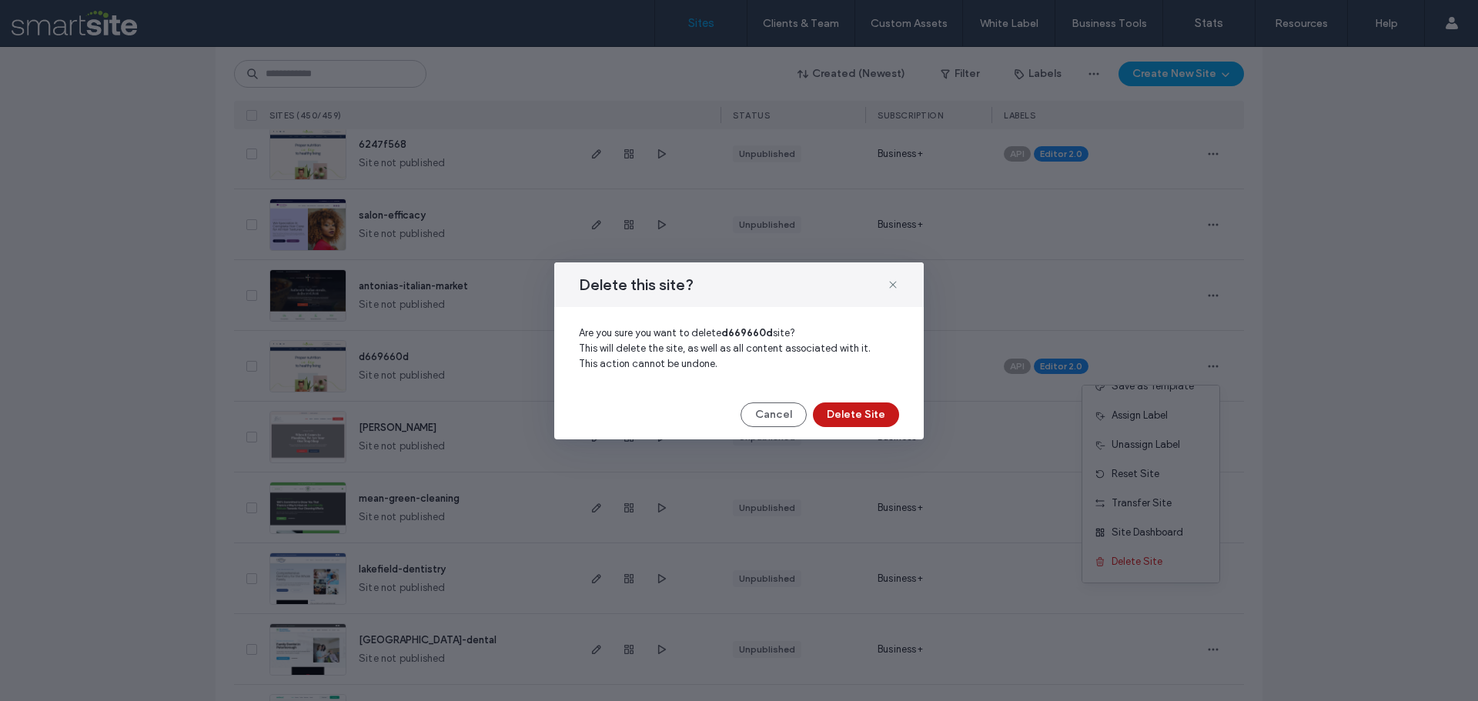
click at [867, 417] on button "Delete Site" at bounding box center [856, 415] width 86 height 25
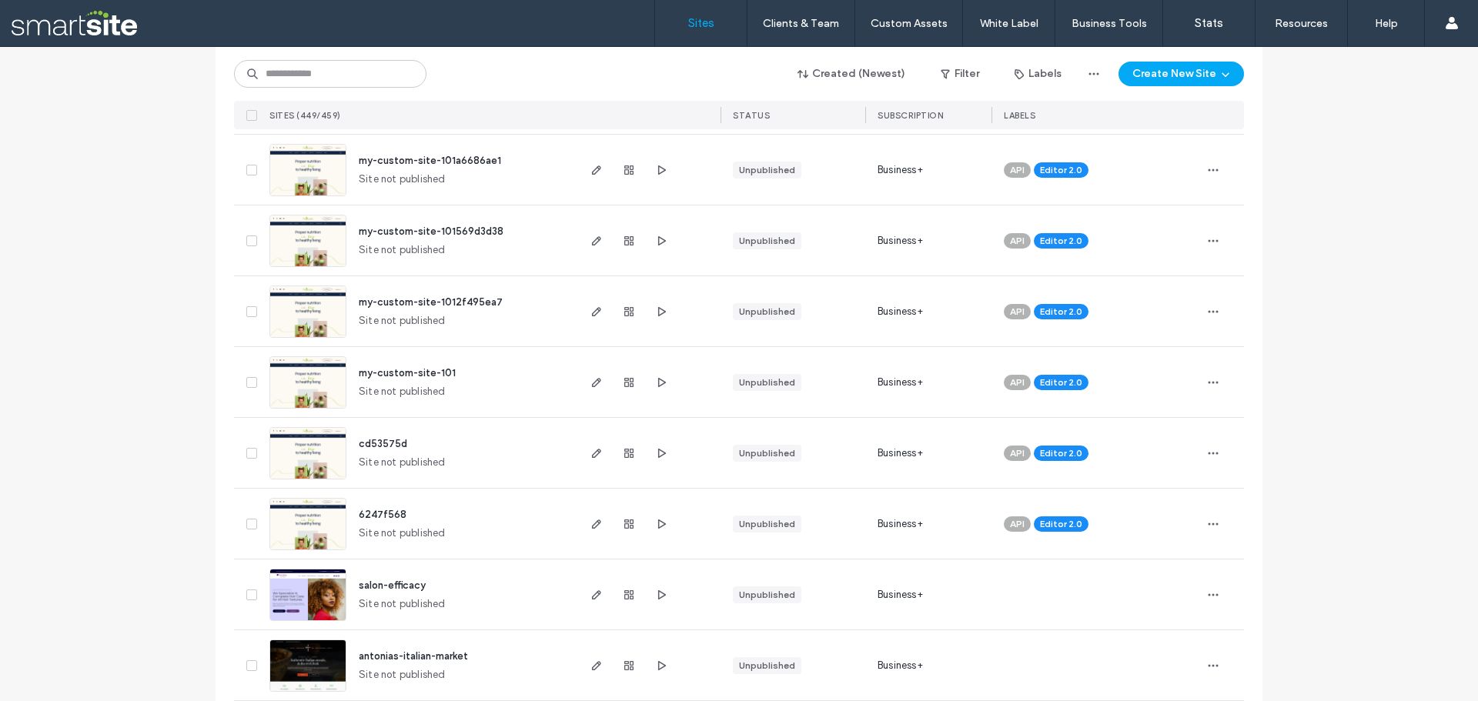
scroll to position [2156, 0]
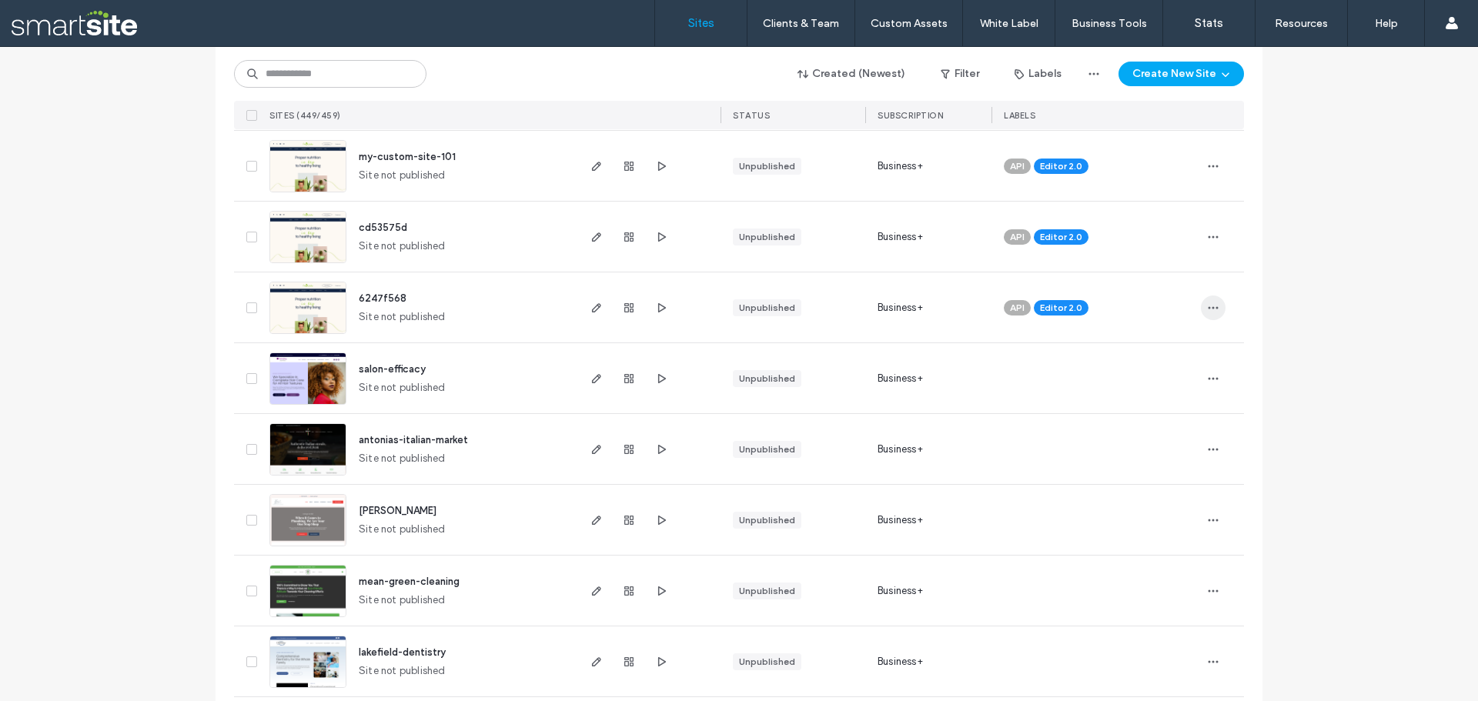
click at [1210, 313] on icon "button" at bounding box center [1213, 308] width 12 height 12
click at [1152, 504] on span "Delete Site" at bounding box center [1137, 503] width 51 height 15
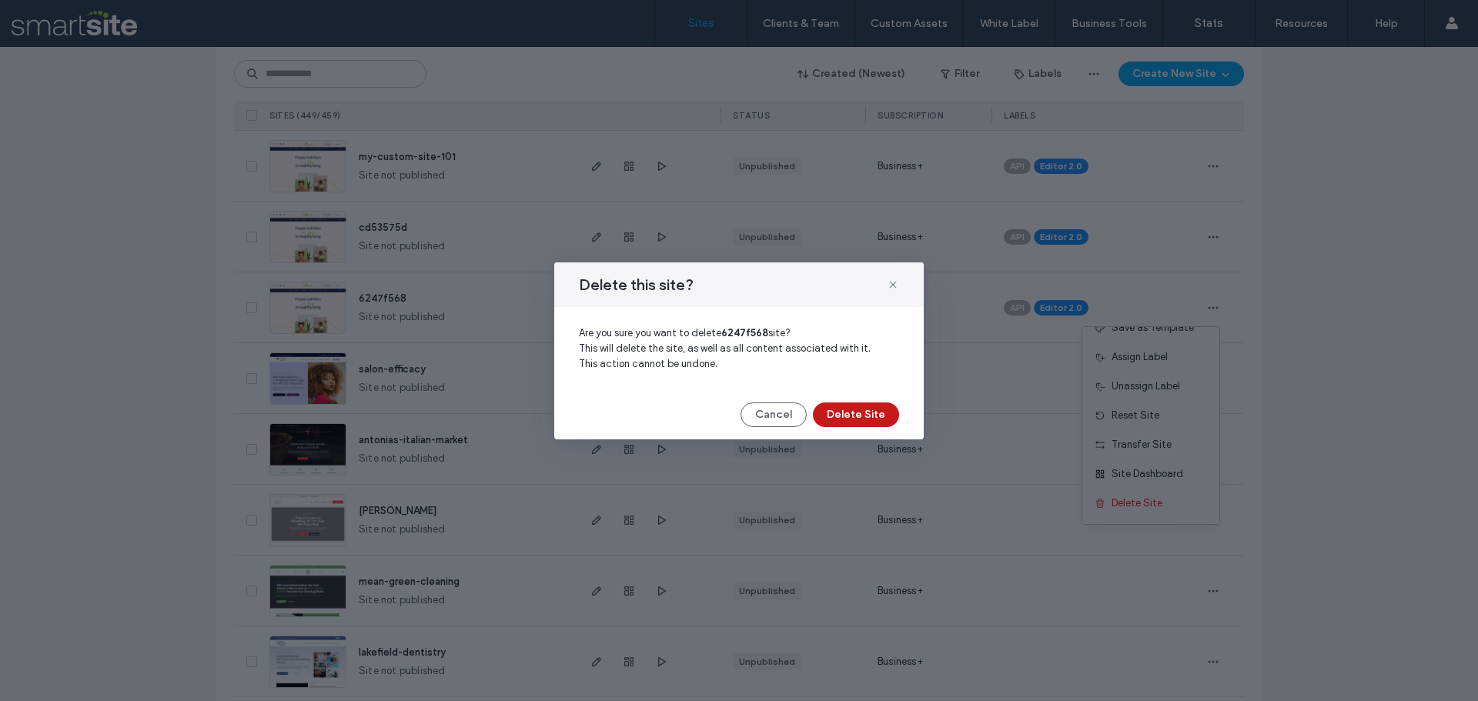
click at [857, 412] on button "Delete Site" at bounding box center [856, 415] width 86 height 25
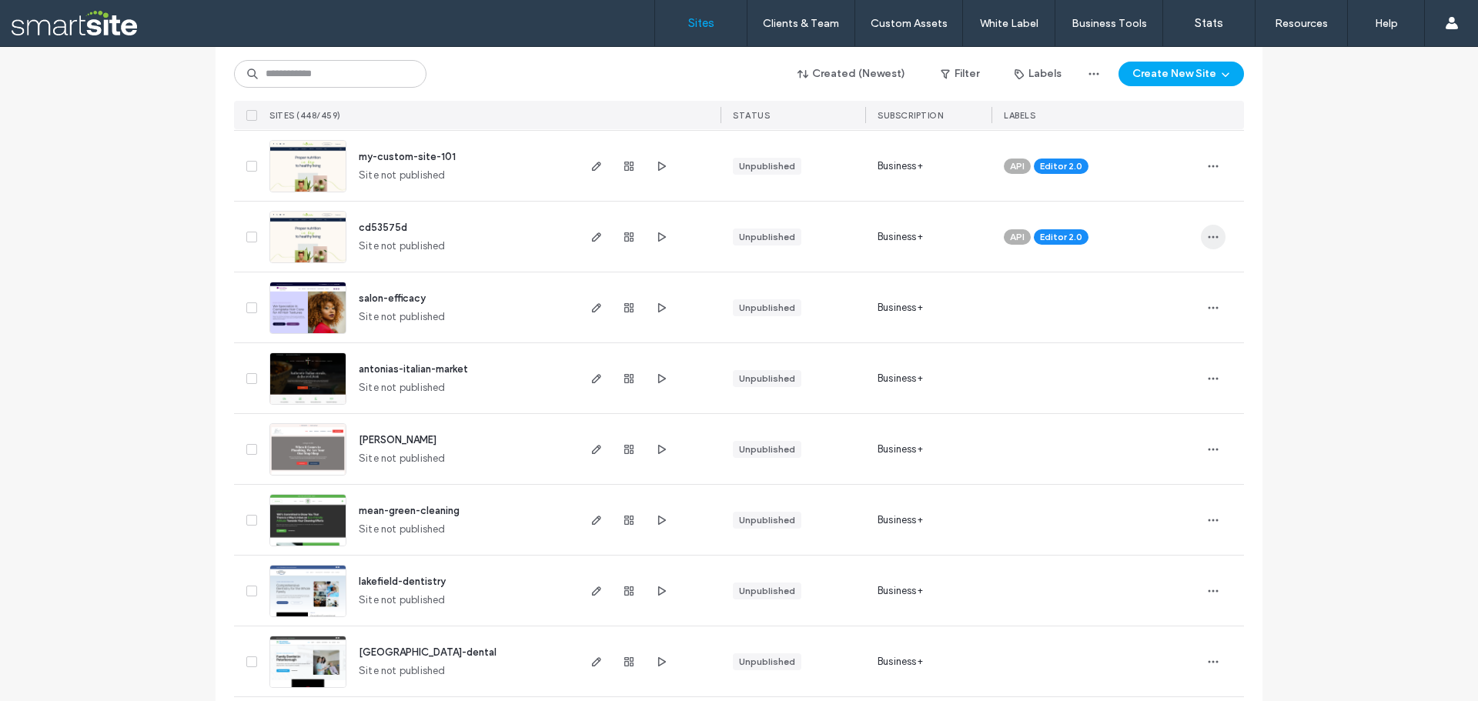
click at [1211, 239] on icon "button" at bounding box center [1213, 237] width 12 height 12
click at [1150, 427] on span "Delete Site" at bounding box center [1137, 432] width 51 height 15
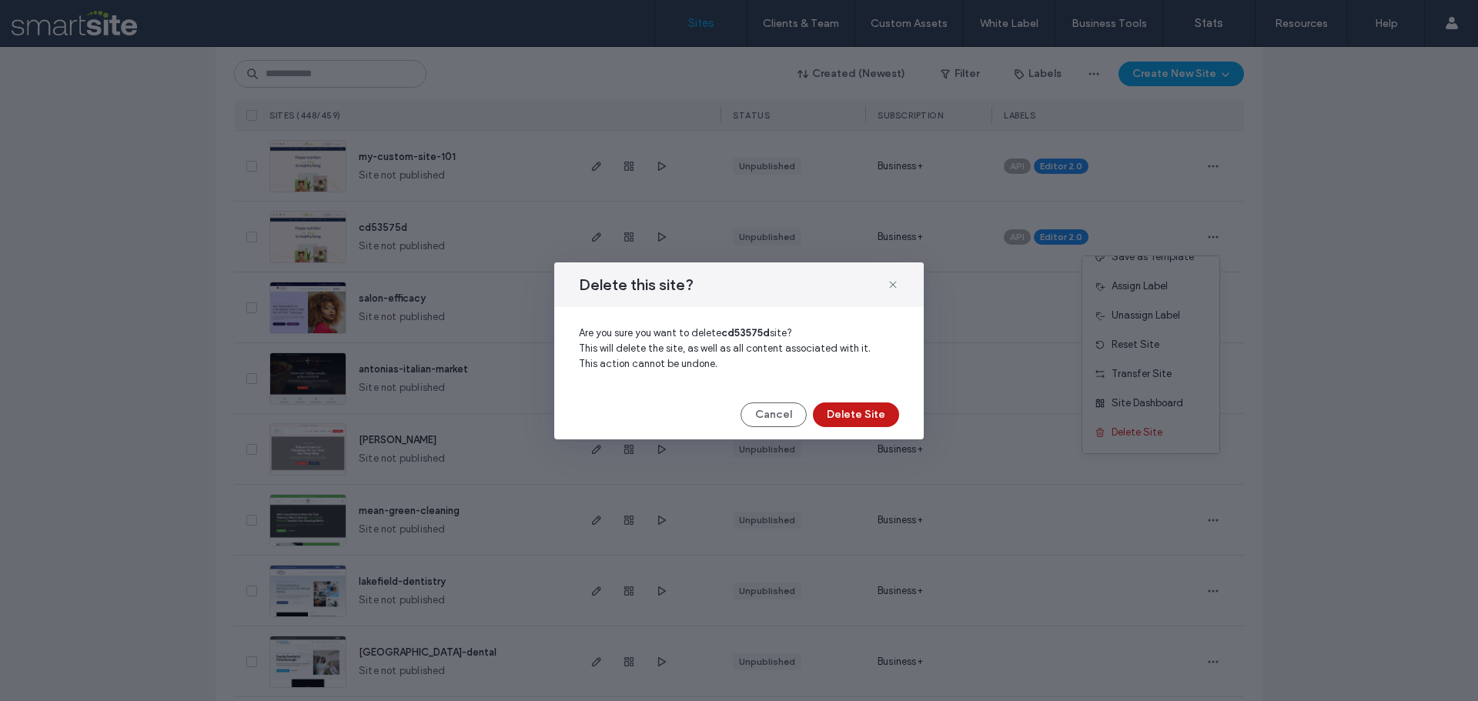
click at [869, 407] on button "Delete Site" at bounding box center [856, 415] width 86 height 25
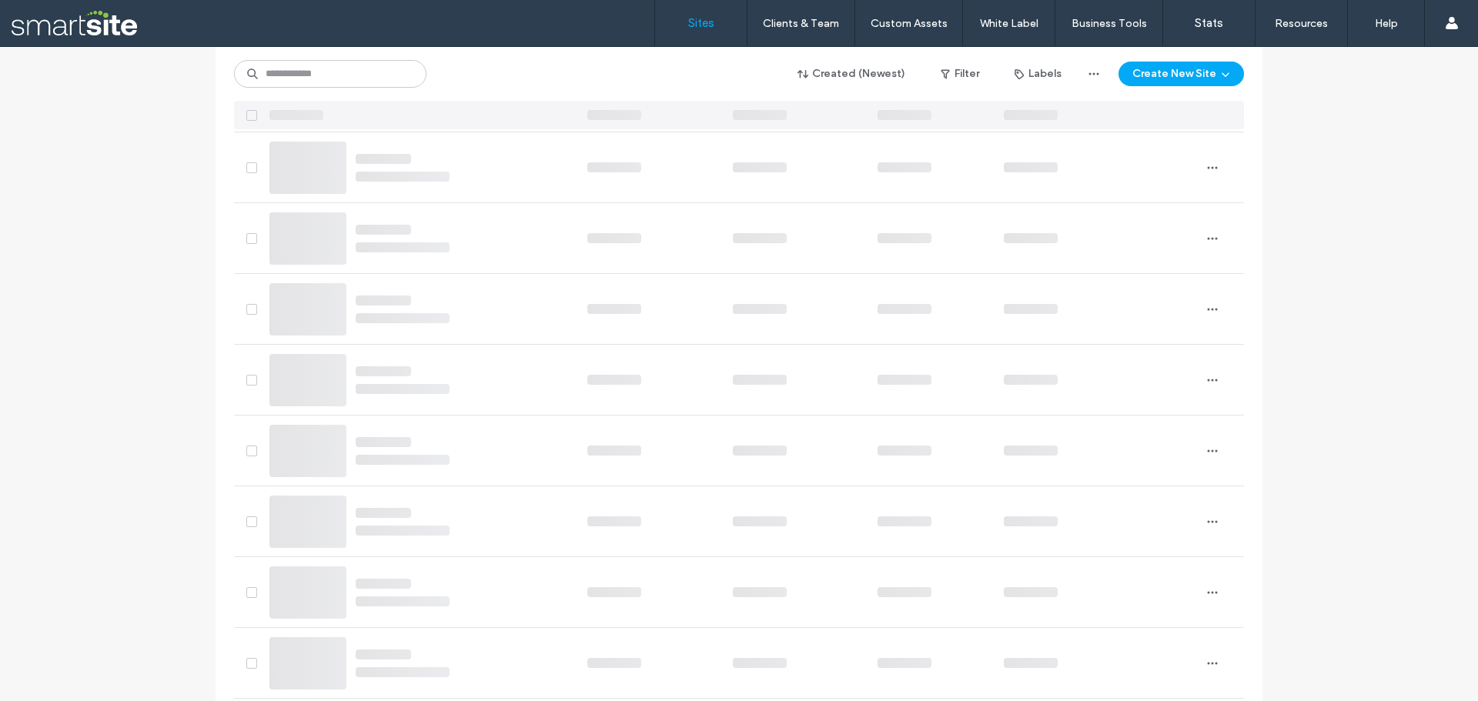
scroll to position [1848, 0]
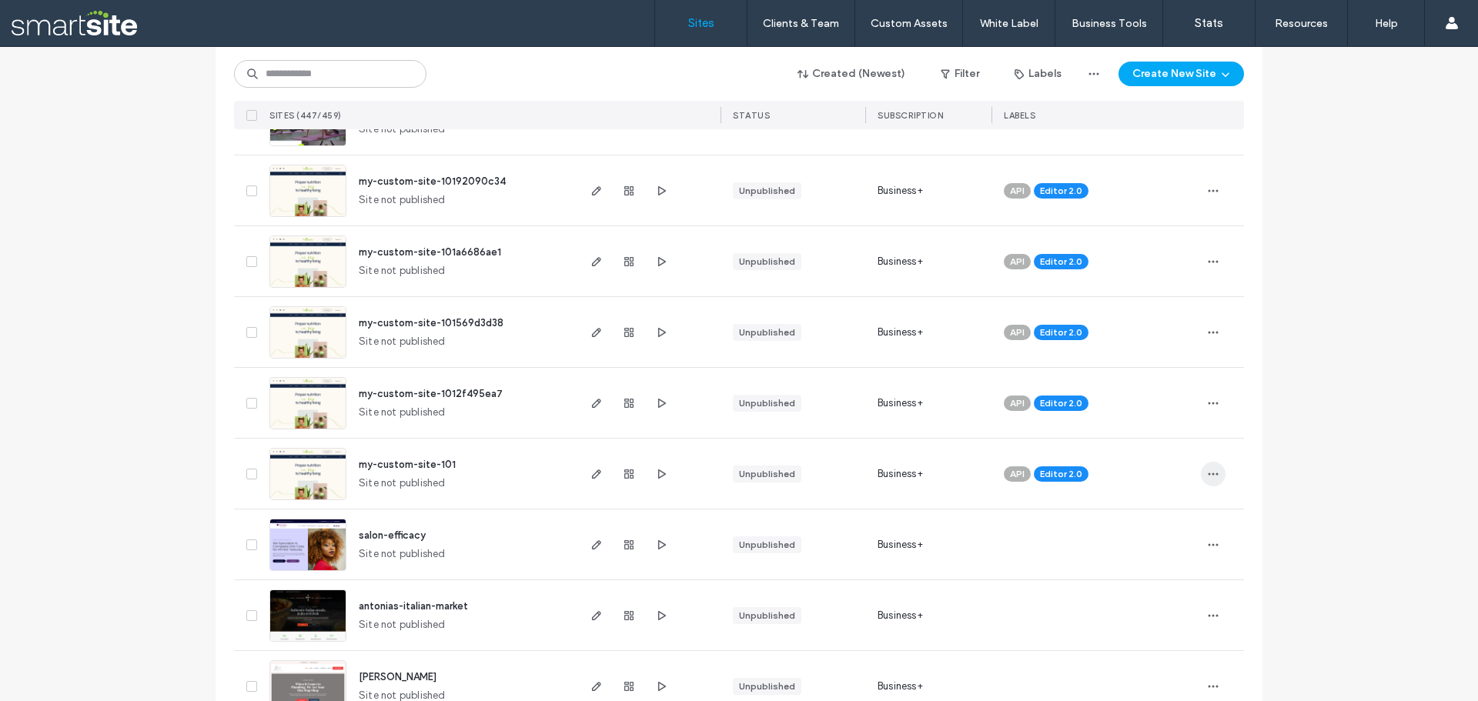
click at [1214, 476] on span "button" at bounding box center [1213, 474] width 25 height 25
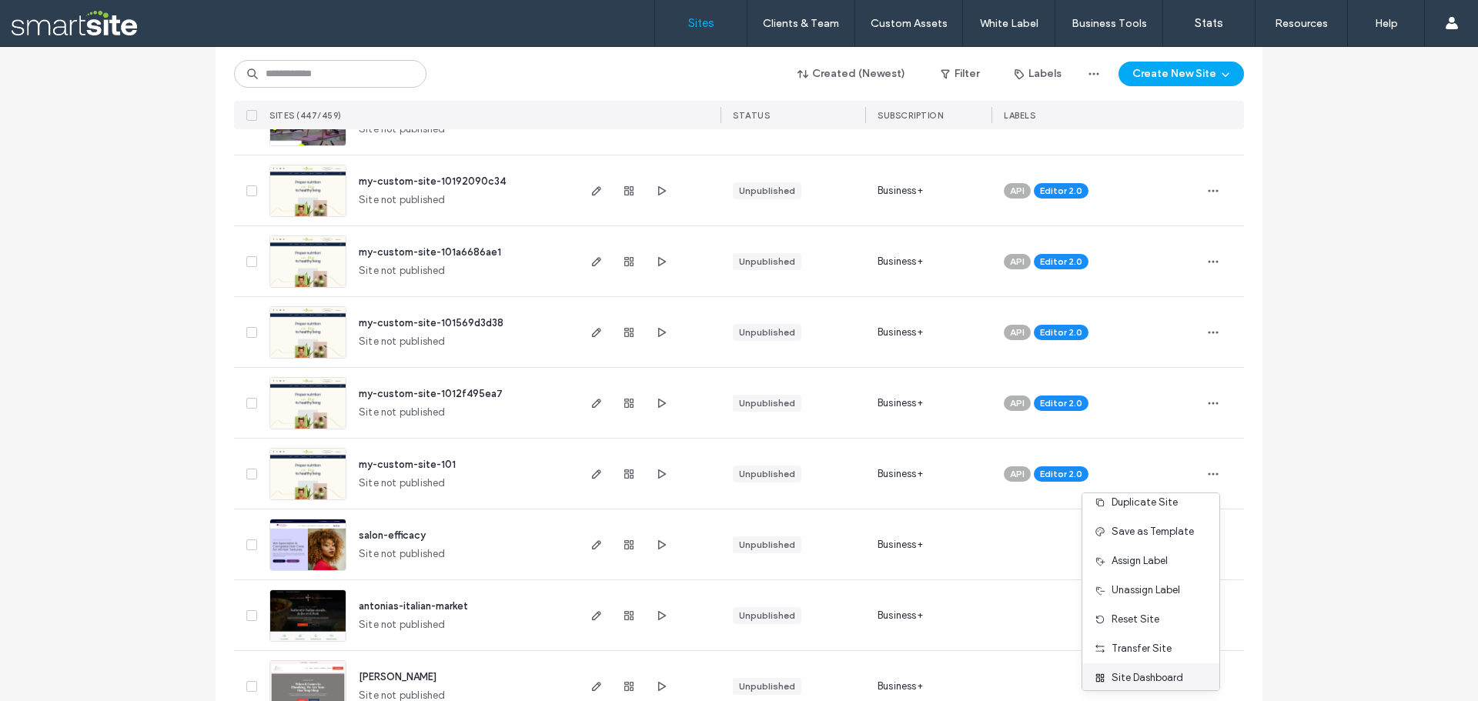
scroll to position [79, 0]
click at [1155, 674] on span "Delete Site" at bounding box center [1137, 669] width 51 height 15
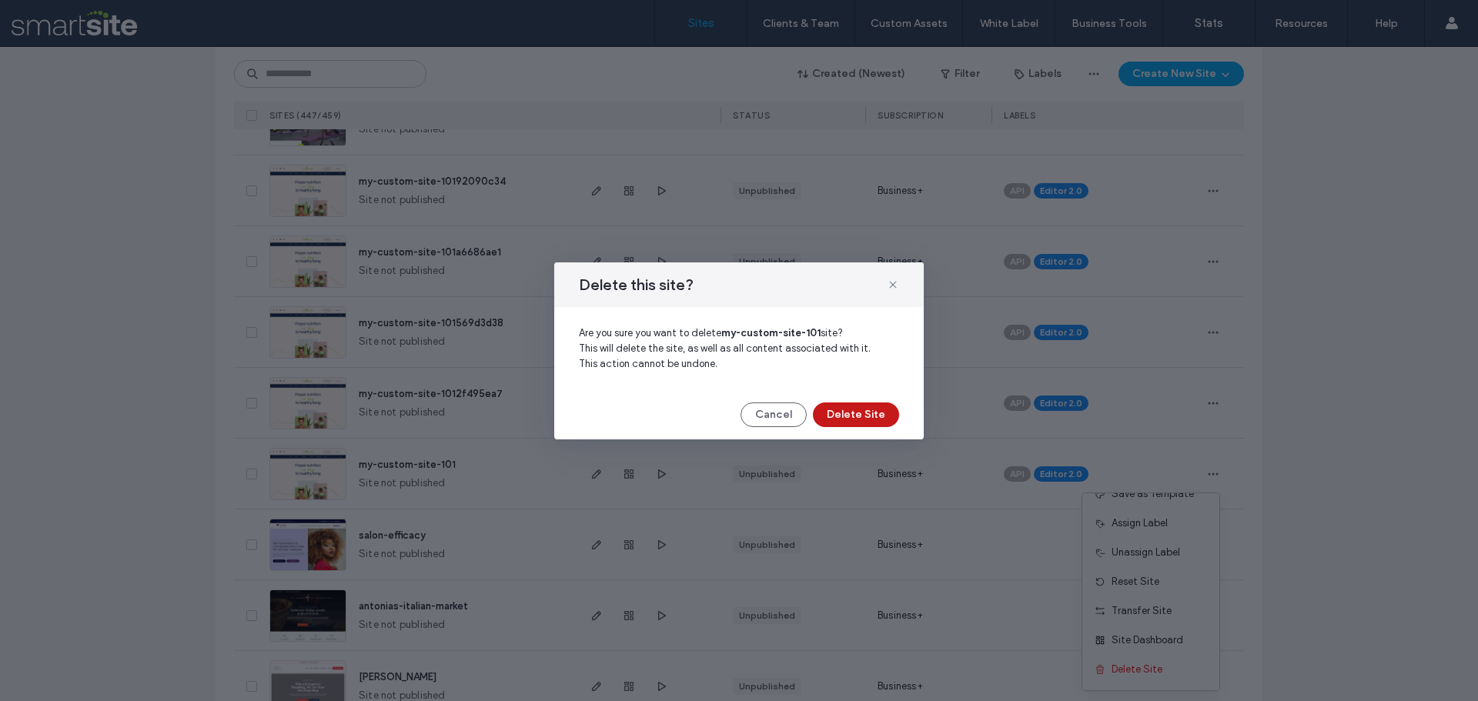
click at [869, 420] on button "Delete Site" at bounding box center [856, 415] width 86 height 25
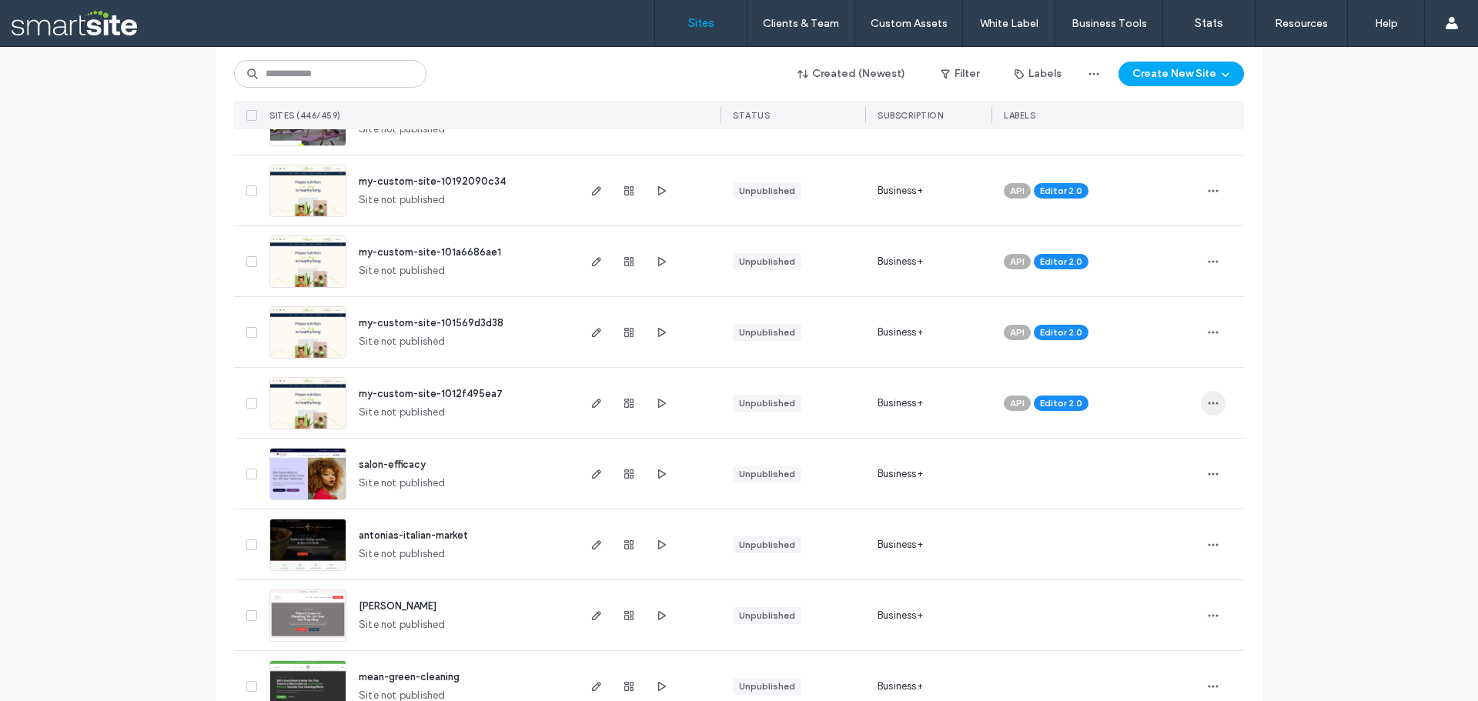
click at [1207, 408] on icon "button" at bounding box center [1213, 403] width 12 height 12
click at [1146, 599] on span "Delete Site" at bounding box center [1137, 598] width 51 height 15
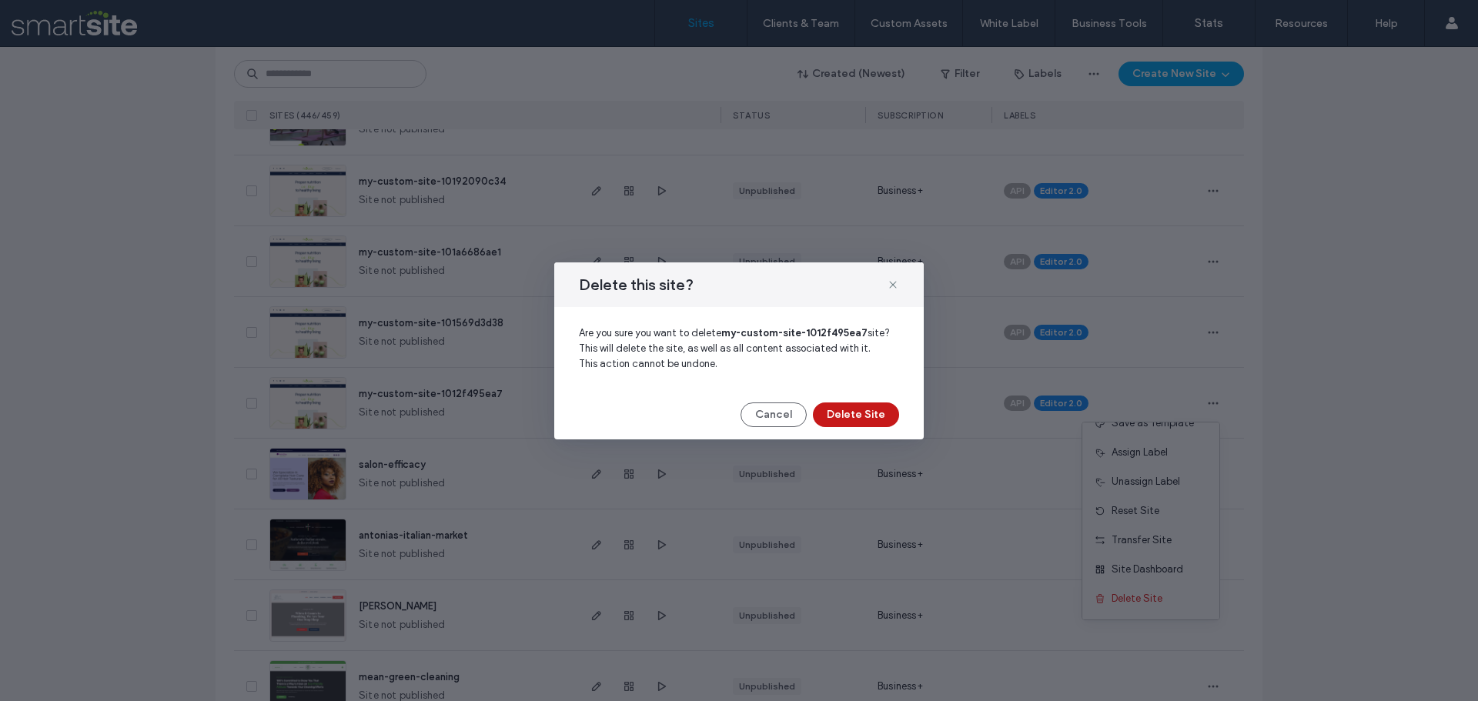
click at [859, 409] on button "Delete Site" at bounding box center [856, 415] width 86 height 25
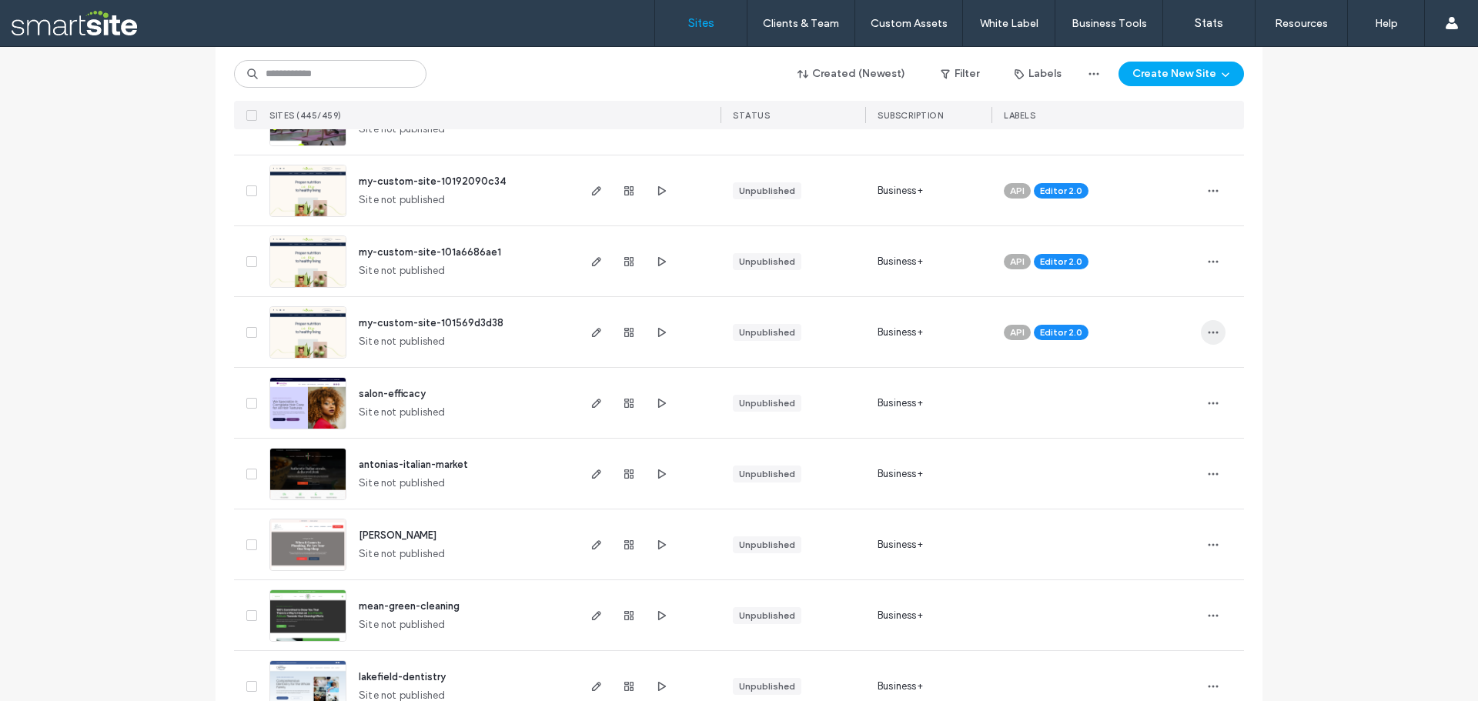
click at [1215, 335] on span "button" at bounding box center [1213, 332] width 25 height 25
click at [1160, 533] on span "Delete Site" at bounding box center [1137, 528] width 51 height 15
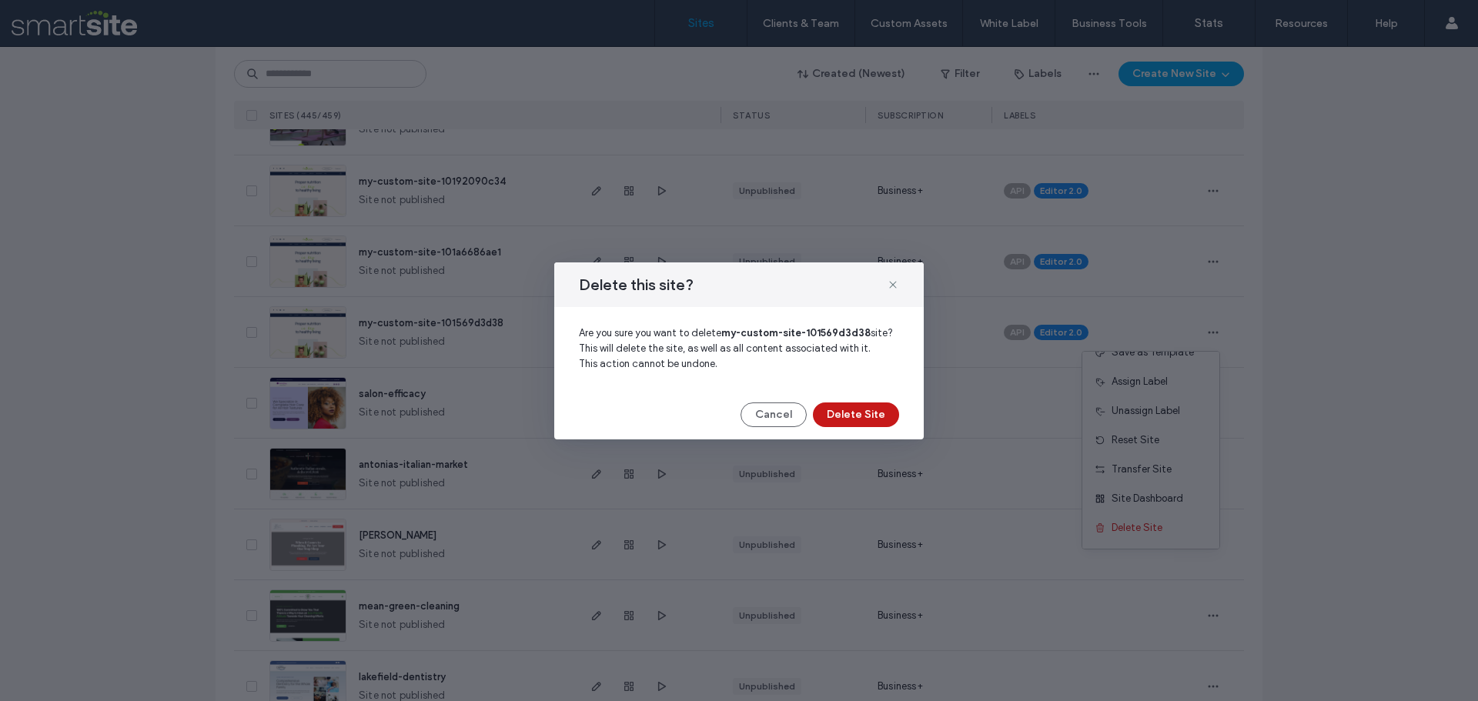
click at [866, 421] on button "Delete Site" at bounding box center [856, 415] width 86 height 25
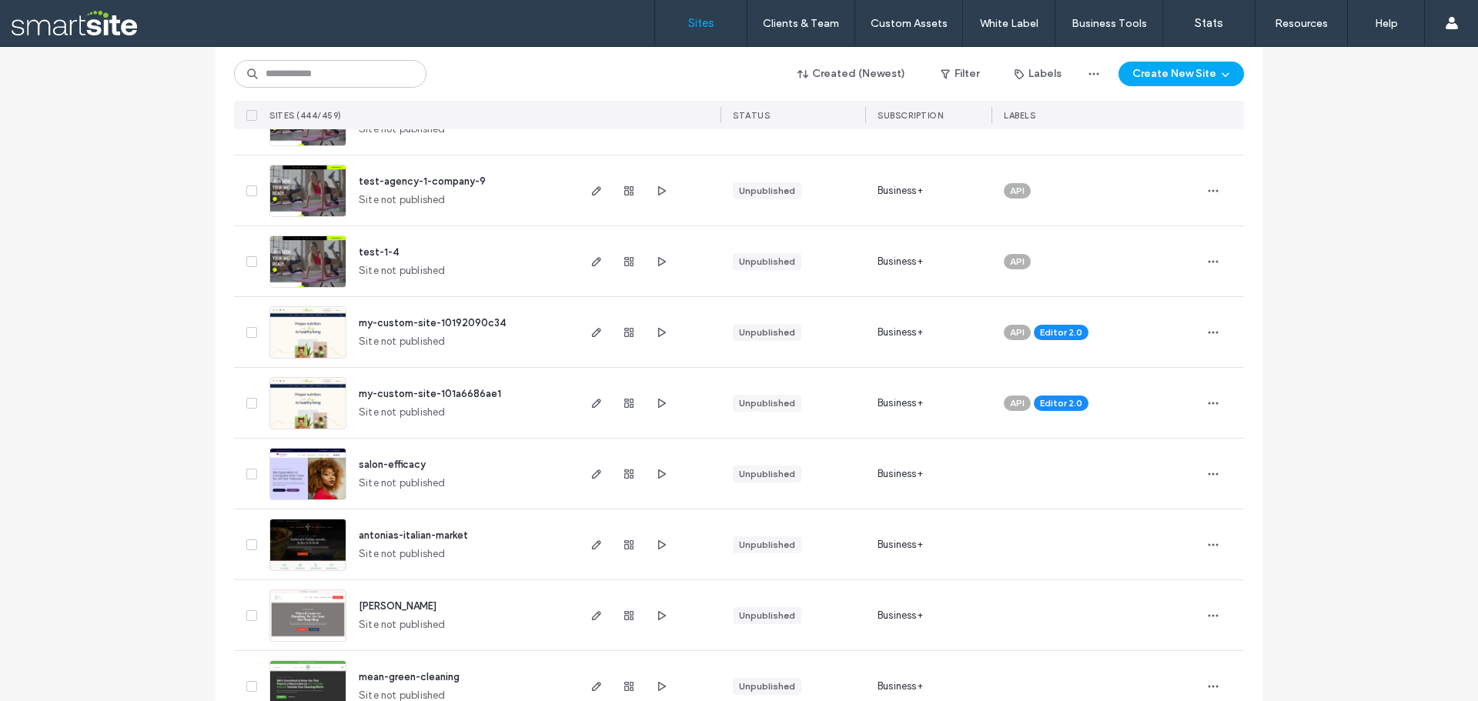
scroll to position [1694, 0]
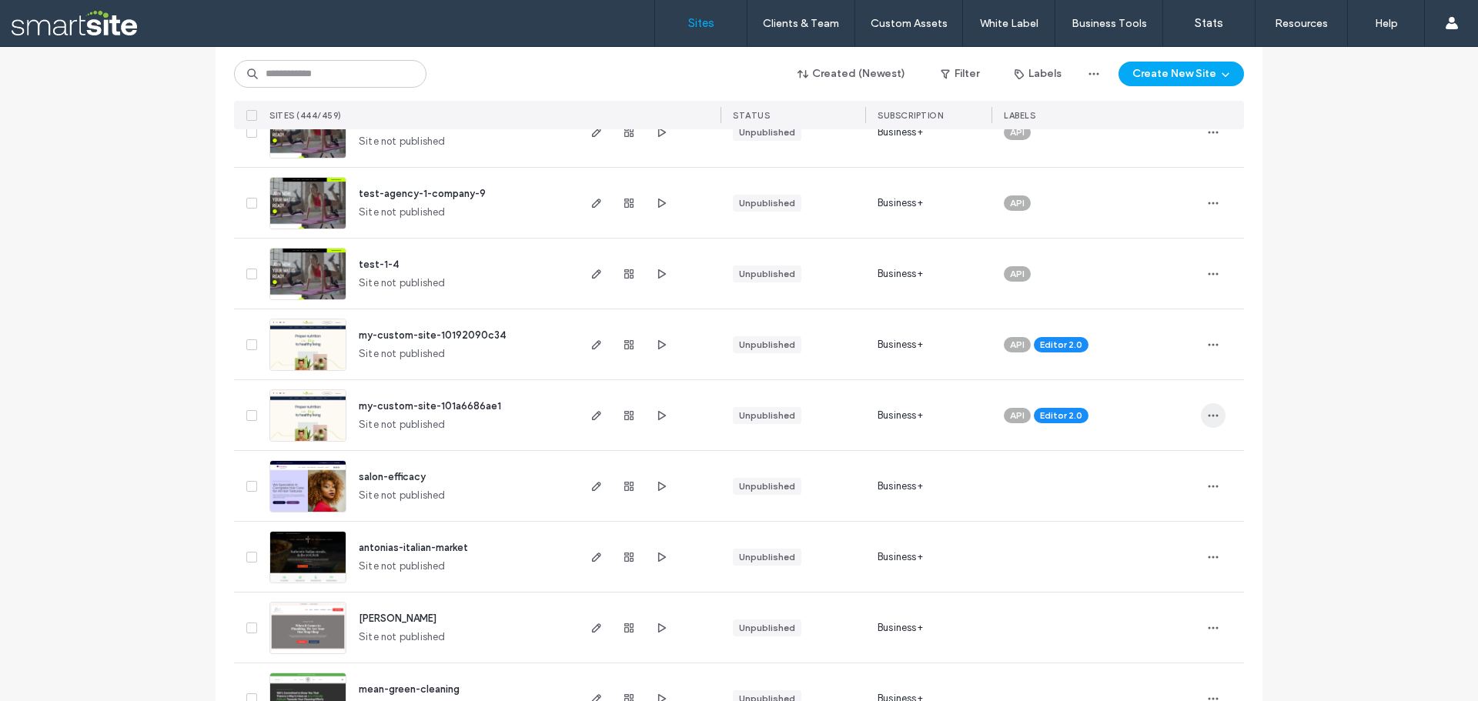
click at [1207, 413] on icon "button" at bounding box center [1213, 416] width 12 height 12
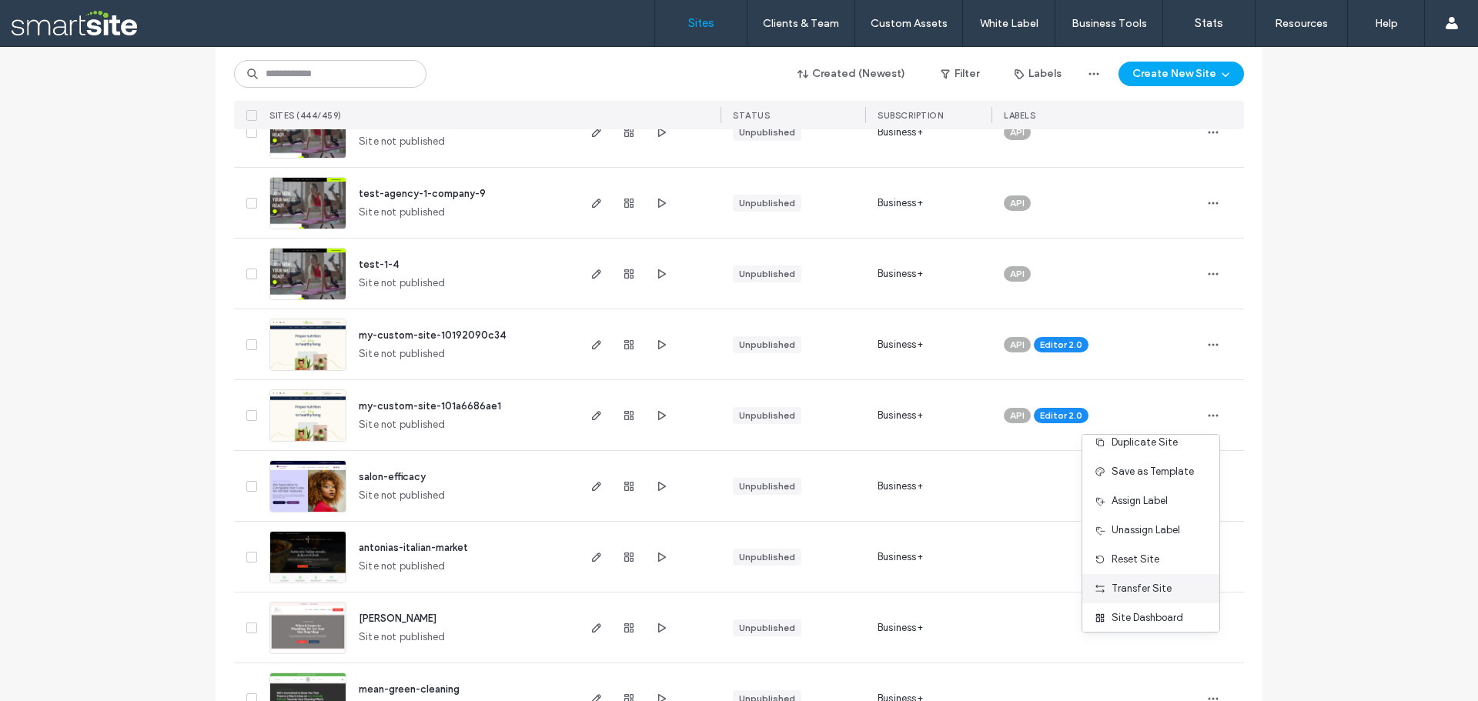
scroll to position [79, 0]
click at [1143, 608] on span "Delete Site" at bounding box center [1137, 611] width 51 height 15
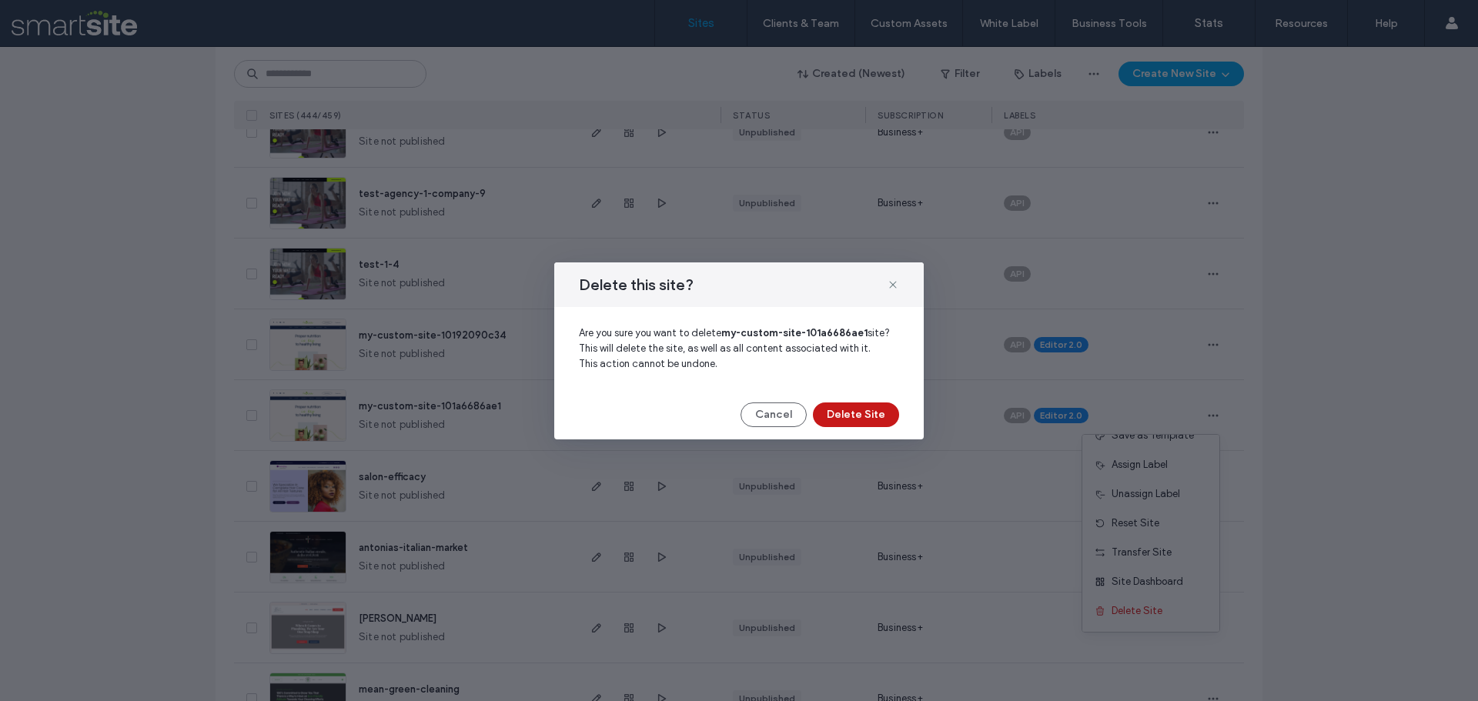
click at [845, 413] on button "Delete Site" at bounding box center [856, 415] width 86 height 25
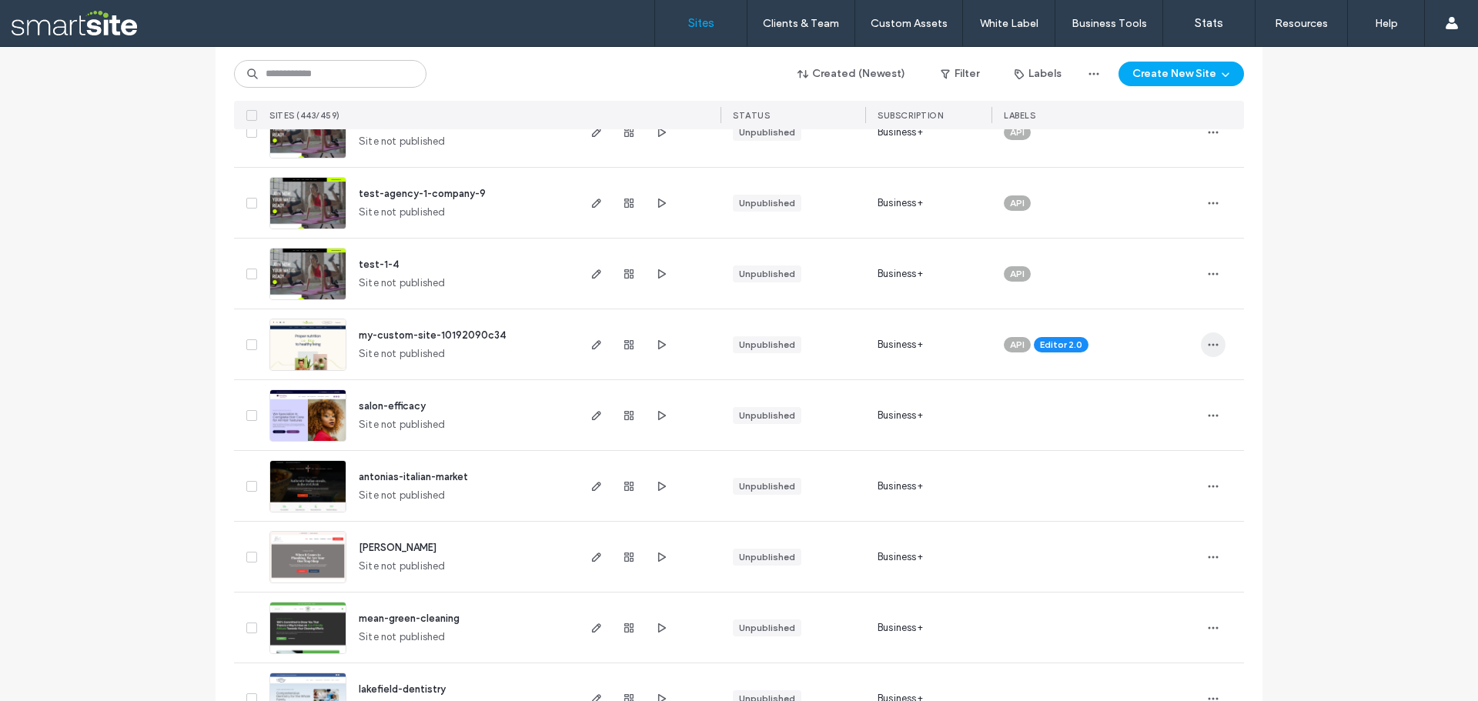
click at [1211, 339] on icon "button" at bounding box center [1213, 345] width 12 height 12
click at [1155, 544] on span "Delete Site" at bounding box center [1137, 540] width 51 height 15
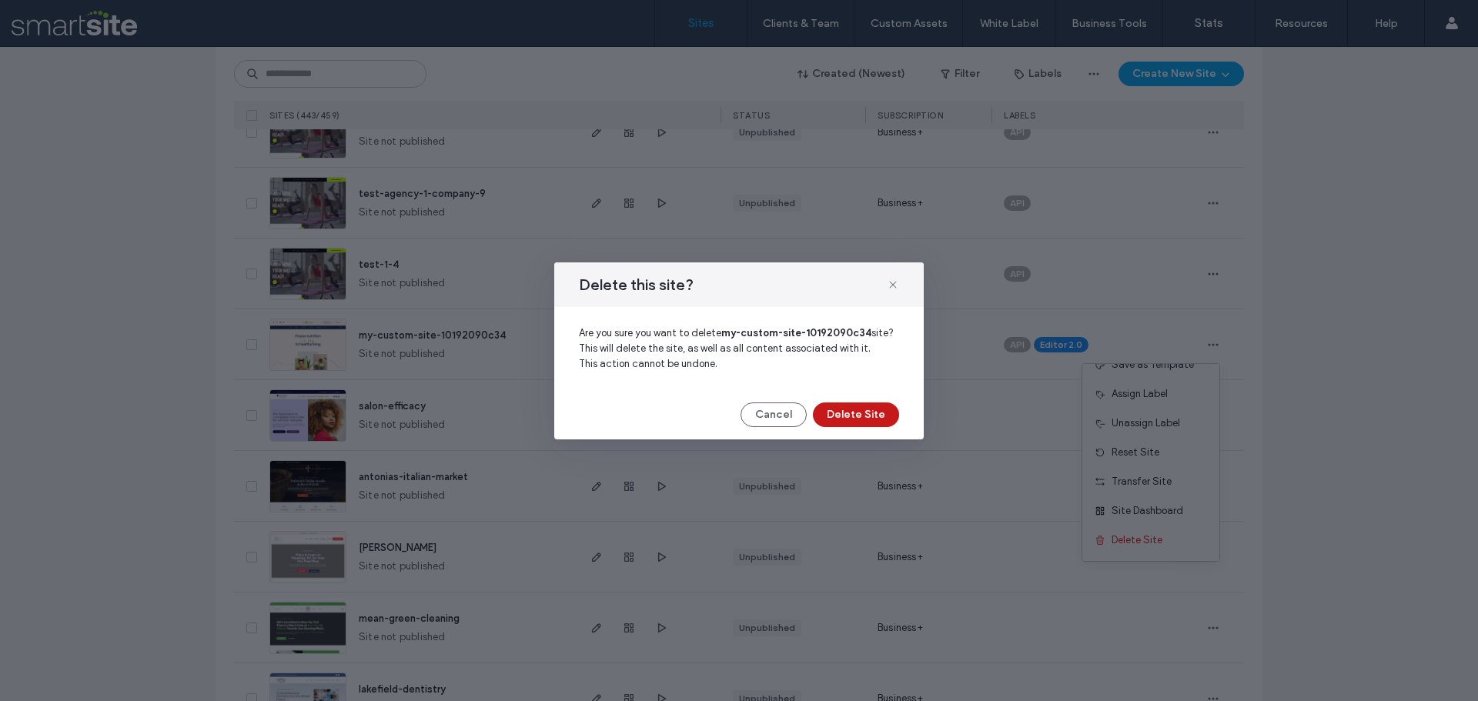
click at [853, 406] on button "Delete Site" at bounding box center [856, 415] width 86 height 25
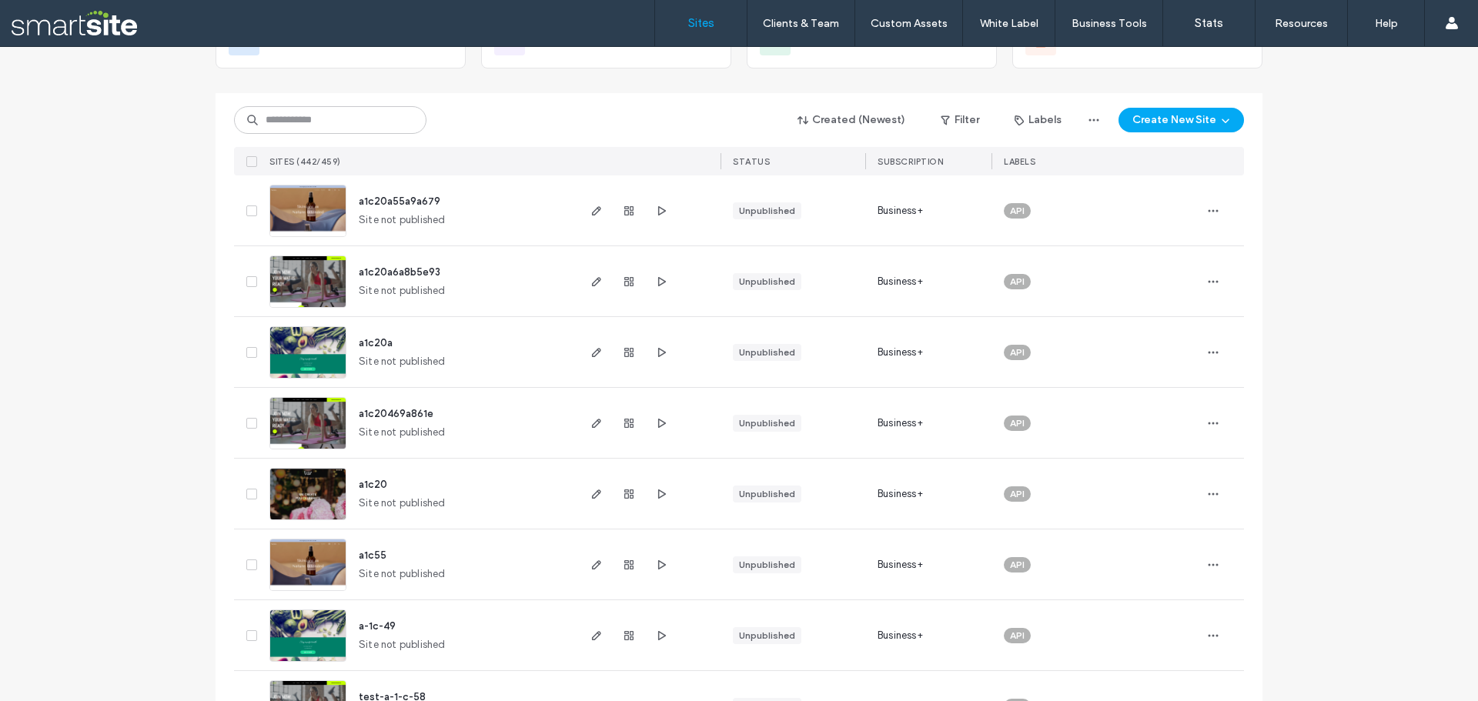
scroll to position [0, 0]
